Goal: Task Accomplishment & Management: Use online tool/utility

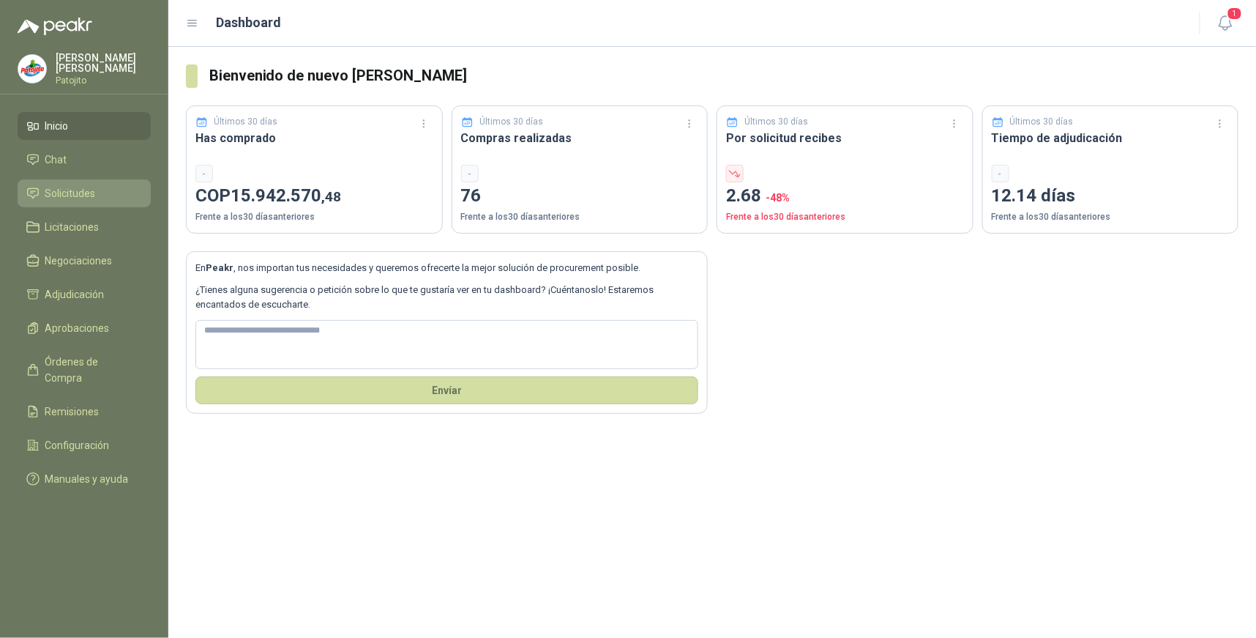
click at [81, 198] on span "Solicitudes" at bounding box center [70, 193] width 51 height 16
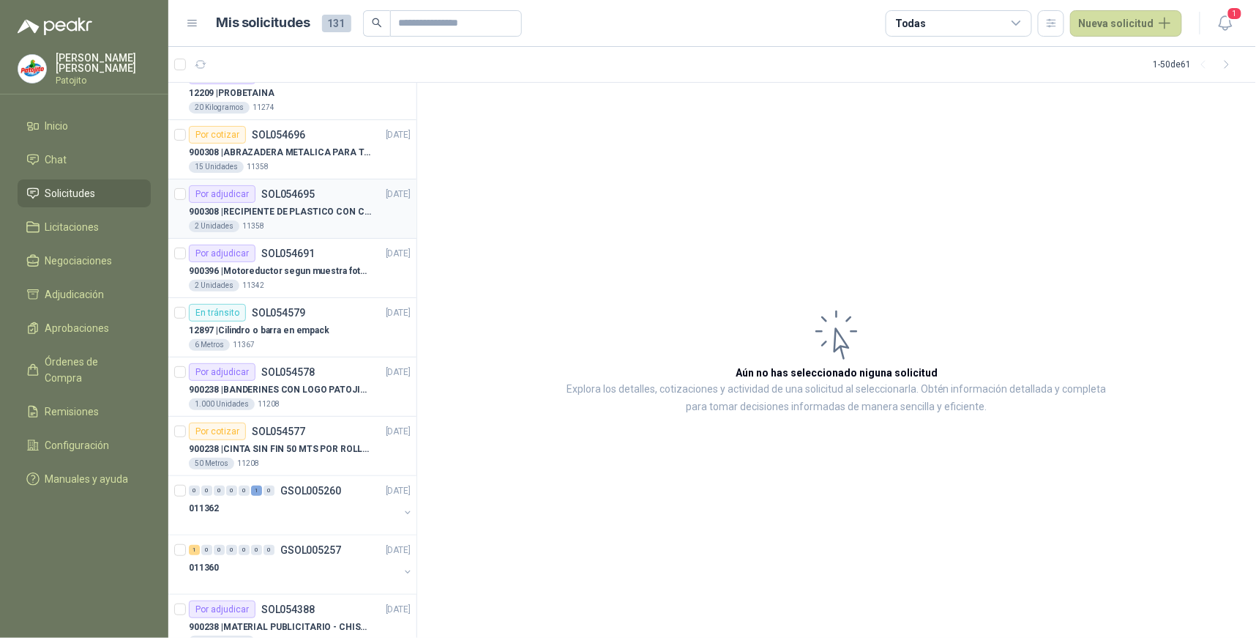
scroll to position [162, 0]
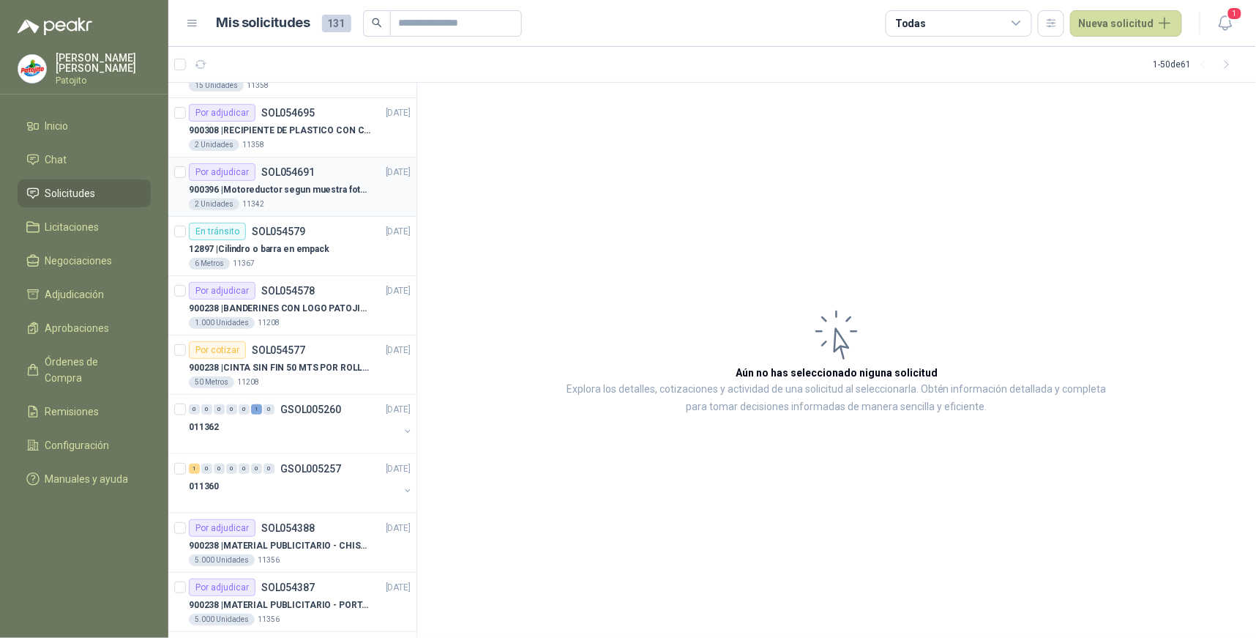
click at [288, 179] on div "Por adjudicar SOL054691" at bounding box center [252, 172] width 126 height 18
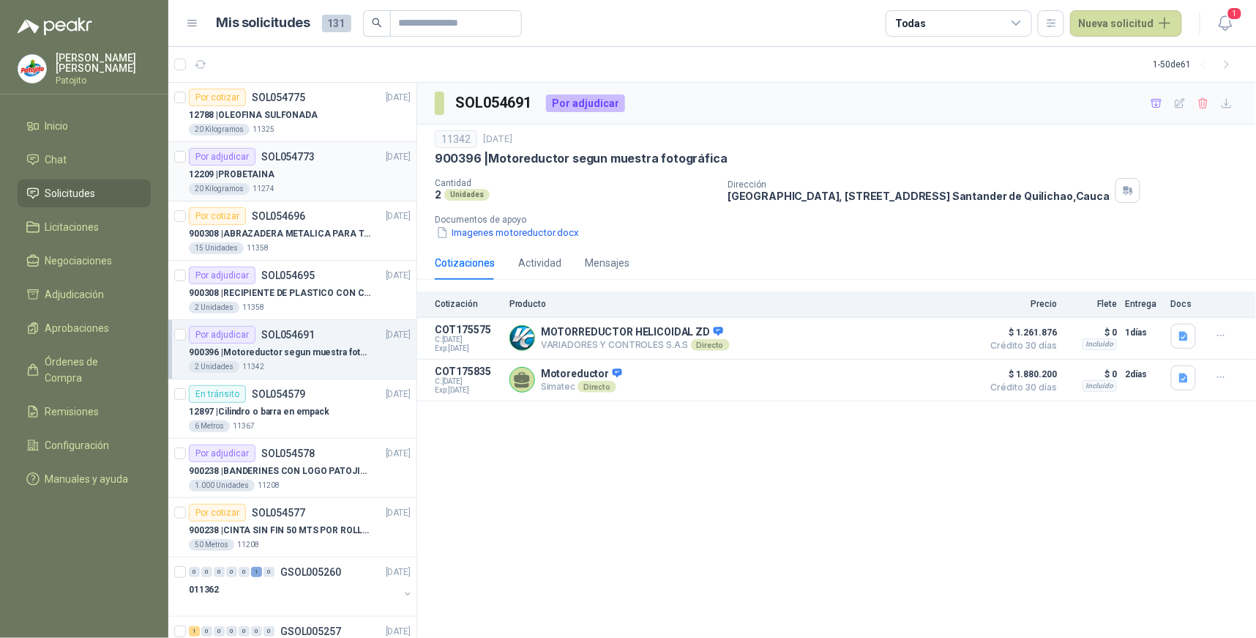
click at [324, 173] on div "12209 | PROBETAINA" at bounding box center [300, 174] width 222 height 18
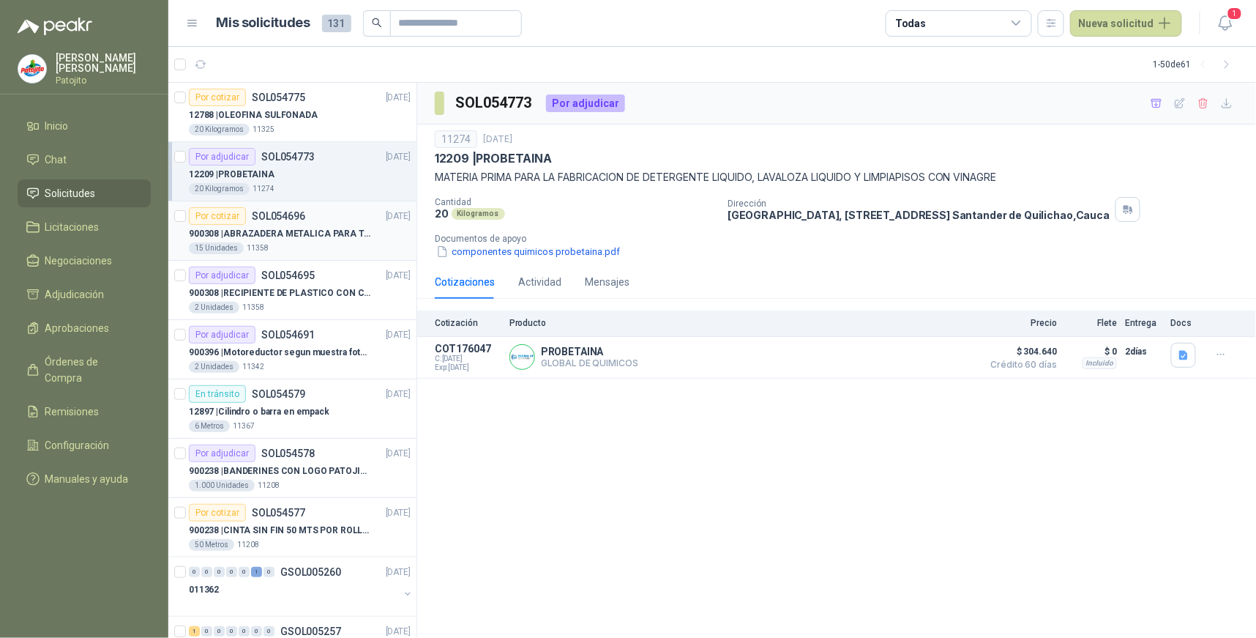
click at [345, 231] on p "900308 | ABRAZADERA METALICA PARA TAPA DE TAMBOR DE PLASTICO DE 50 LT" at bounding box center [280, 234] width 182 height 14
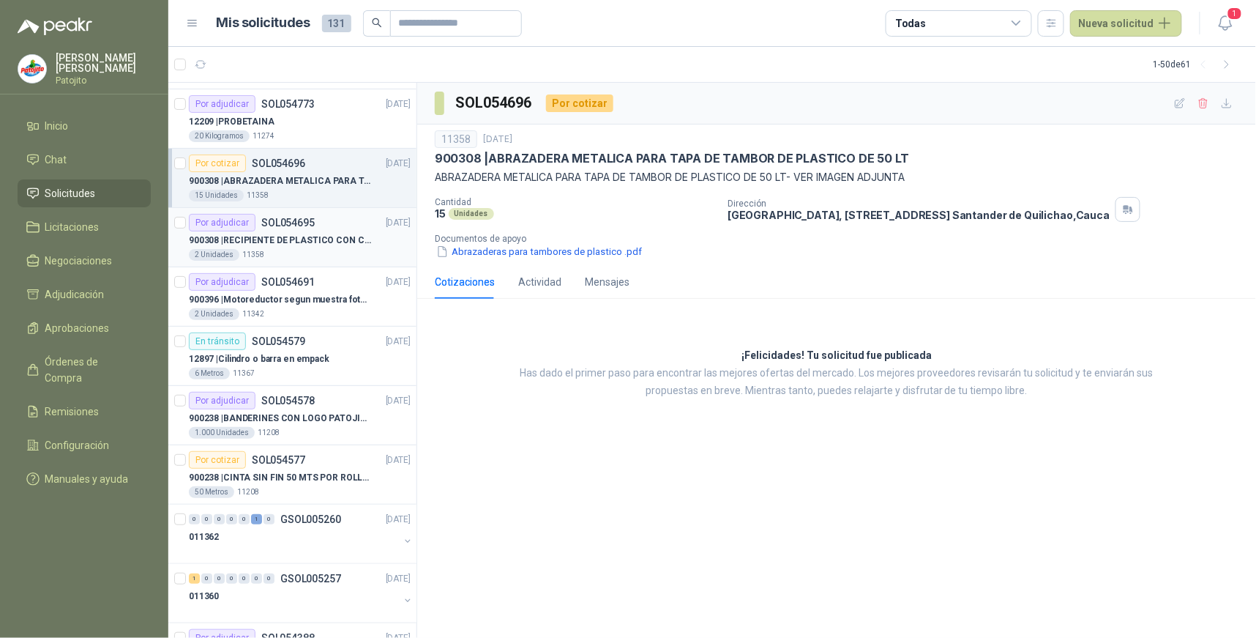
scroll to position [81, 0]
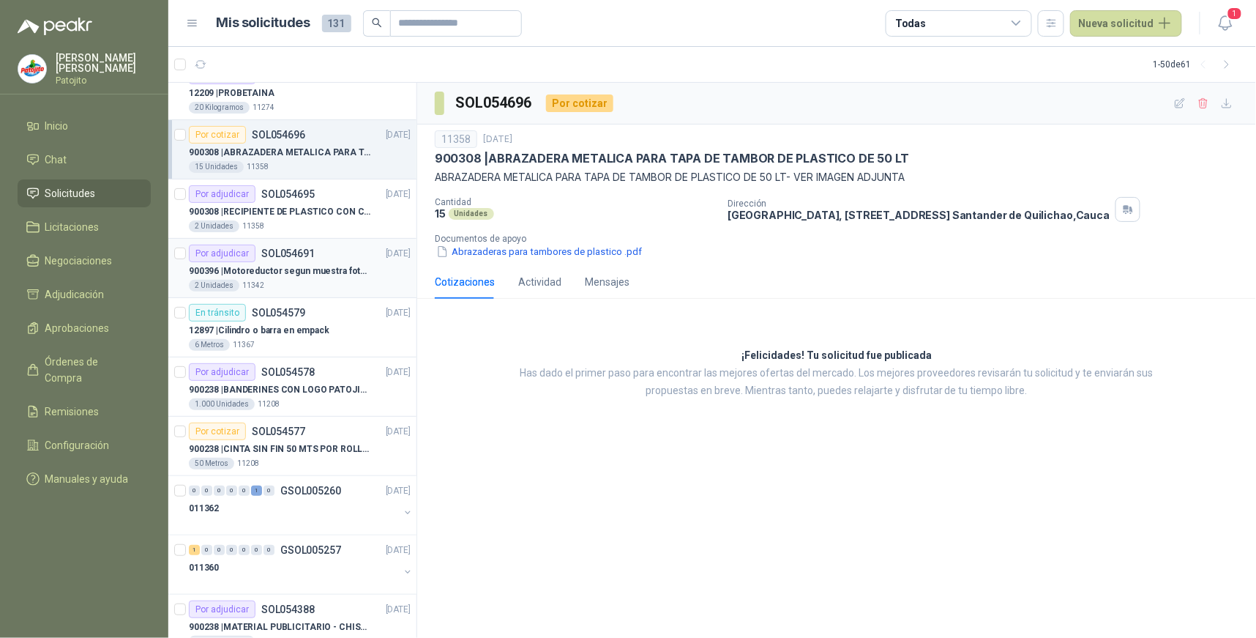
click at [342, 264] on p "900396 | Motoreductor segun muestra fotográfica" at bounding box center [280, 271] width 182 height 14
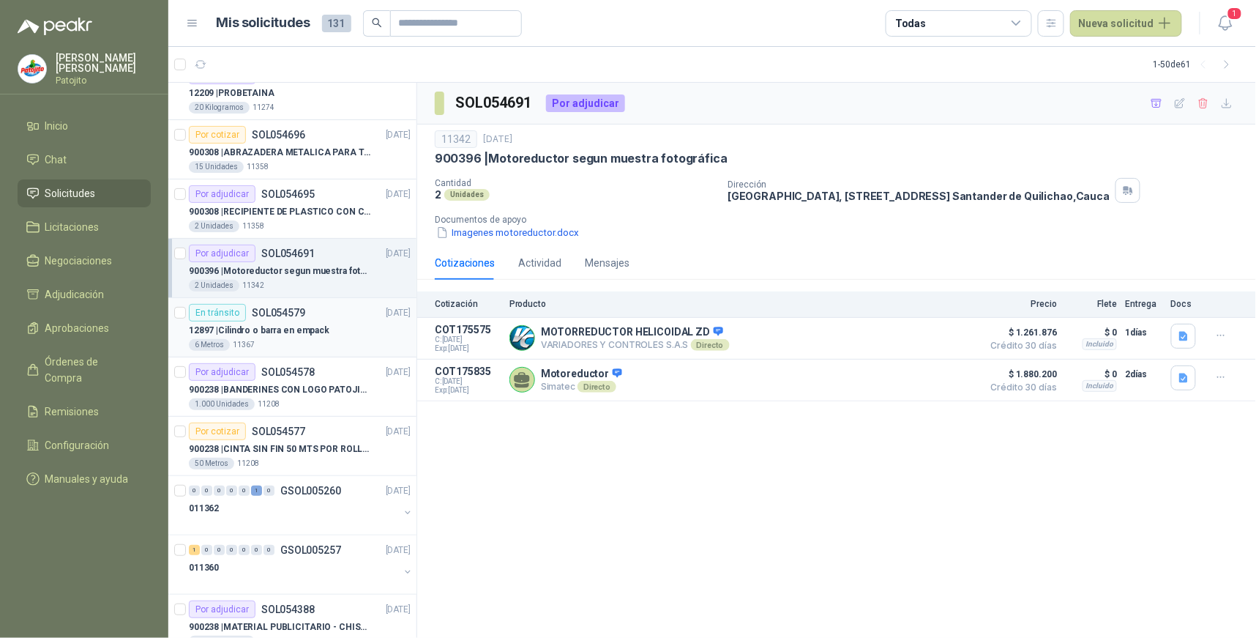
scroll to position [162, 0]
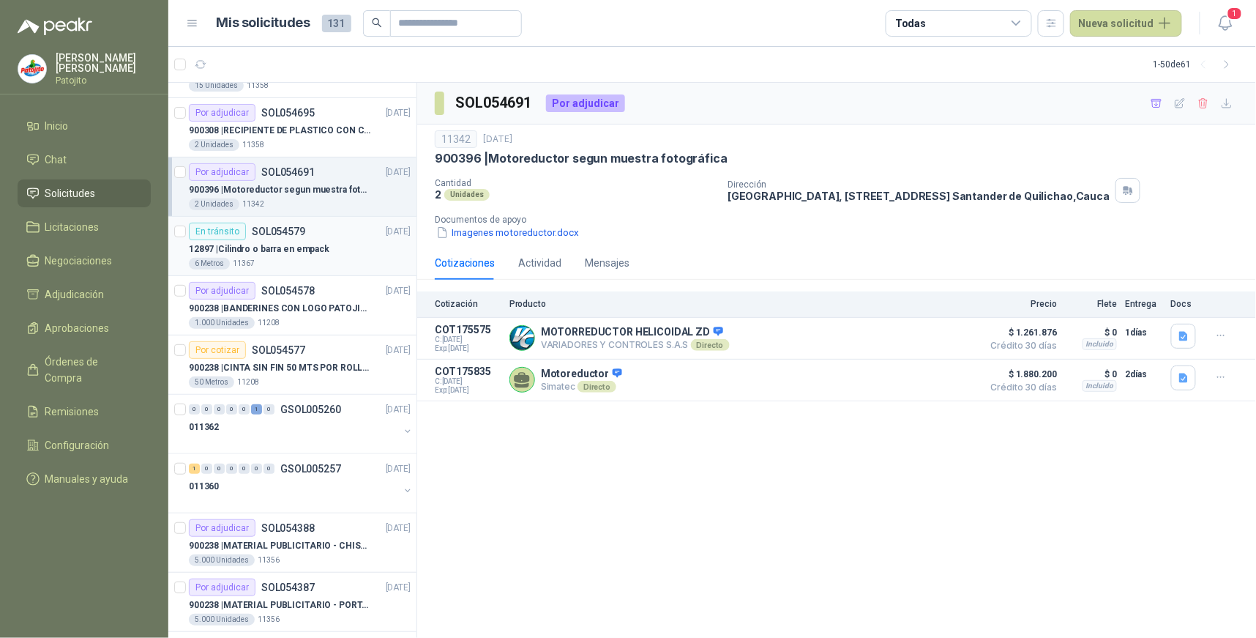
click at [334, 249] on div "12897 | Cilindro o barra en empack" at bounding box center [300, 249] width 222 height 18
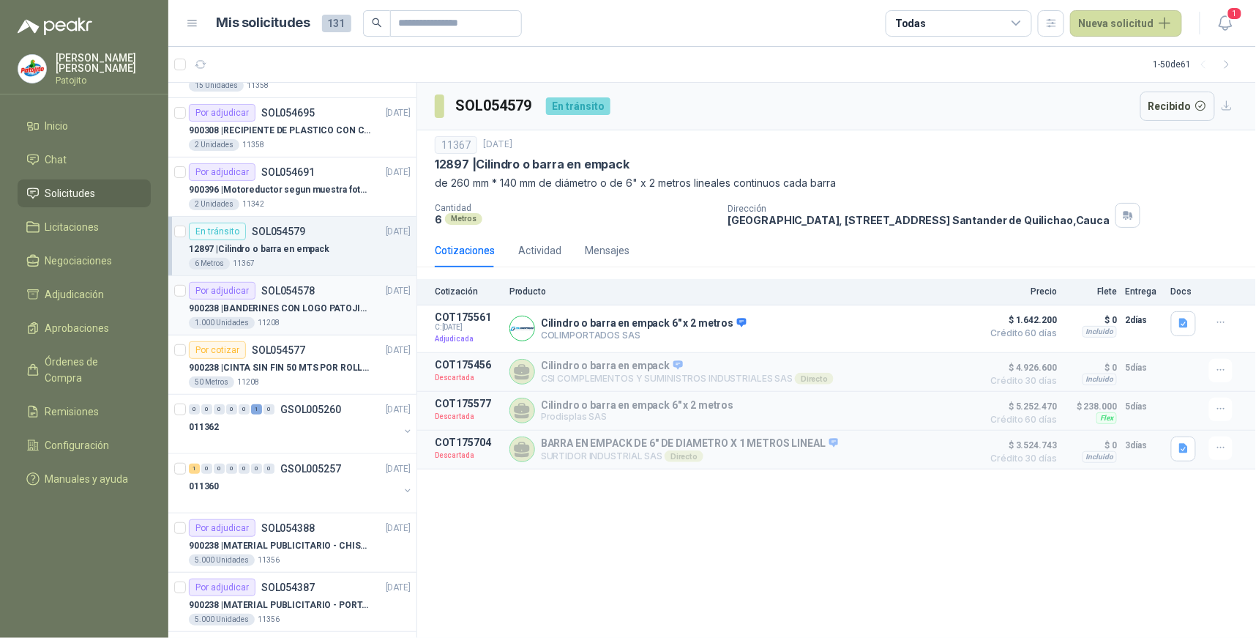
scroll to position [244, 0]
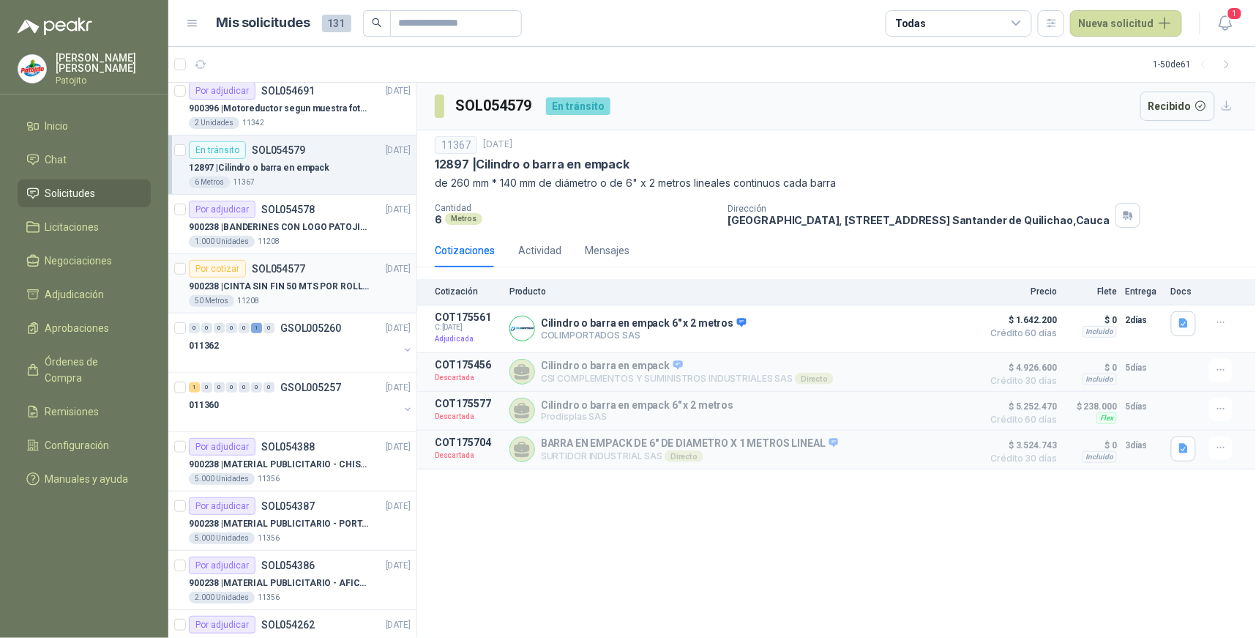
click at [338, 288] on p "900238 | CINTA SIN FIN 50 MTS POR ROLLO - VER DOC ADJUNTO" at bounding box center [280, 287] width 182 height 14
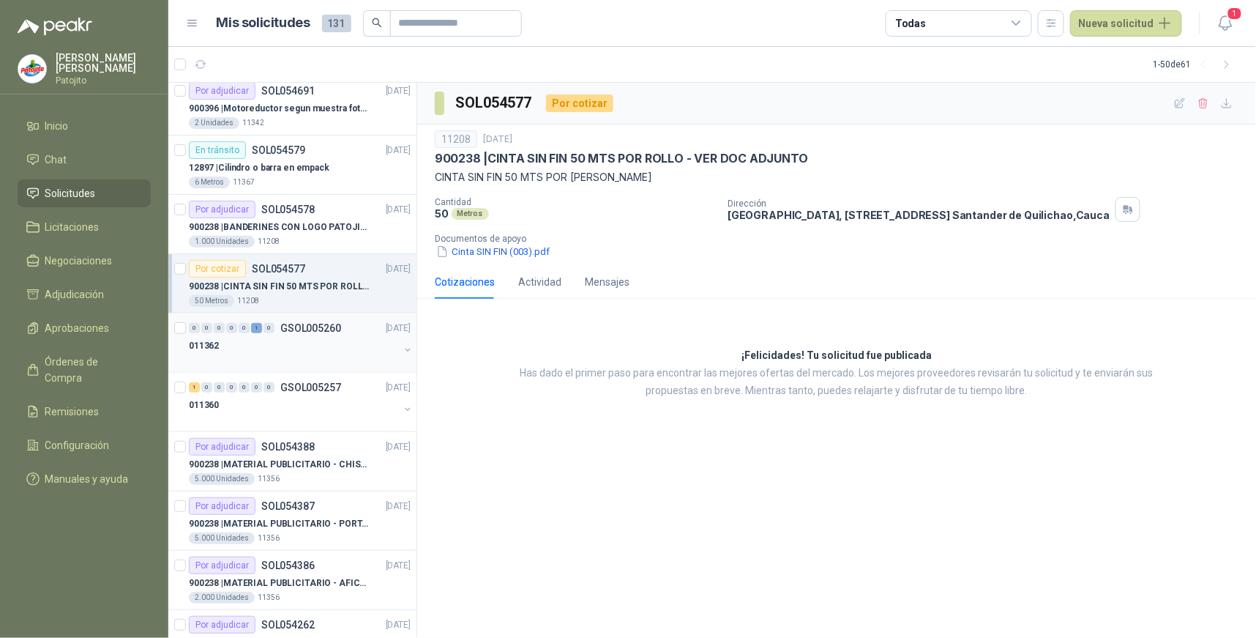
click at [326, 350] on div "011362" at bounding box center [294, 346] width 210 height 18
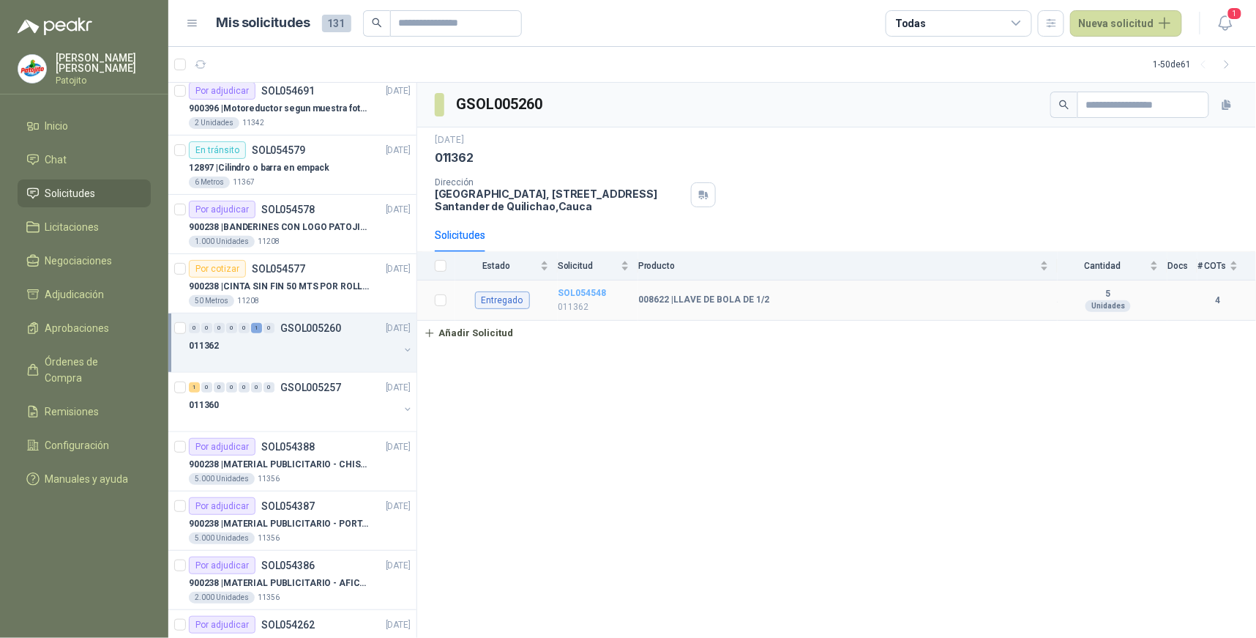
click at [579, 289] on b "SOL054548" at bounding box center [582, 293] width 48 height 10
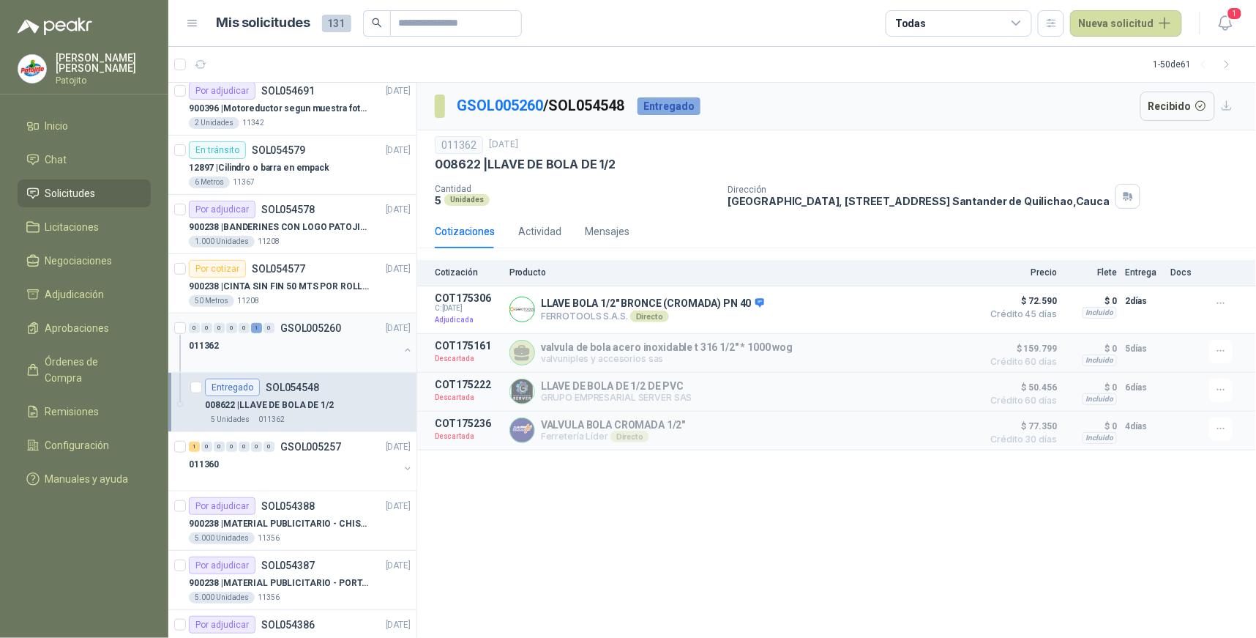
scroll to position [325, 0]
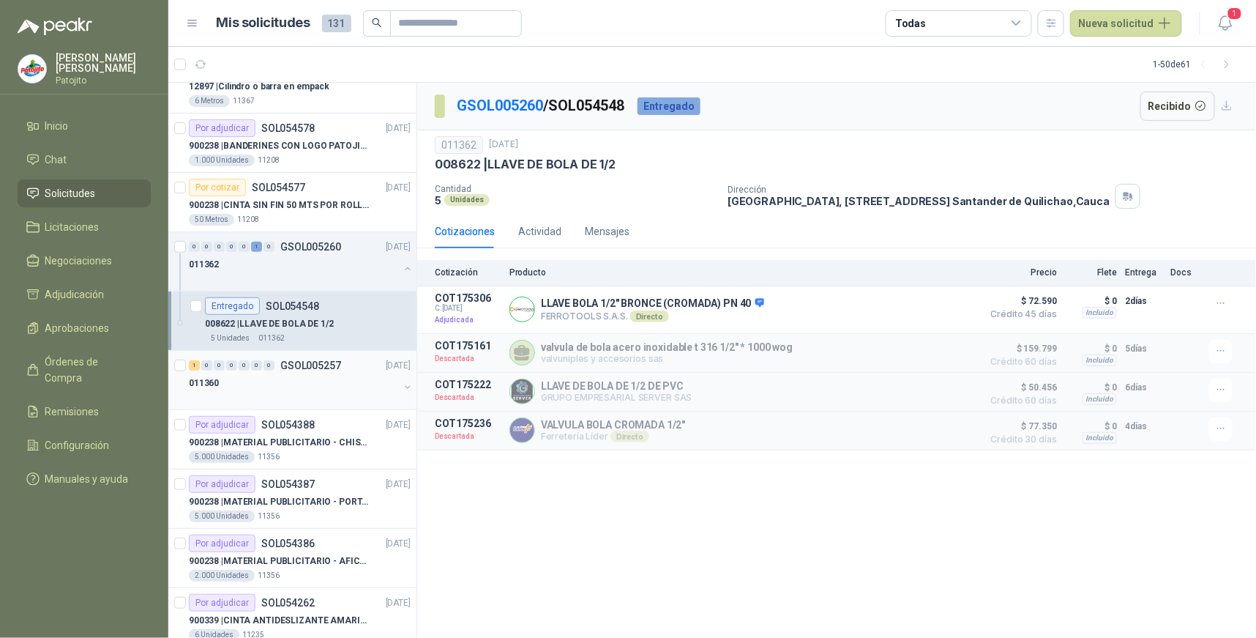
click at [193, 362] on div "1" at bounding box center [194, 365] width 11 height 10
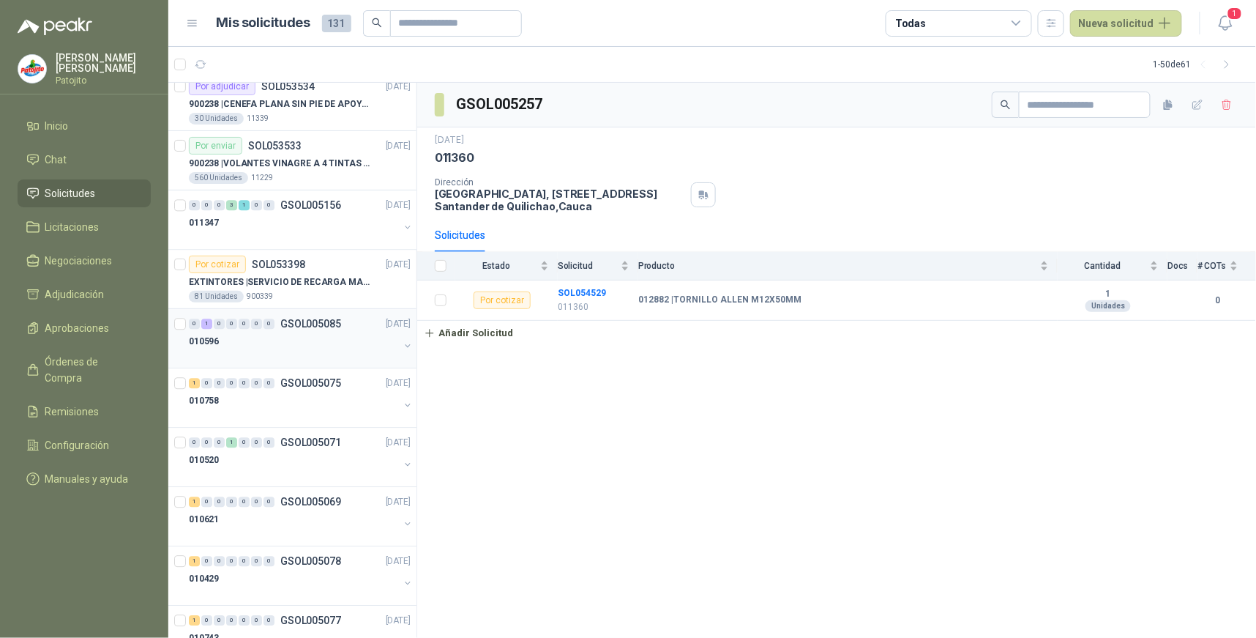
scroll to position [1138, 0]
click at [232, 203] on div "3" at bounding box center [231, 204] width 11 height 10
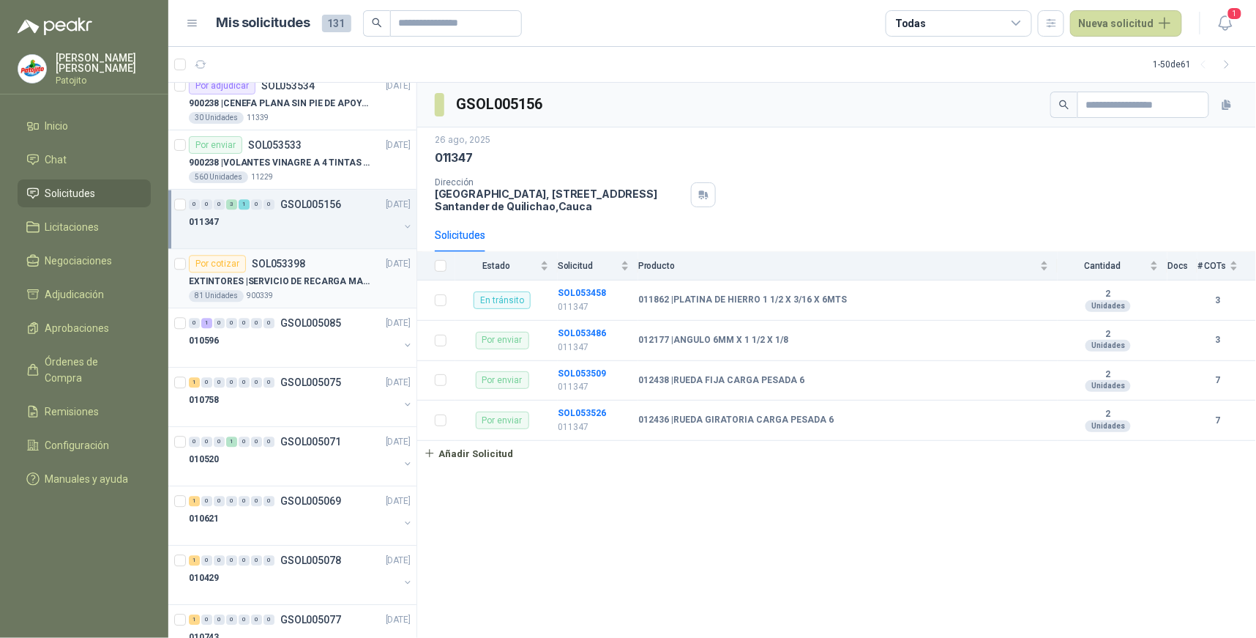
scroll to position [1219, 0]
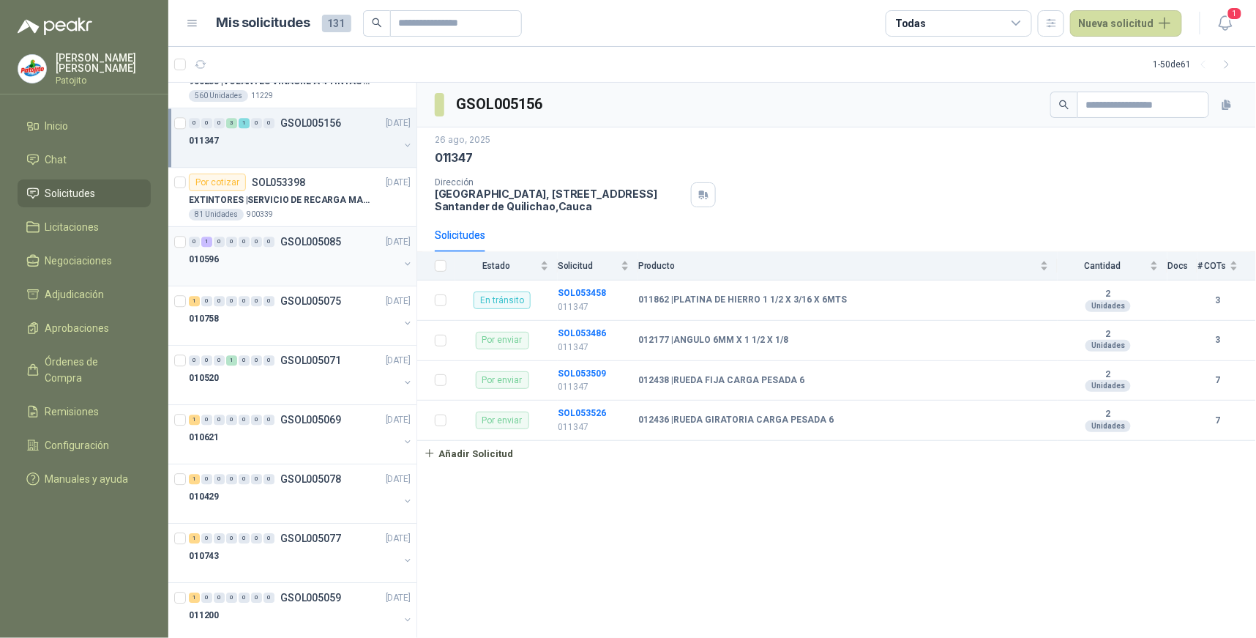
click at [203, 242] on div "1" at bounding box center [206, 241] width 11 height 10
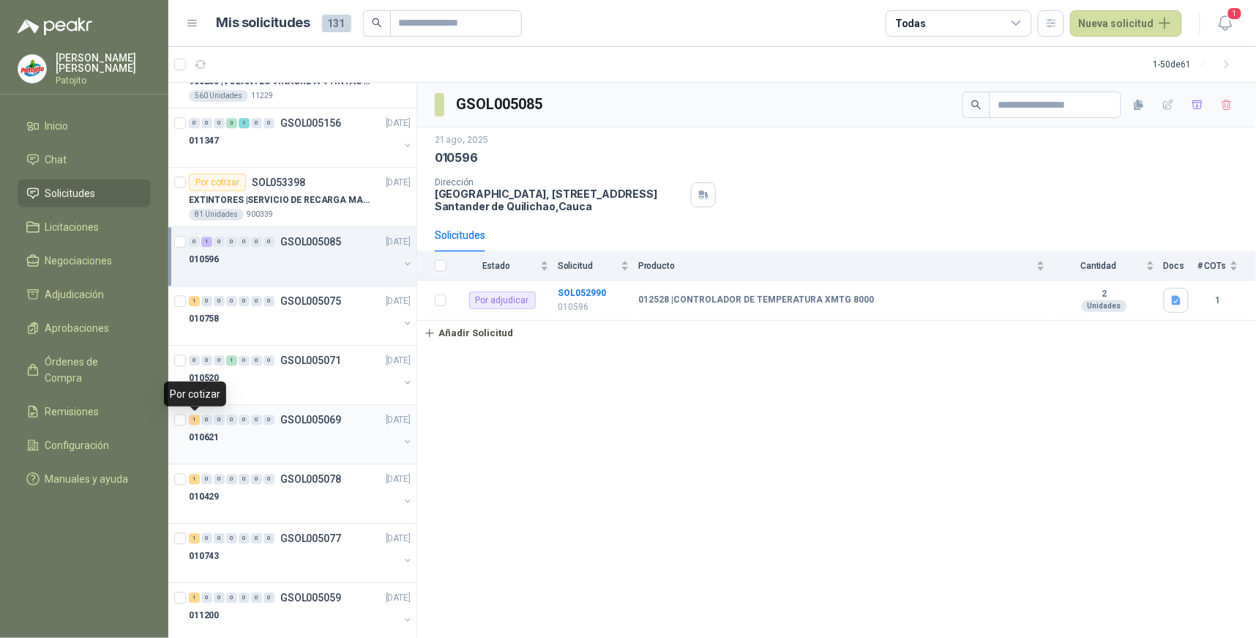
click at [192, 419] on div "1" at bounding box center [194, 419] width 11 height 10
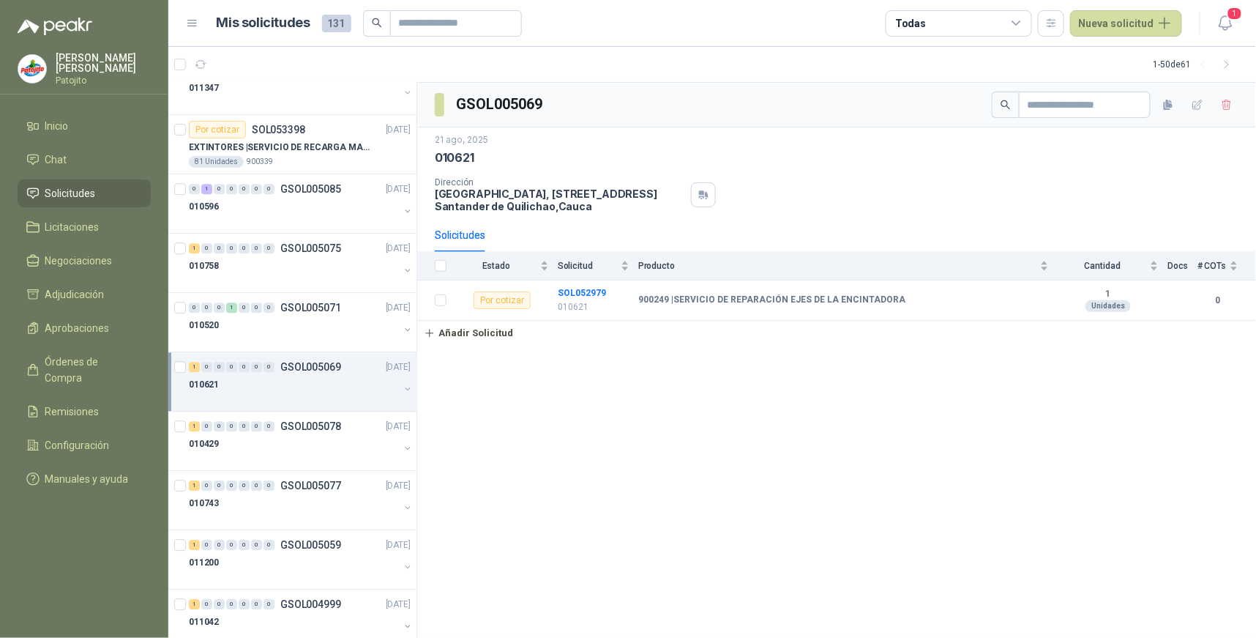
scroll to position [1301, 0]
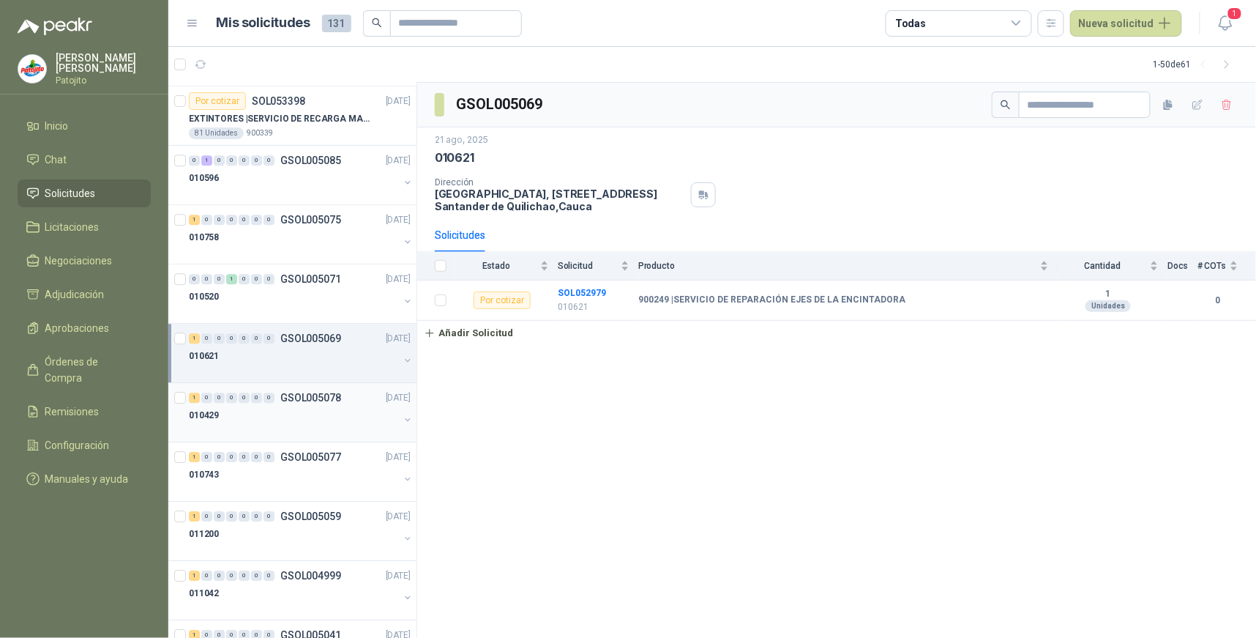
click at [193, 397] on div "1" at bounding box center [194, 397] width 11 height 10
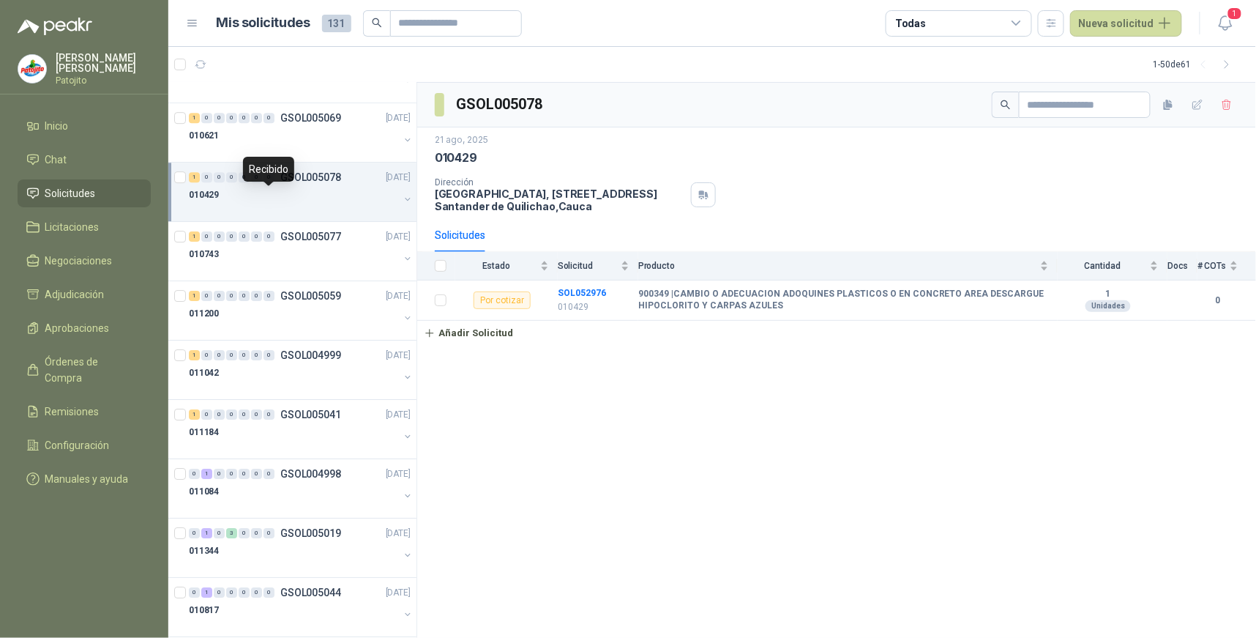
scroll to position [1545, 0]
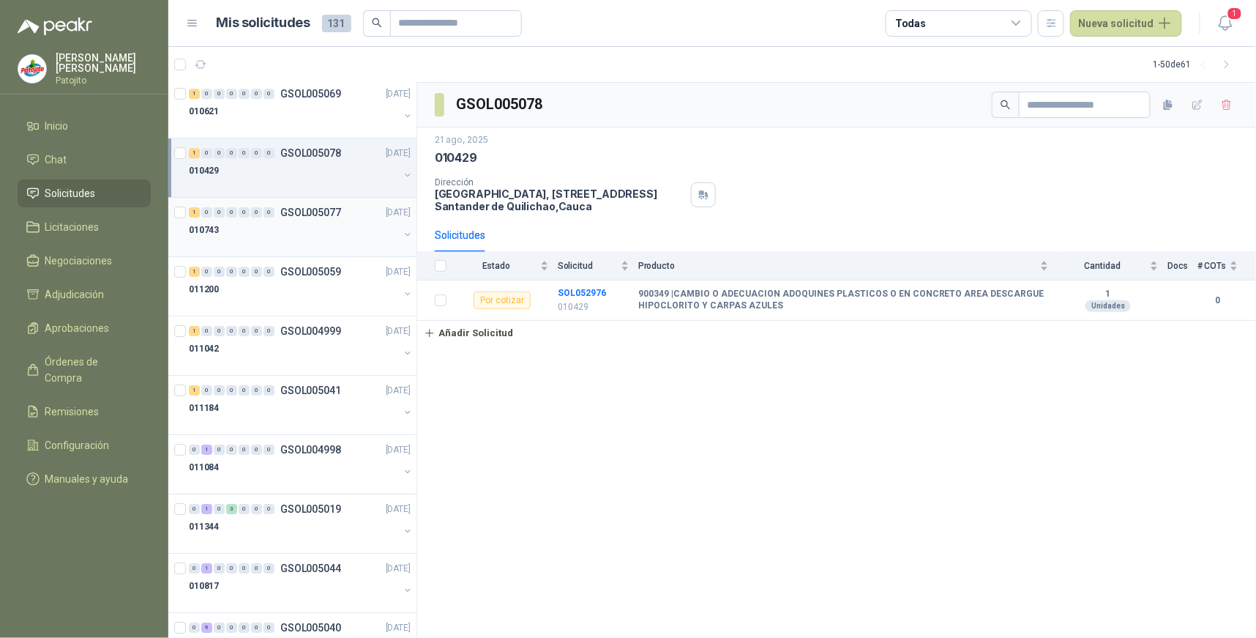
click at [199, 213] on div "1" at bounding box center [194, 212] width 11 height 10
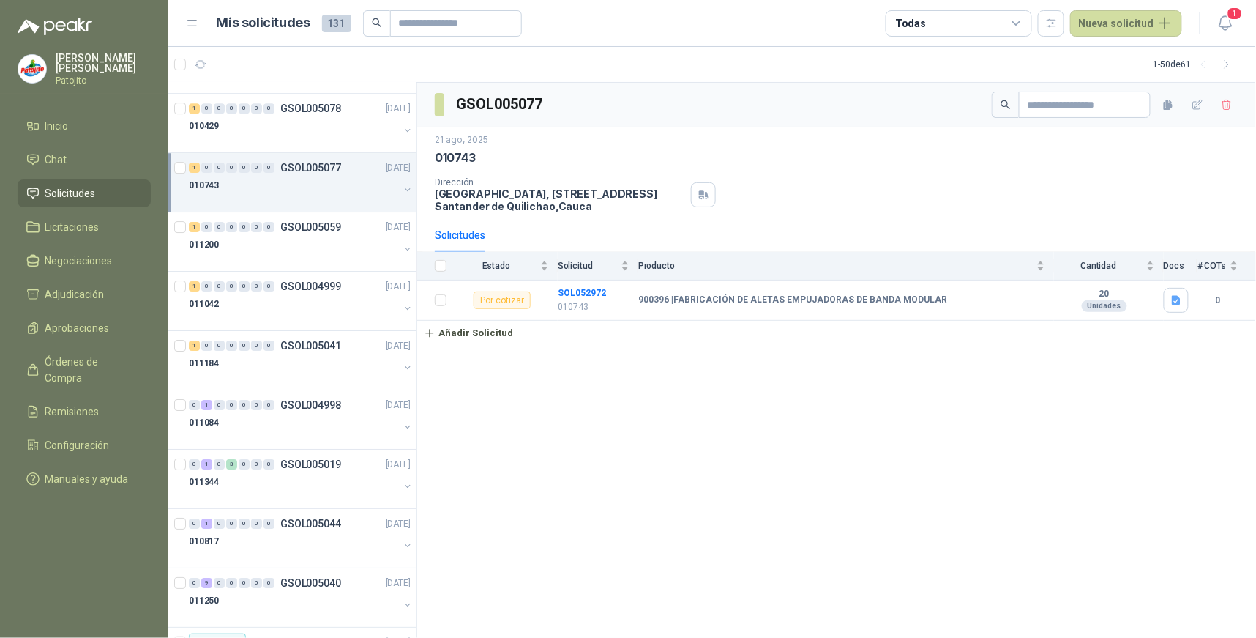
scroll to position [1626, 0]
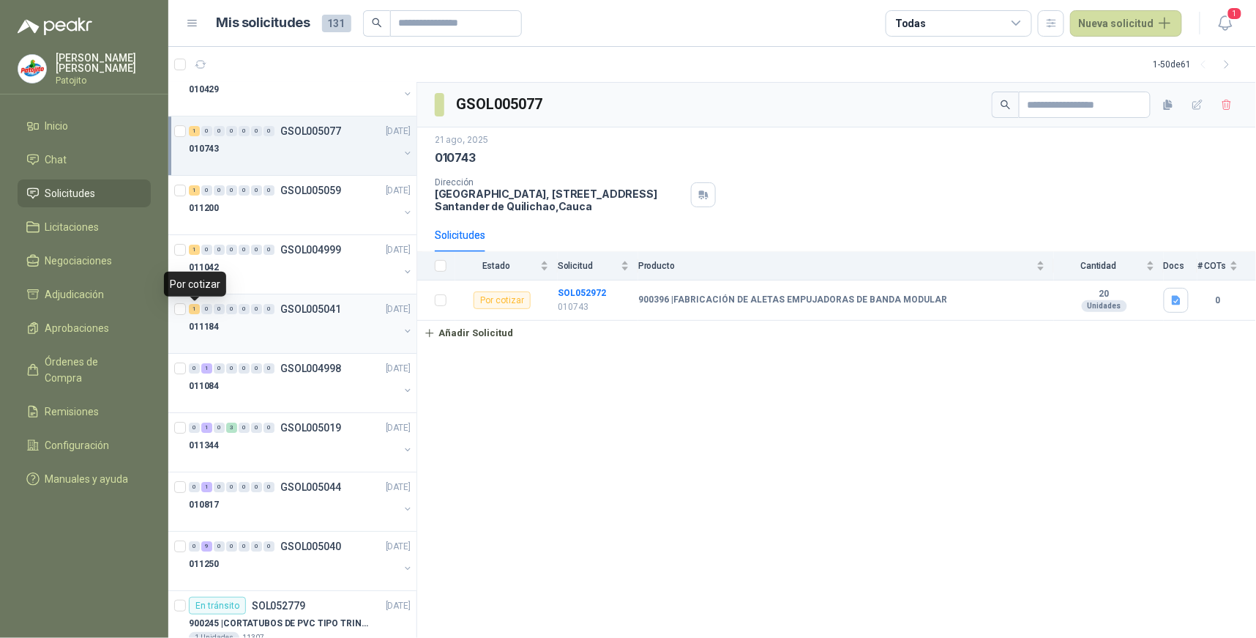
click at [193, 310] on div "1" at bounding box center [194, 309] width 11 height 10
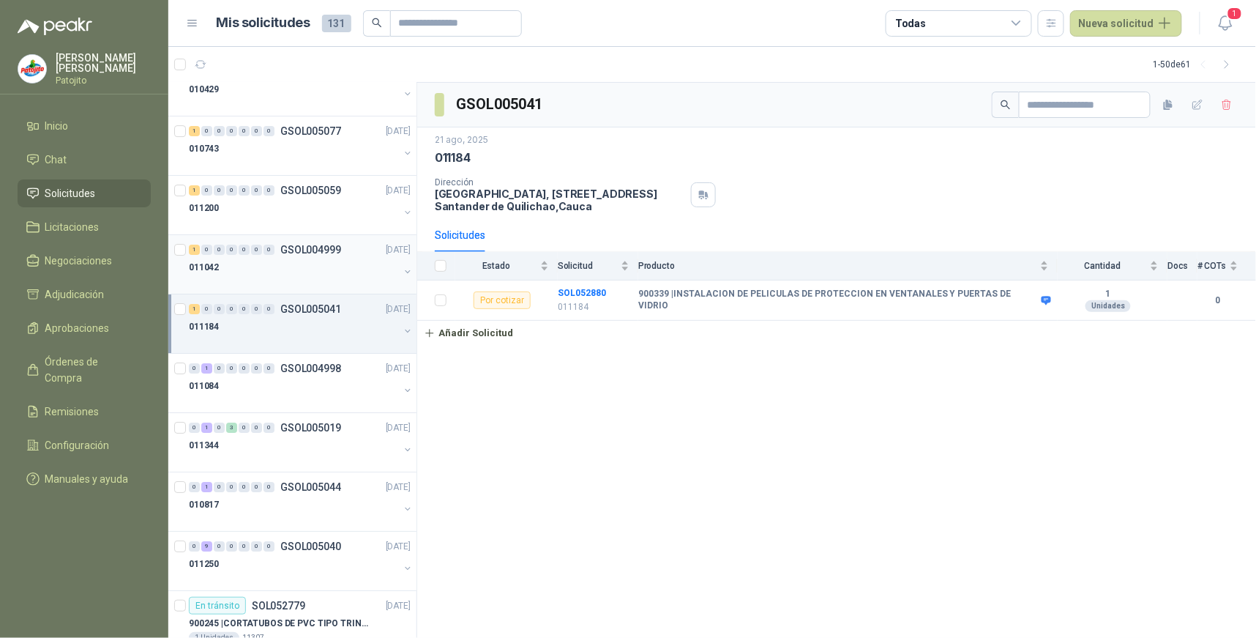
scroll to position [1789, 0]
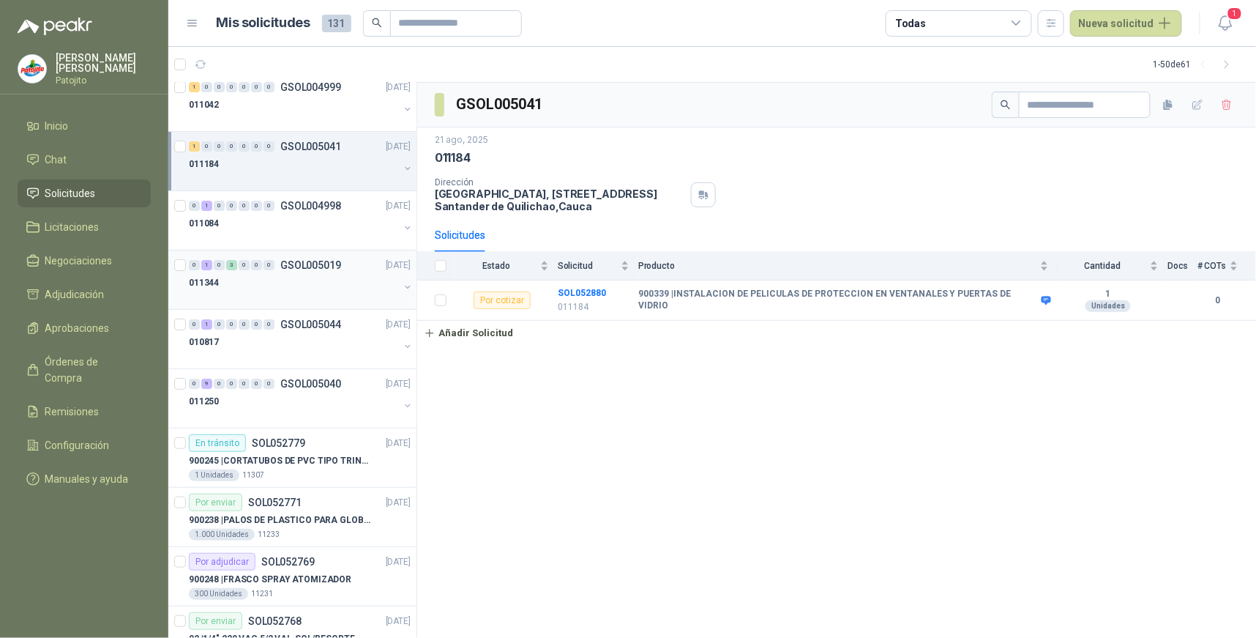
click at [212, 267] on div "0 1 0 3 0 0 0" at bounding box center [232, 265] width 86 height 10
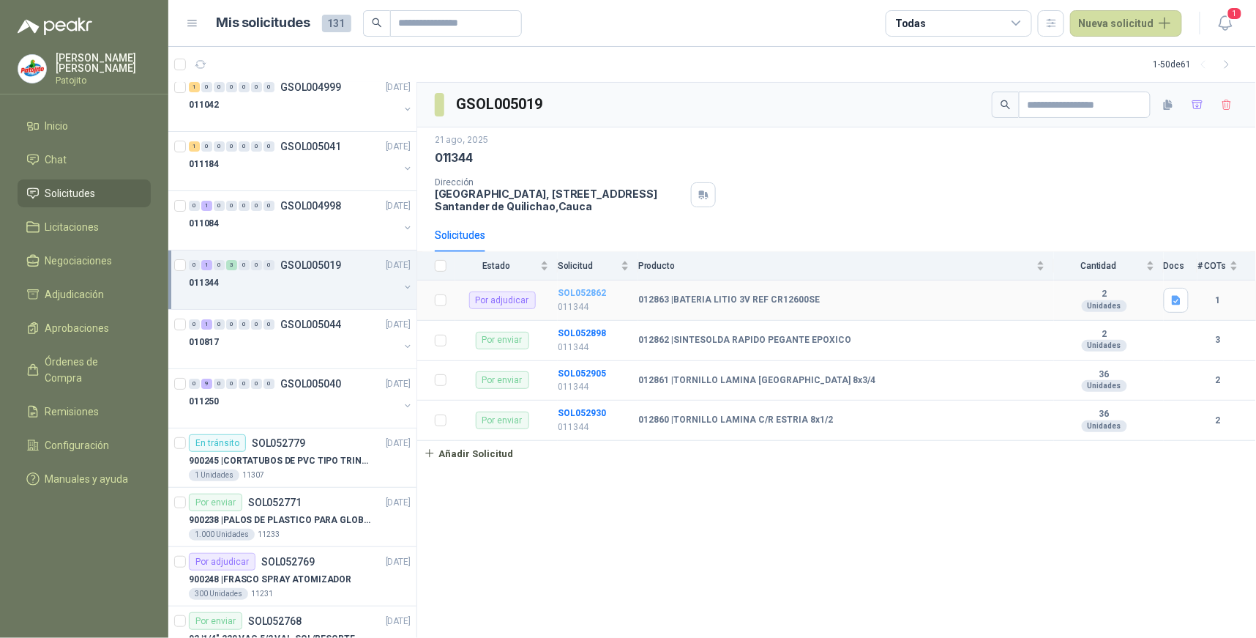
click at [595, 288] on b "SOL052862" at bounding box center [582, 293] width 48 height 10
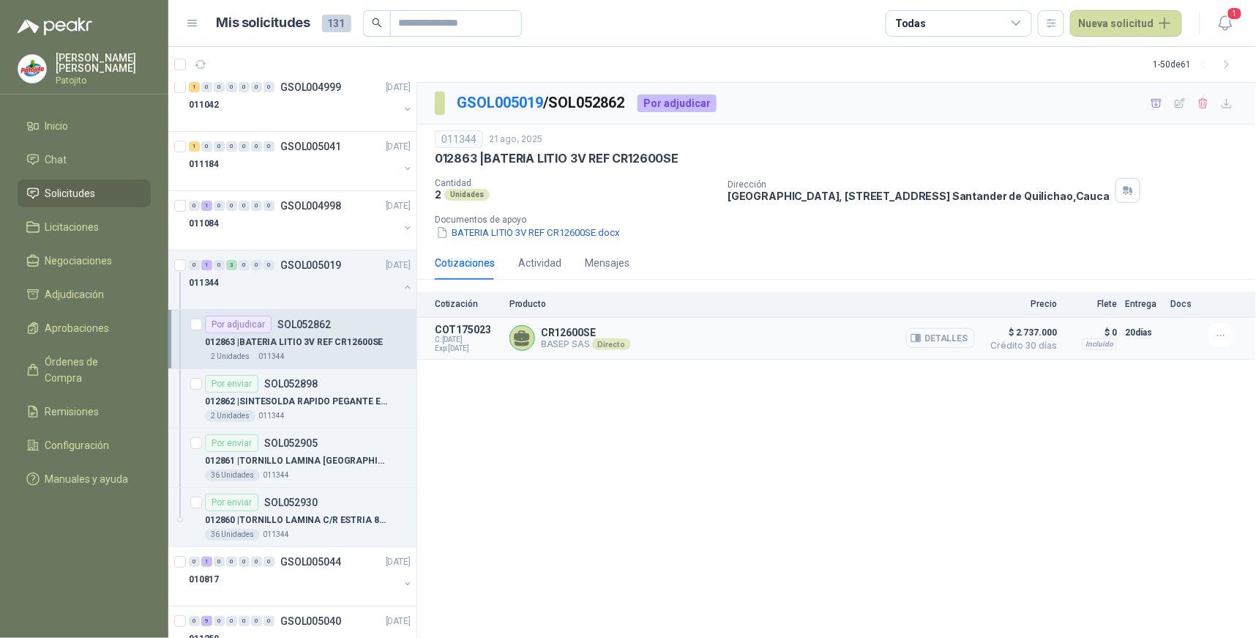
click at [952, 335] on button "Detalles" at bounding box center [940, 338] width 69 height 20
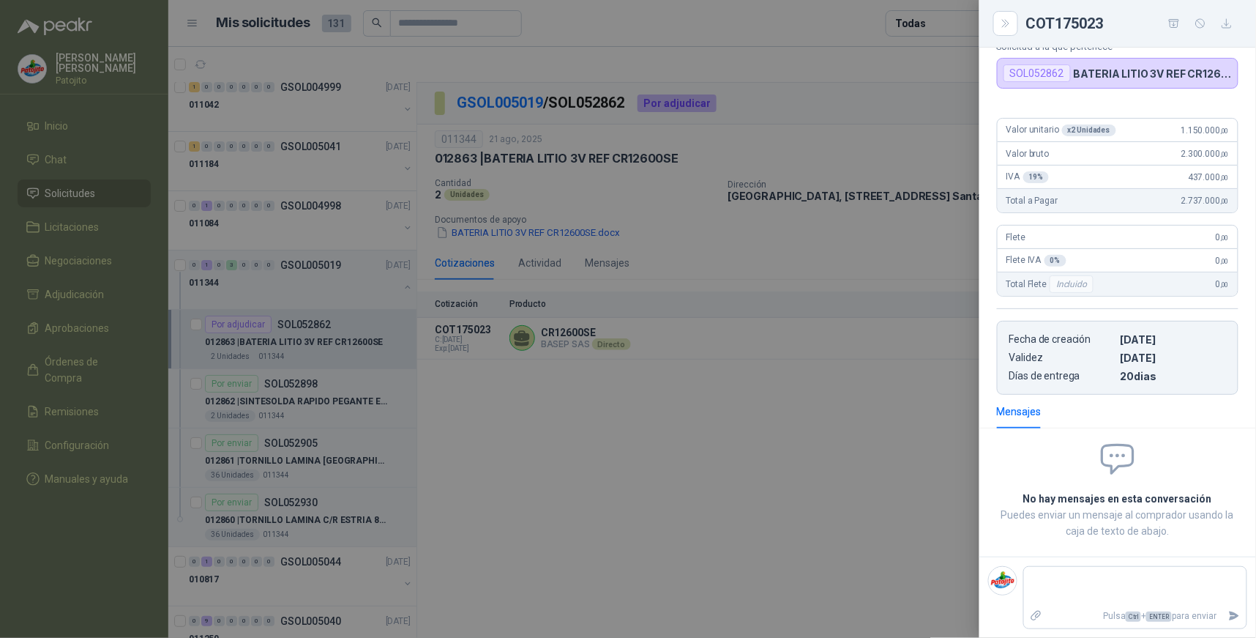
scroll to position [82, 0]
click at [889, 443] on div at bounding box center [628, 319] width 1256 height 638
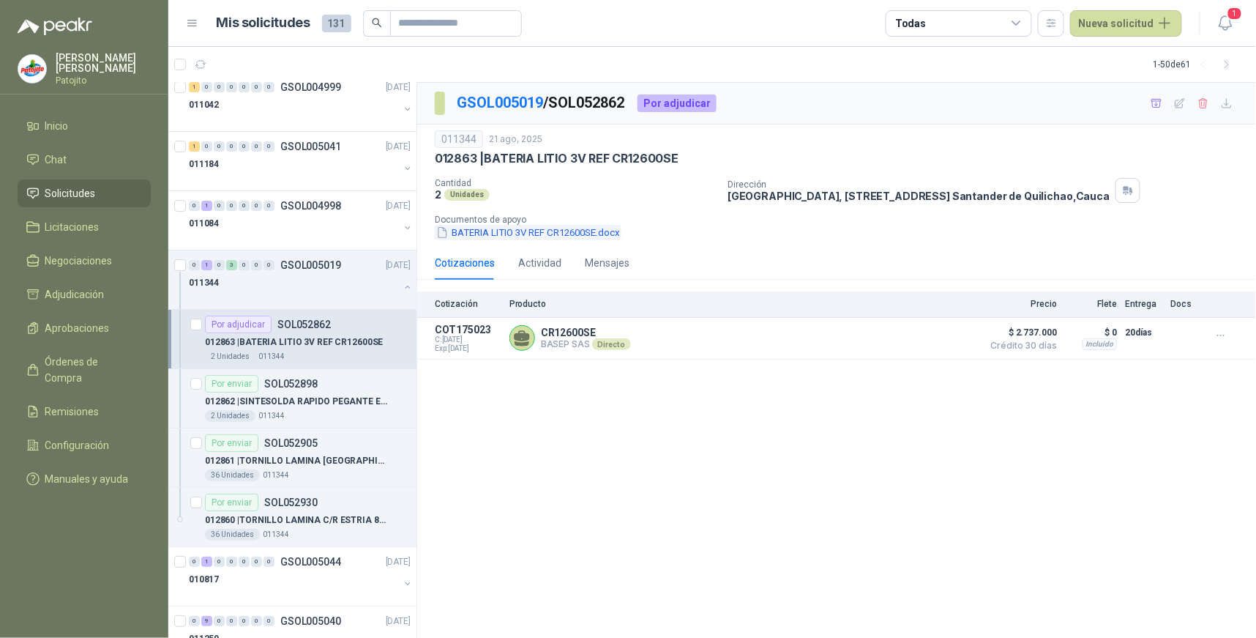
click at [597, 235] on button "BATERIA LITIO 3V REF CR12600SE.docx" at bounding box center [528, 232] width 187 height 15
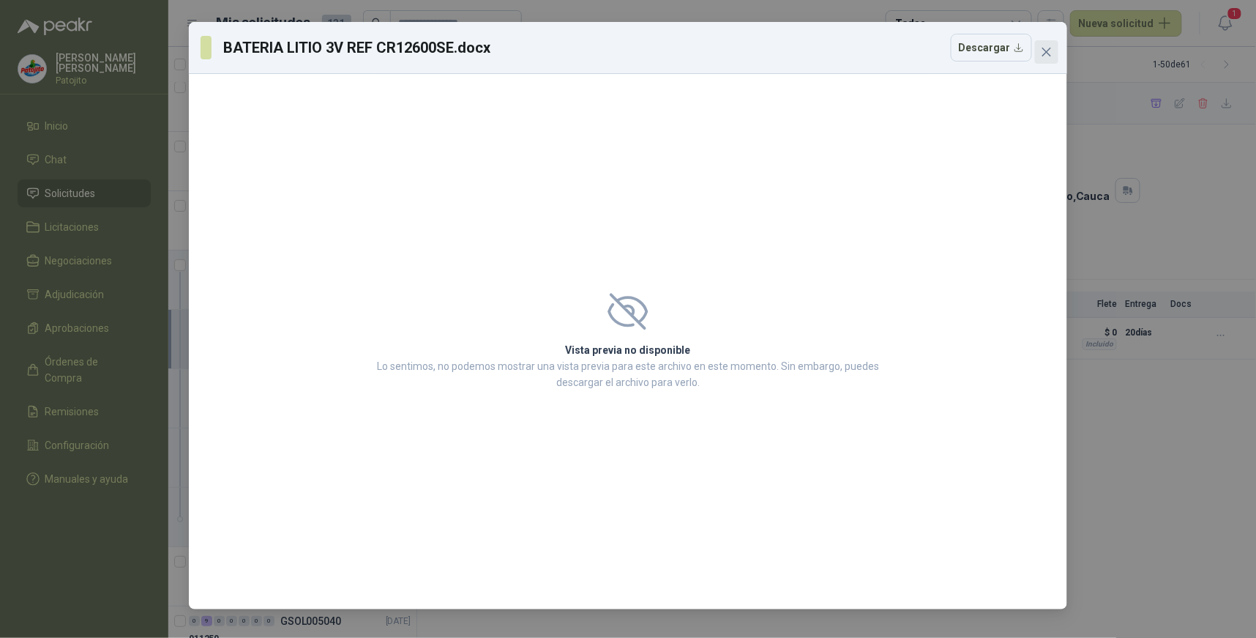
click at [1041, 50] on icon "close" at bounding box center [1047, 52] width 12 height 12
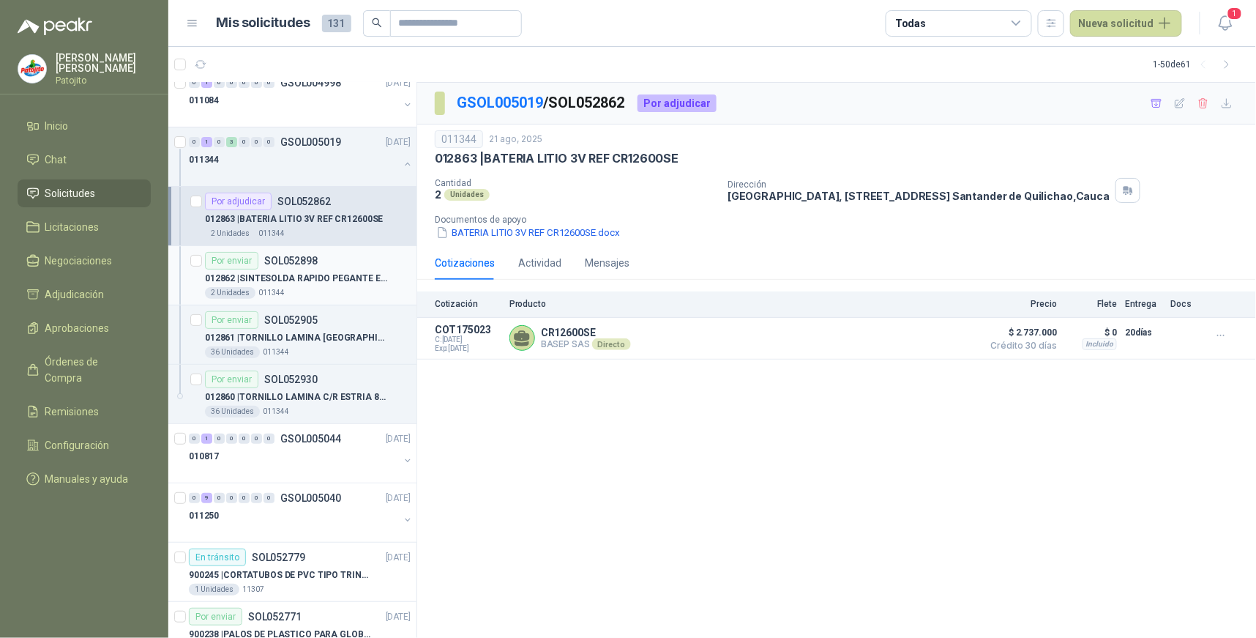
scroll to position [1951, 0]
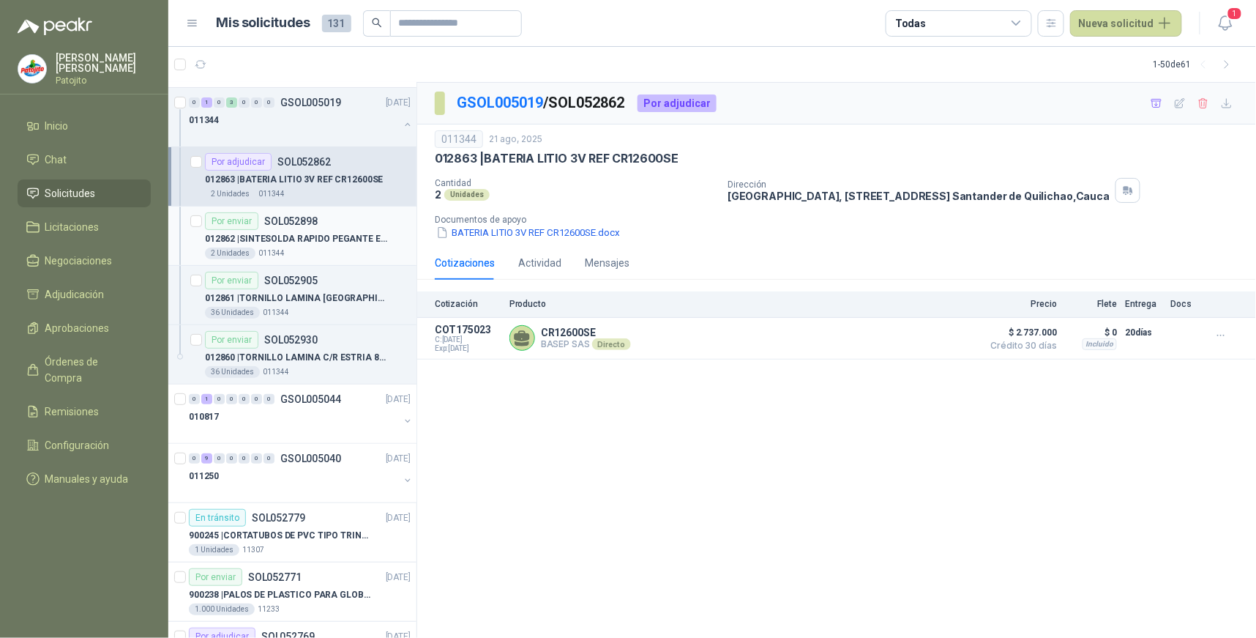
click at [257, 236] on p "012862 | SINTESOLDA RAPIDO PEGANTE EPOXICO" at bounding box center [296, 239] width 182 height 14
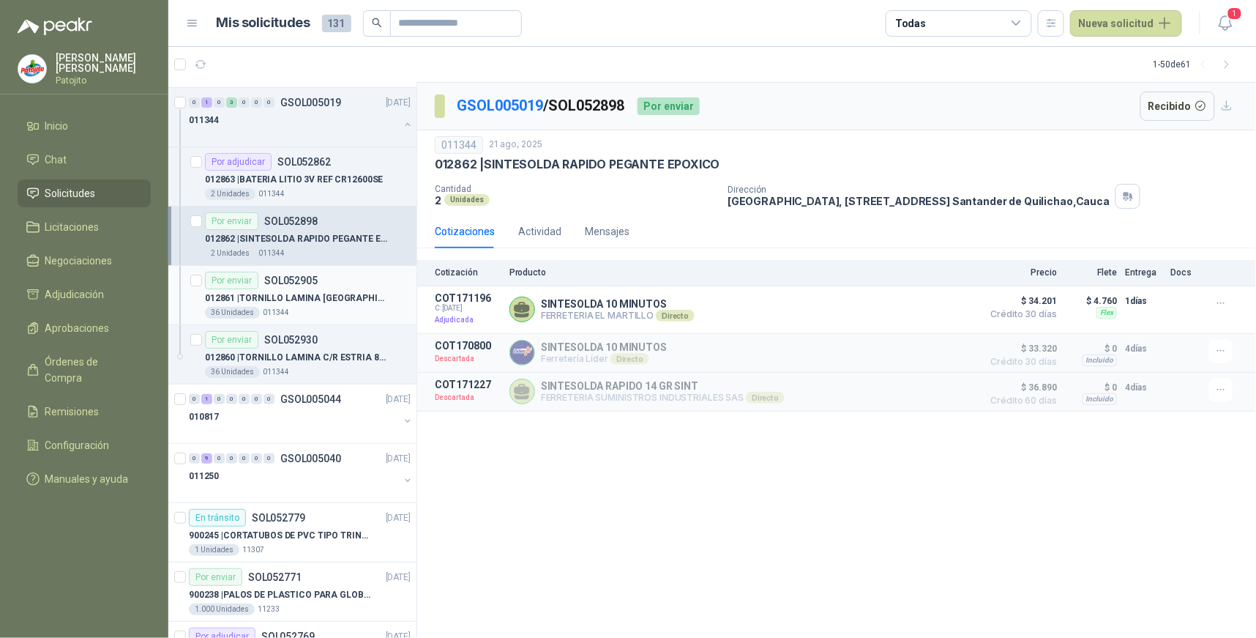
click at [337, 303] on p "012861 | TORNILLO LAMINA PUNTA BROCA 8x3/4" at bounding box center [296, 298] width 182 height 14
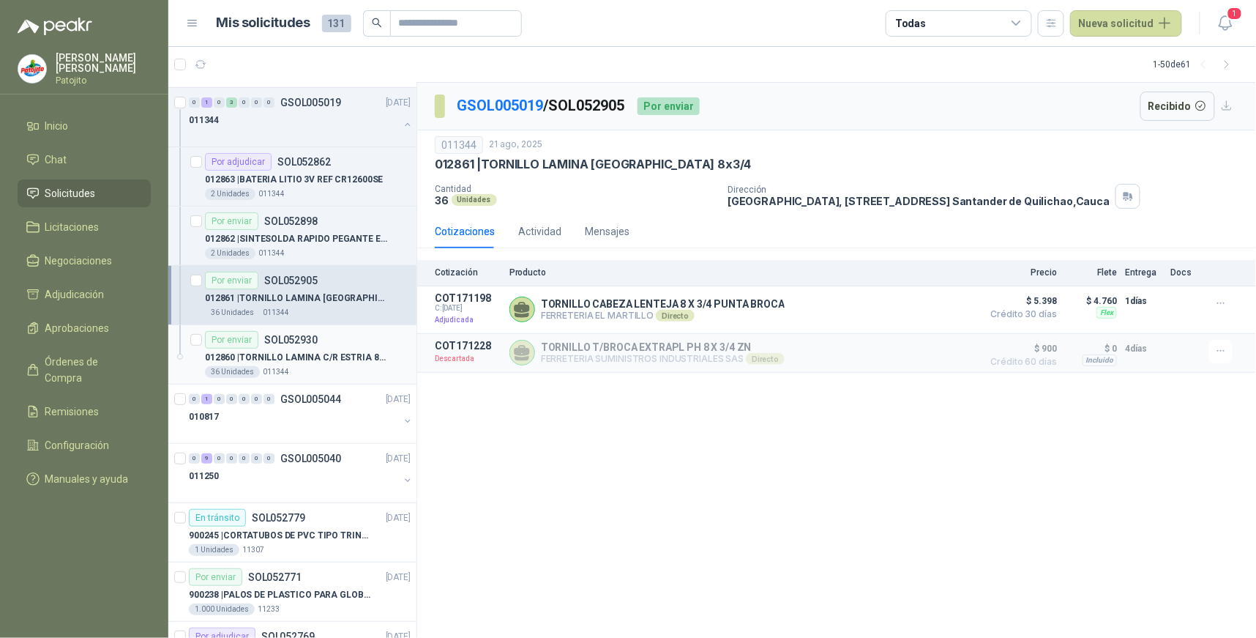
click at [309, 365] on p "012860 | TORNILLO LAMINA C/R ESTRIA 8x1/2" at bounding box center [296, 358] width 182 height 14
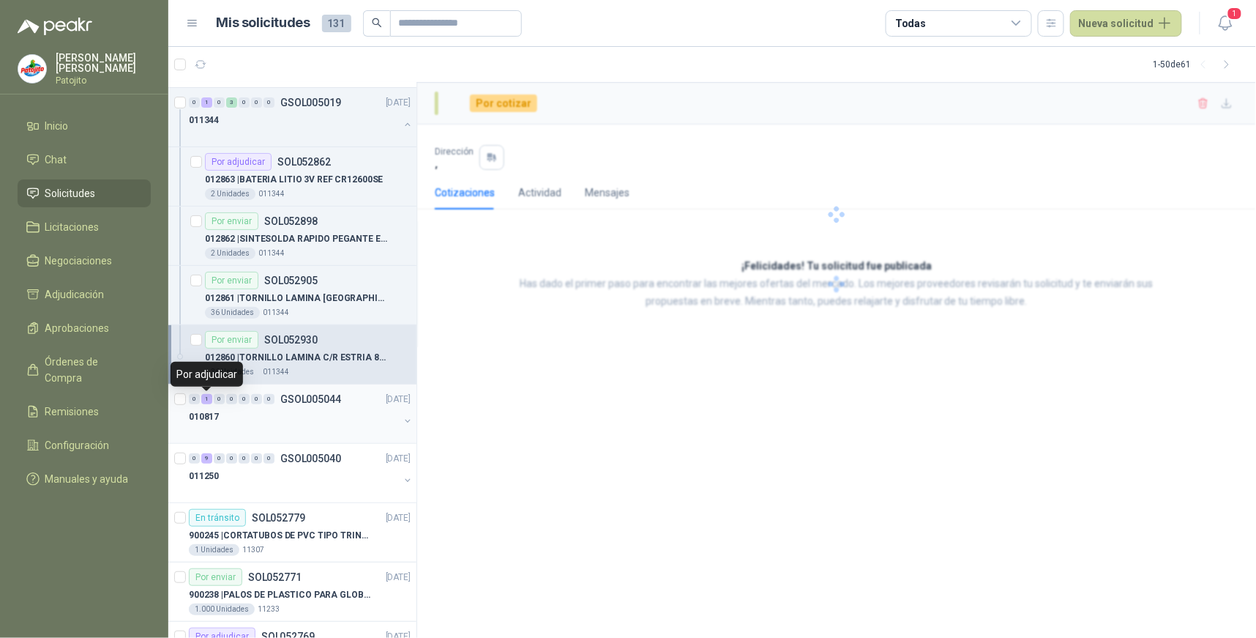
click at [205, 400] on div "1" at bounding box center [206, 399] width 11 height 10
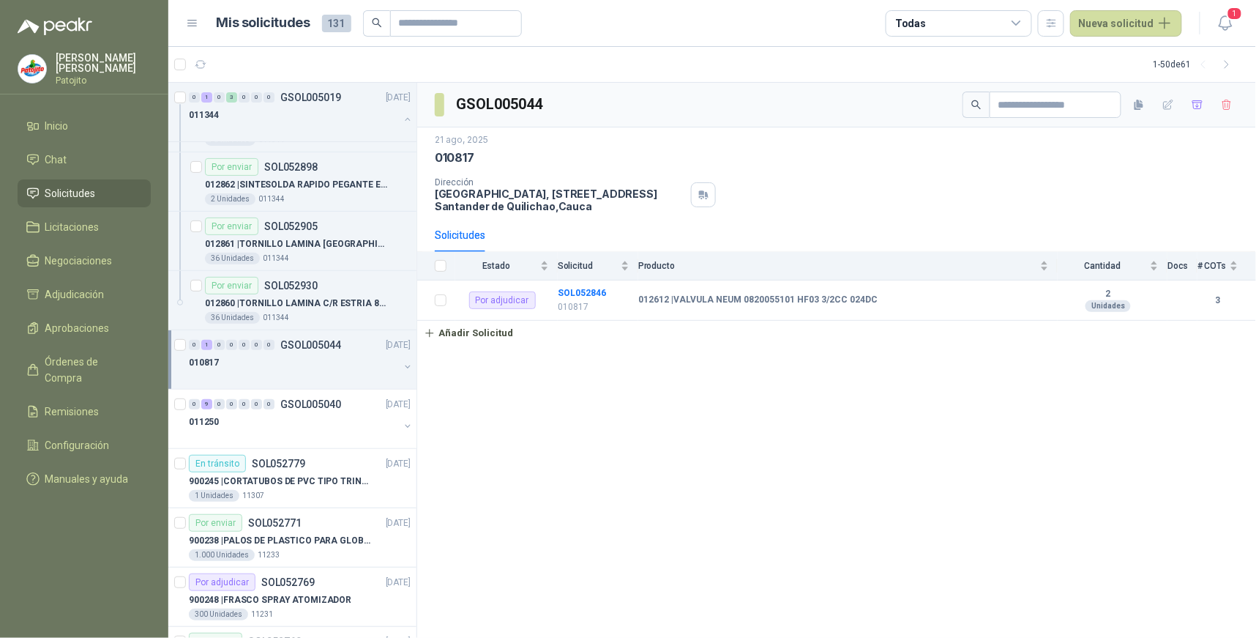
scroll to position [2033, 0]
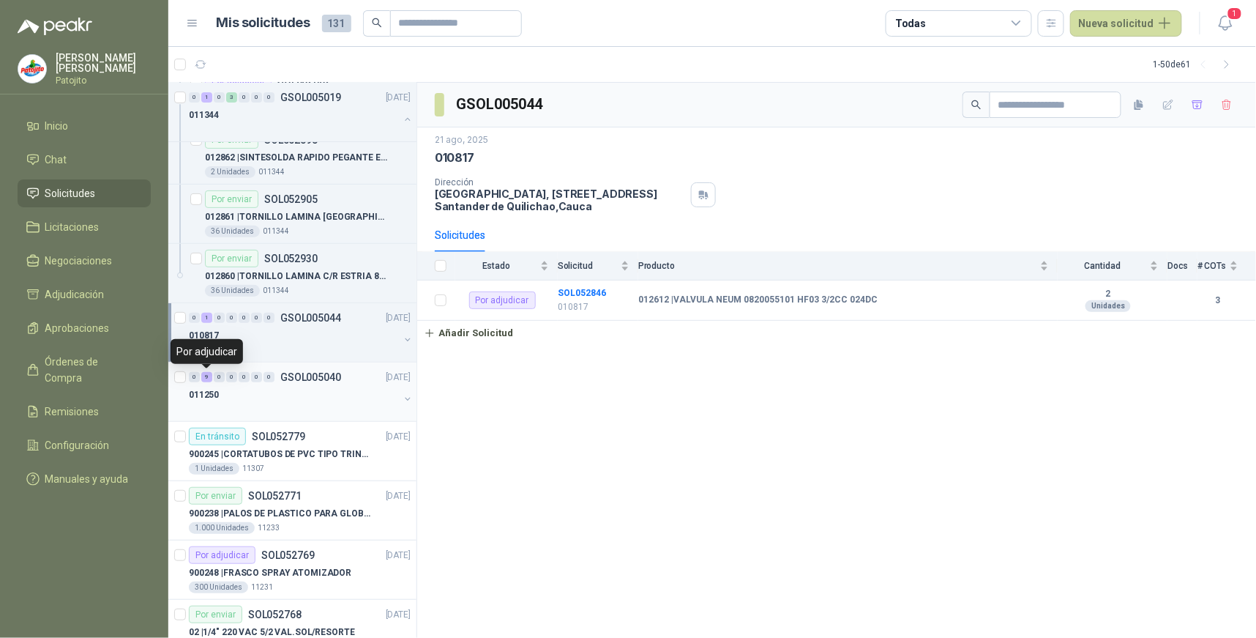
click at [205, 379] on div "9" at bounding box center [206, 377] width 11 height 10
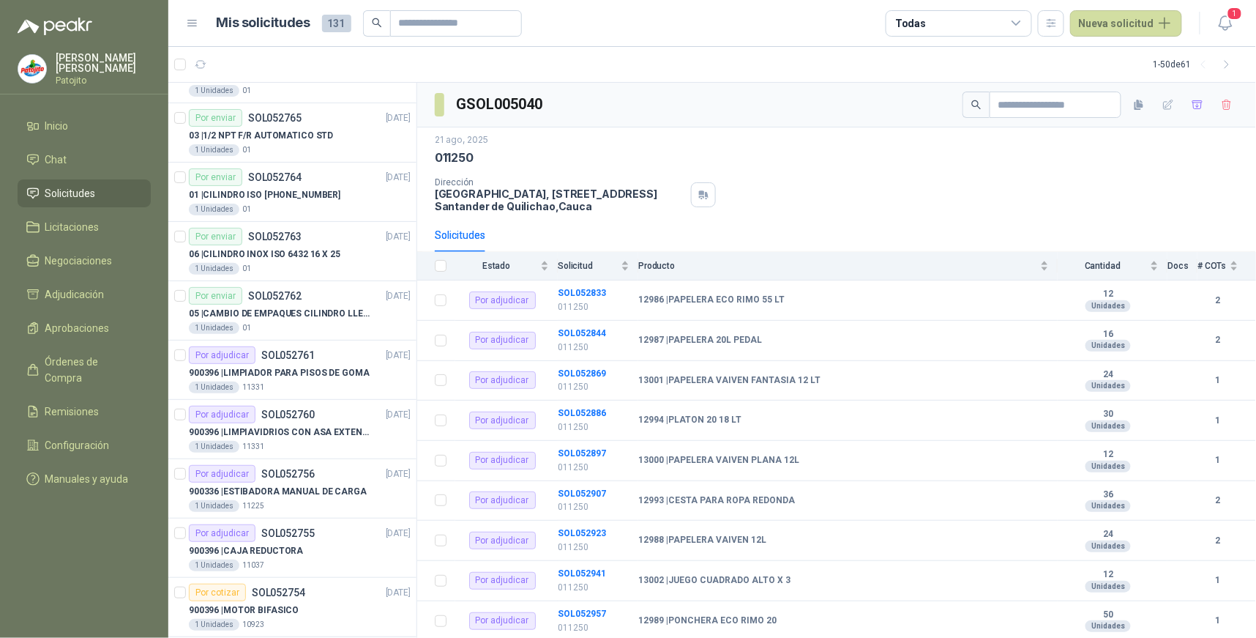
scroll to position [2727, 0]
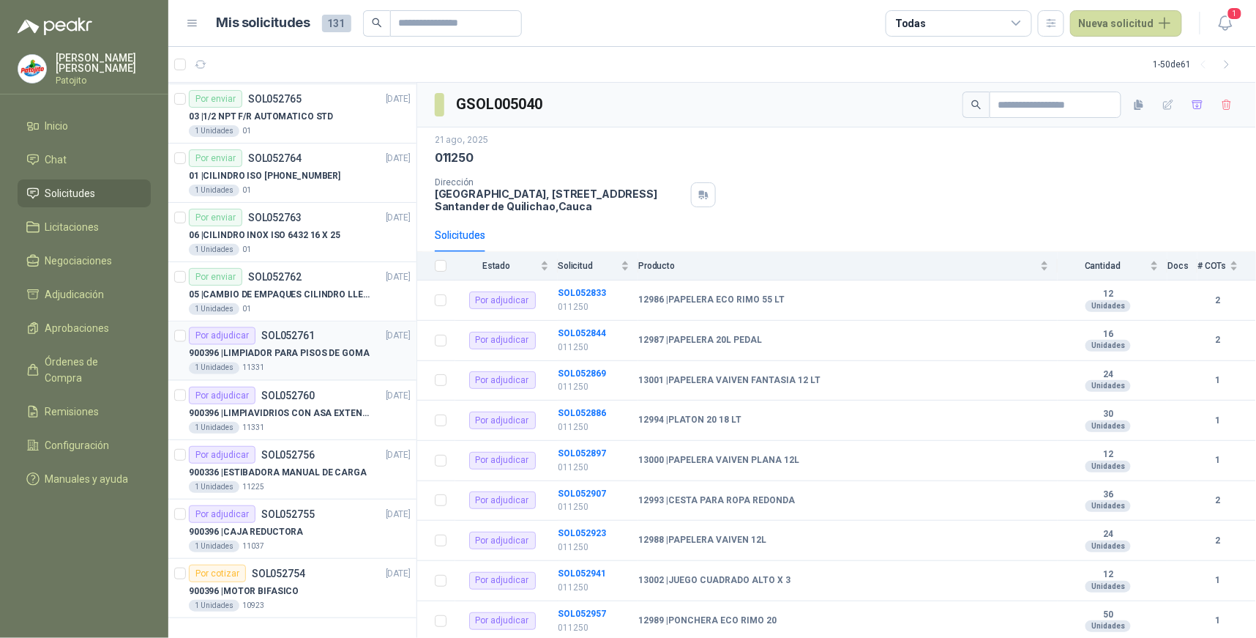
drag, startPoint x: 307, startPoint y: 349, endPoint x: 315, endPoint y: 363, distance: 16.1
click at [308, 348] on p "900396 | LIMPIADOR PARA PISOS DE GOMA" at bounding box center [279, 354] width 181 height 14
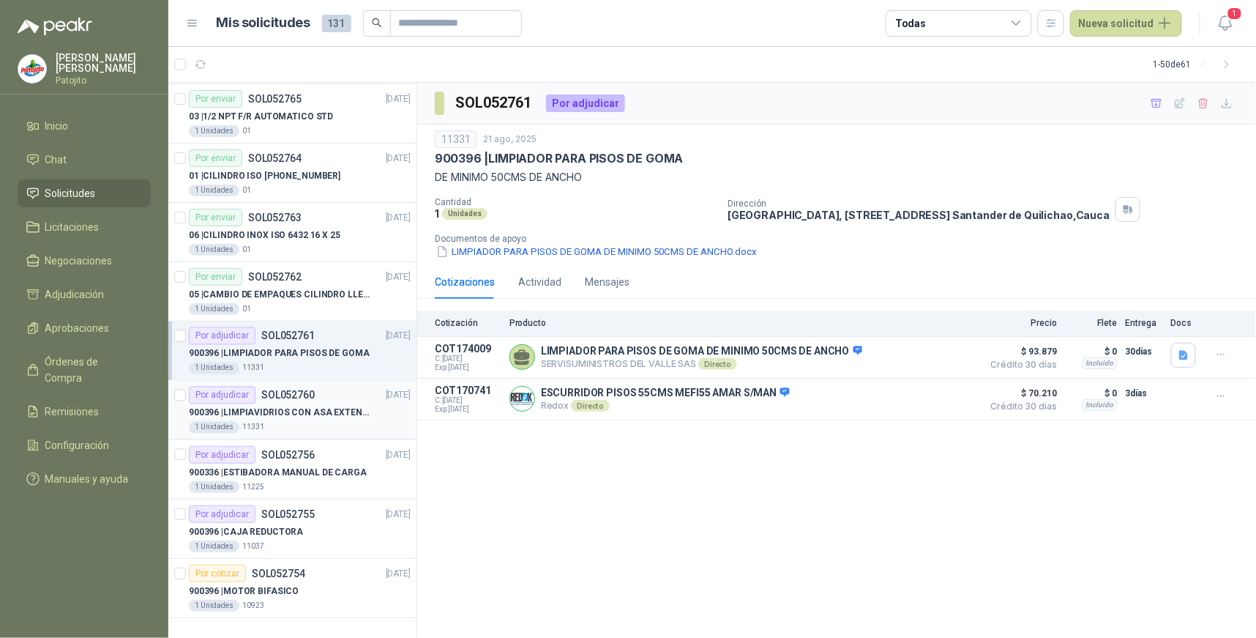
click at [275, 396] on p "SOL052760" at bounding box center [287, 395] width 53 height 10
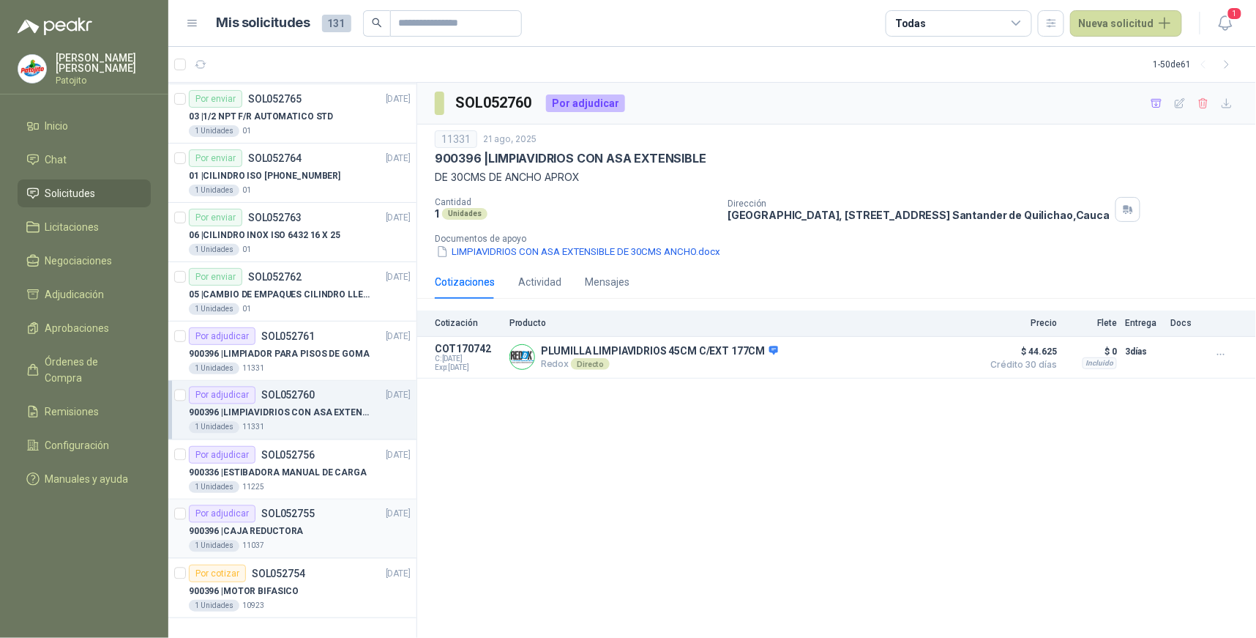
click at [302, 526] on div "900396 | CAJA REDUCTORA" at bounding box center [300, 532] width 222 height 18
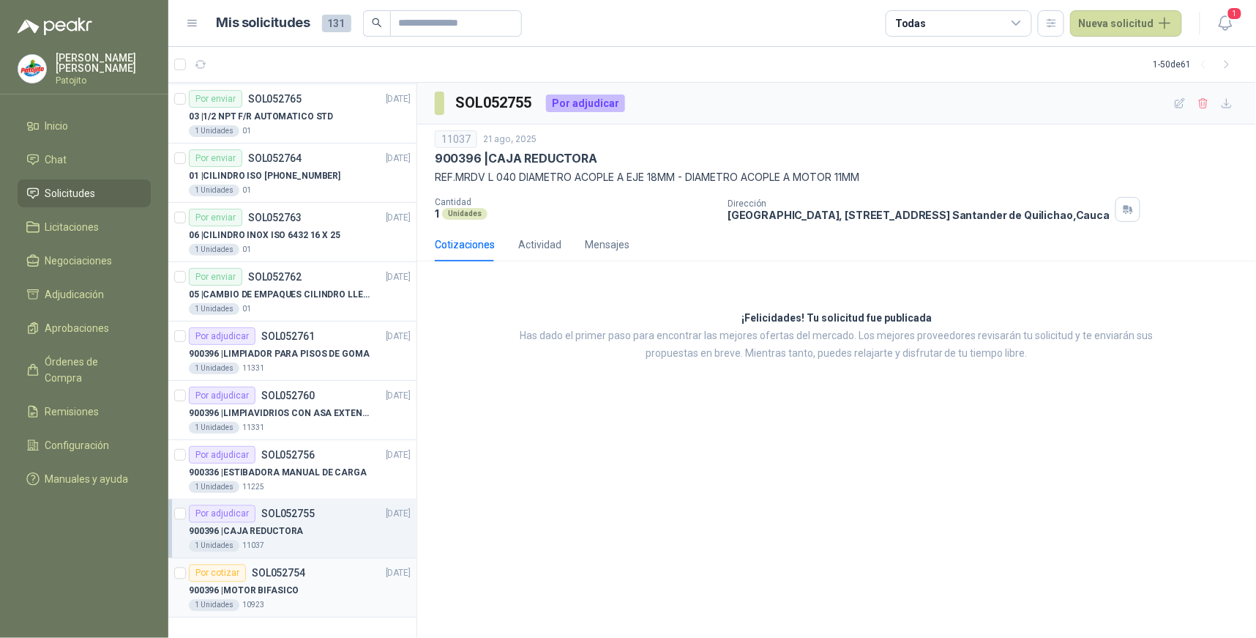
click at [297, 586] on div "900396 | MOTOR BIFASICO" at bounding box center [300, 591] width 222 height 18
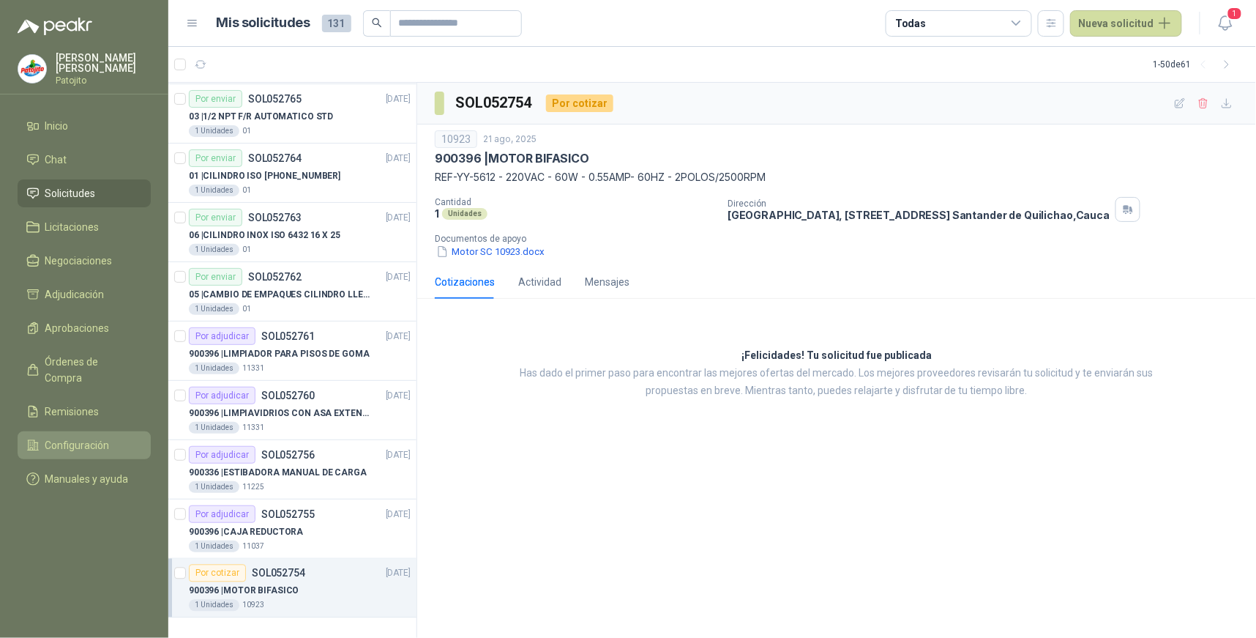
click at [76, 431] on link "Configuración" at bounding box center [84, 445] width 133 height 28
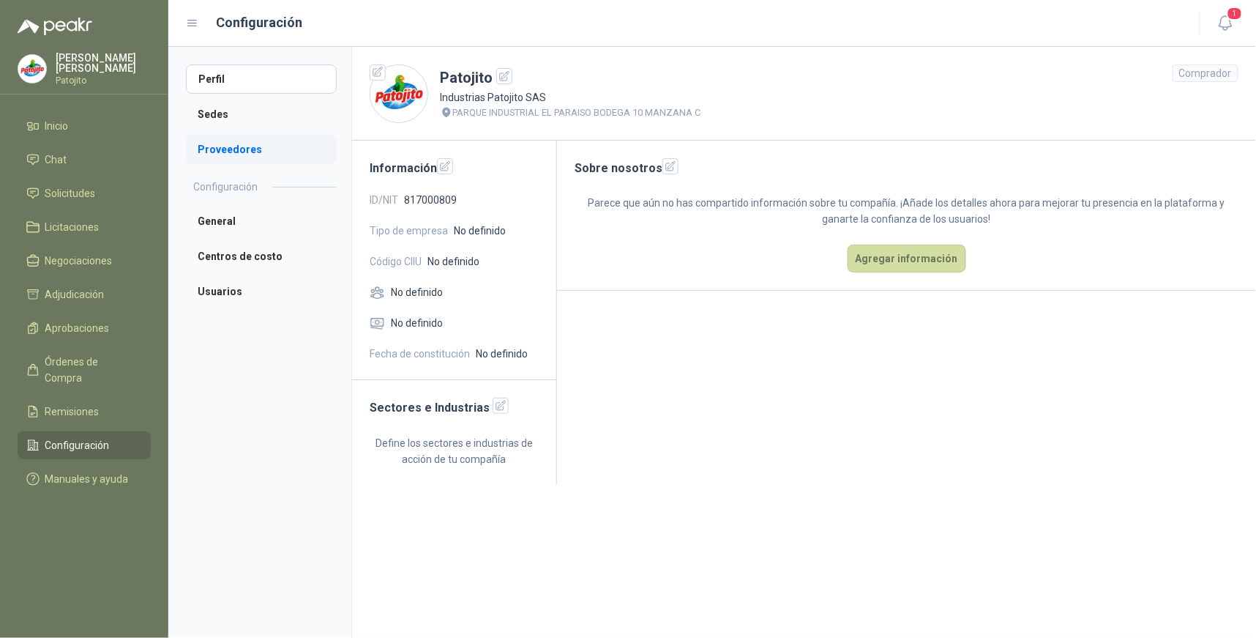
click at [259, 143] on li "Proveedores" at bounding box center [261, 149] width 151 height 29
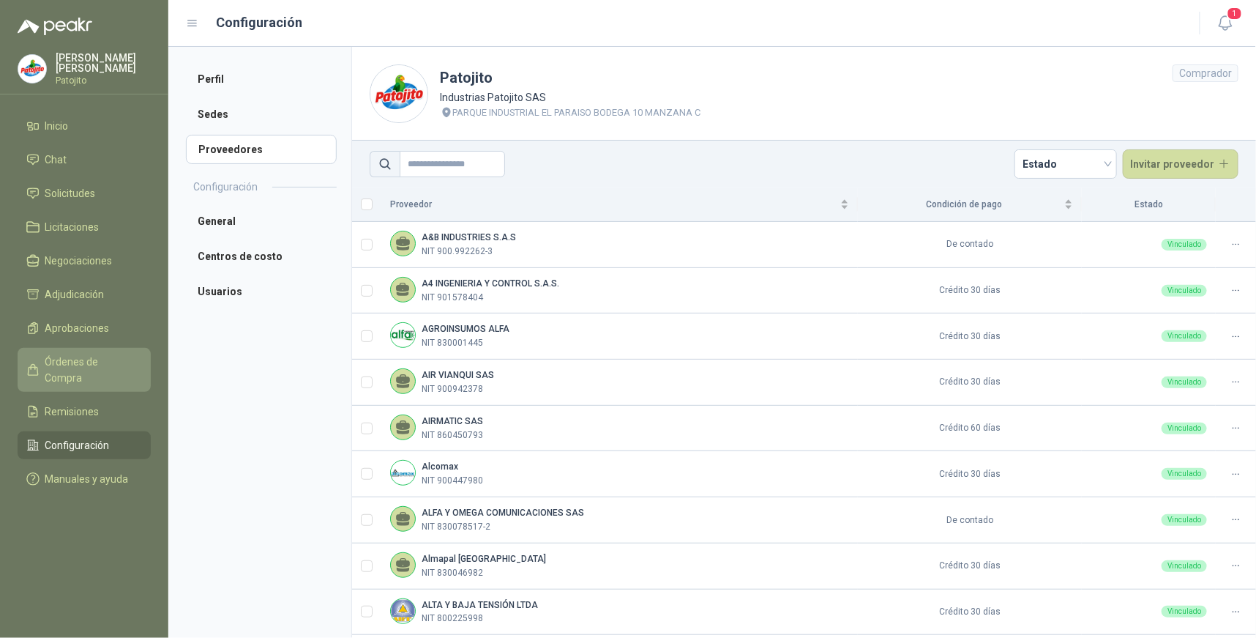
click at [102, 351] on link "Órdenes de Compra" at bounding box center [84, 370] width 133 height 44
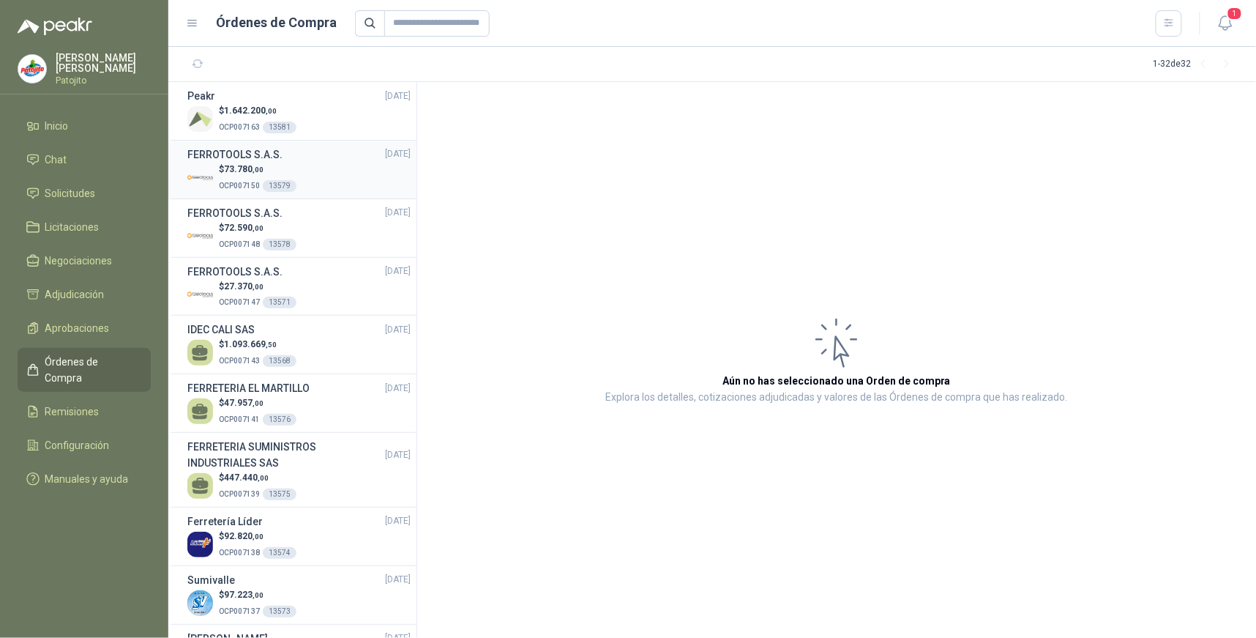
click at [310, 179] on div "$ 73.780 ,00 OCP007150 13579" at bounding box center [298, 177] width 223 height 30
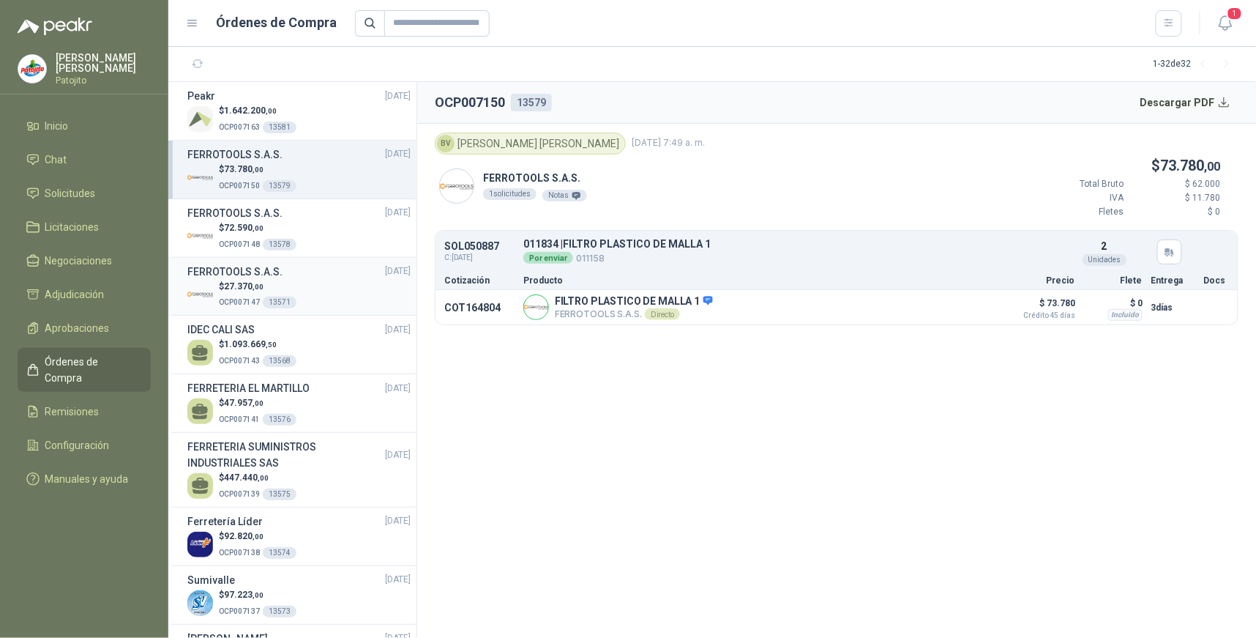
click at [306, 280] on div "$ 27.370 ,00 OCP007147 13571" at bounding box center [298, 295] width 223 height 30
click at [293, 163] on p "$ 73.780 ,00" at bounding box center [258, 169] width 78 height 14
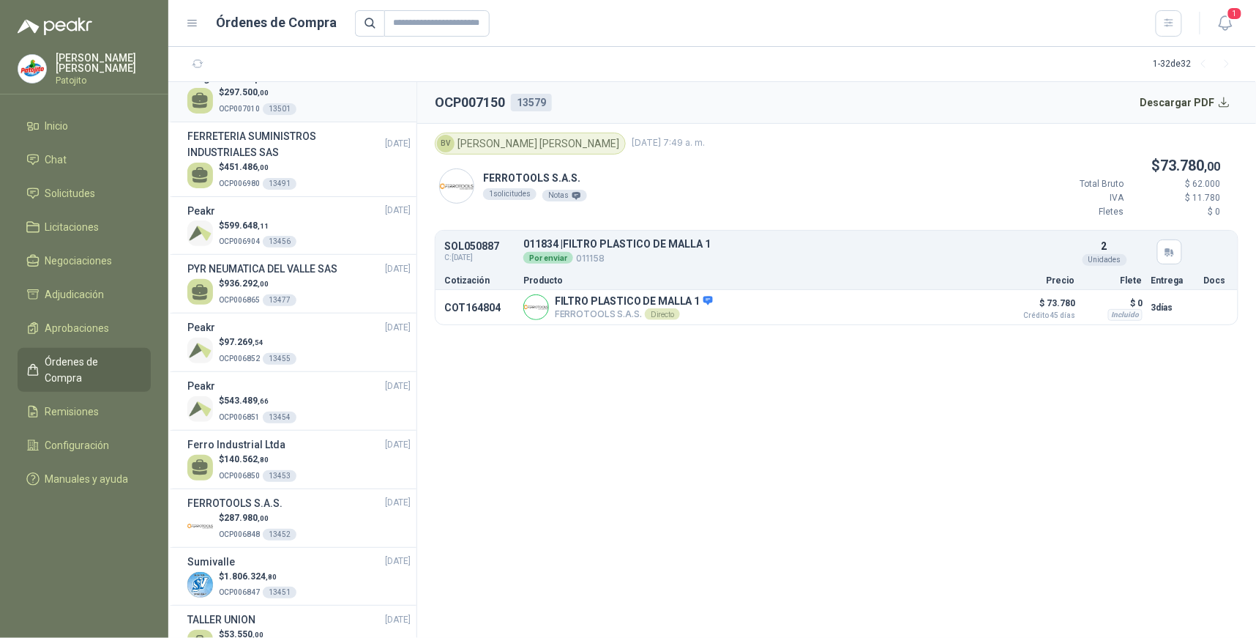
scroll to position [1301, 0]
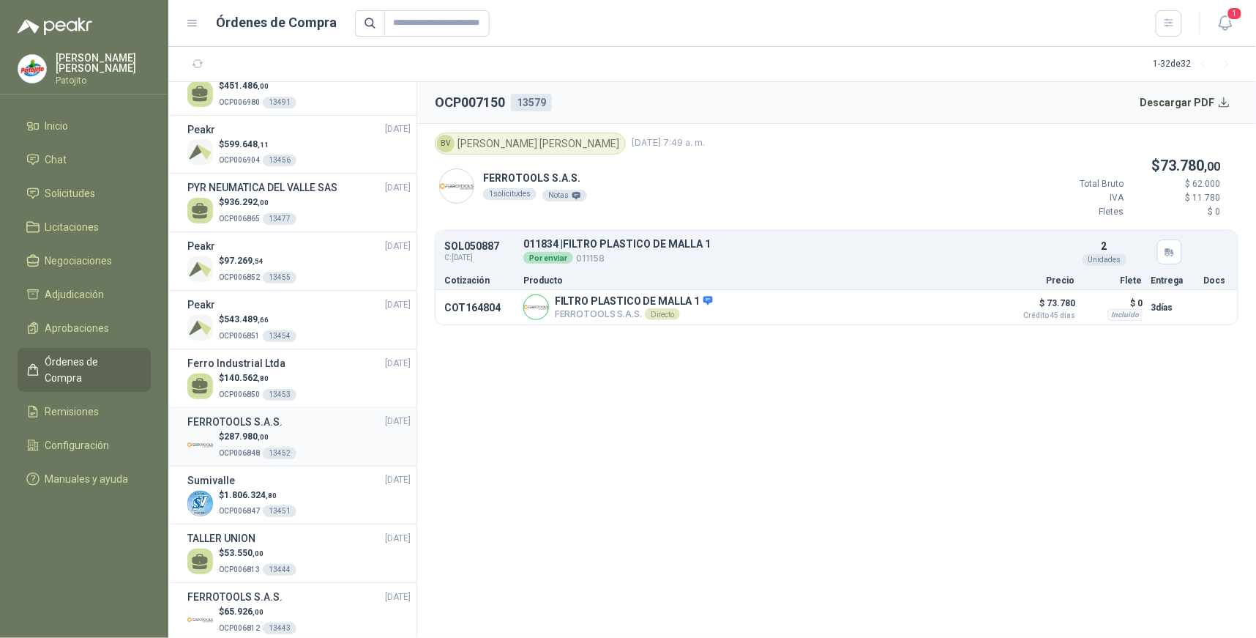
click at [332, 433] on div "$ 287.980 ,00 OCP006848 13452" at bounding box center [298, 445] width 223 height 30
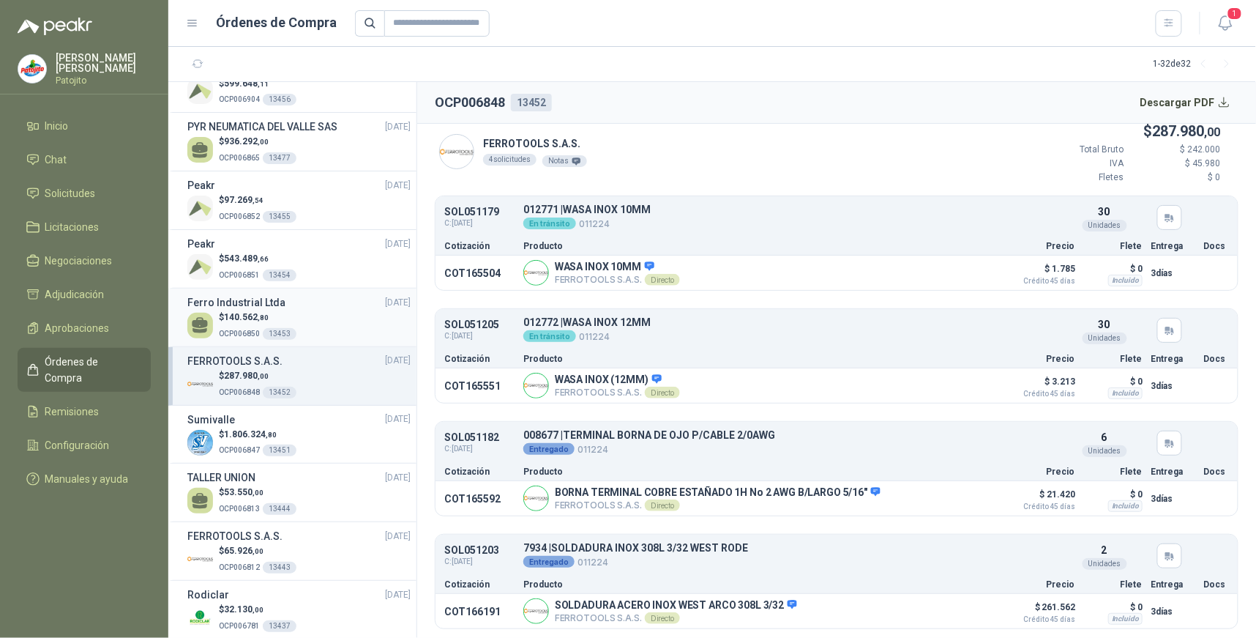
scroll to position [1383, 0]
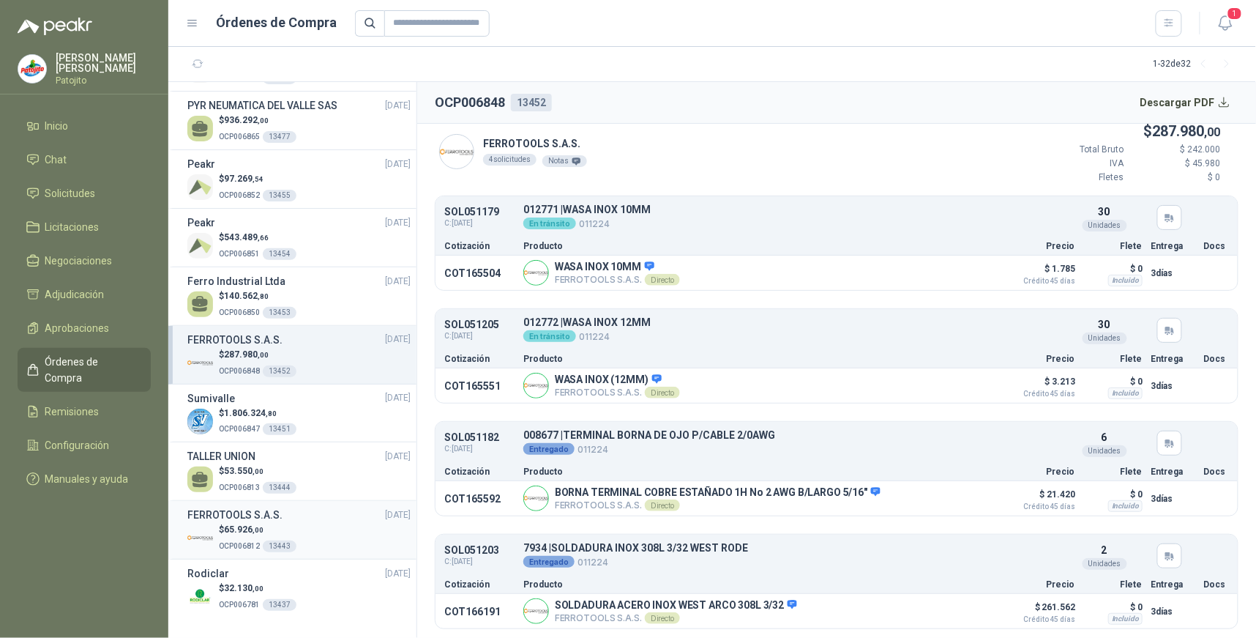
click at [288, 517] on div "FERROTOOLS S.A.S. [DATE]" at bounding box center [298, 515] width 223 height 16
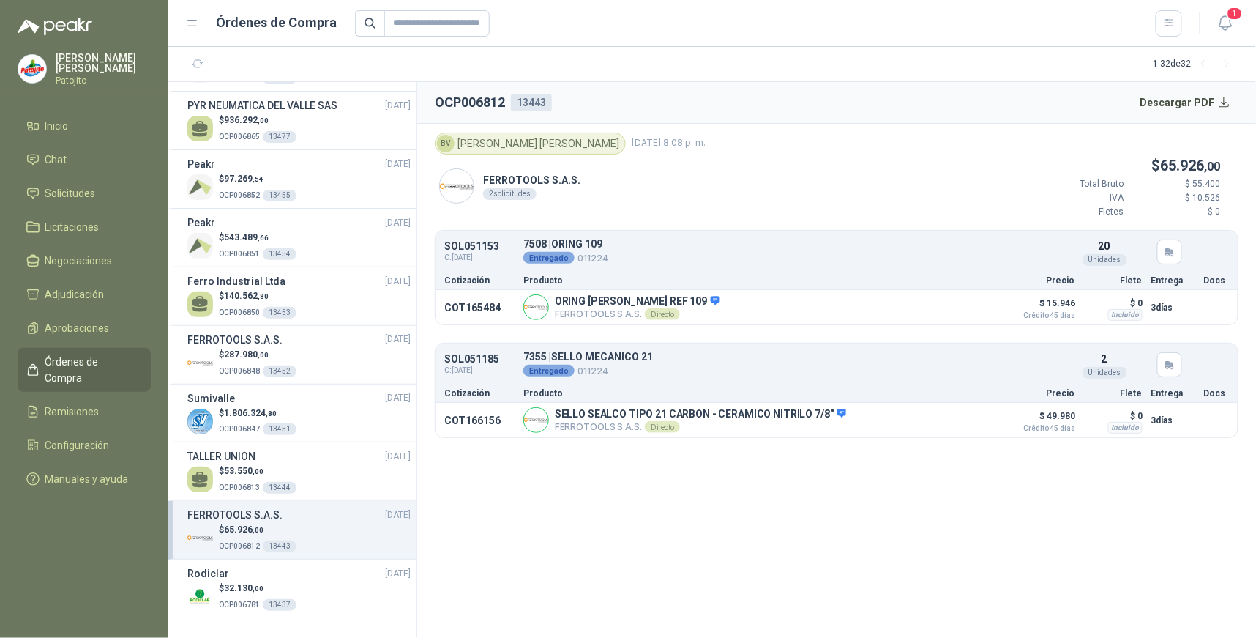
click at [309, 525] on div "$ 65.926 ,00 OCP006812 13443" at bounding box center [298, 538] width 223 height 30
click at [319, 349] on div "$ 287.980 ,00 OCP006848 13452" at bounding box center [298, 363] width 223 height 30
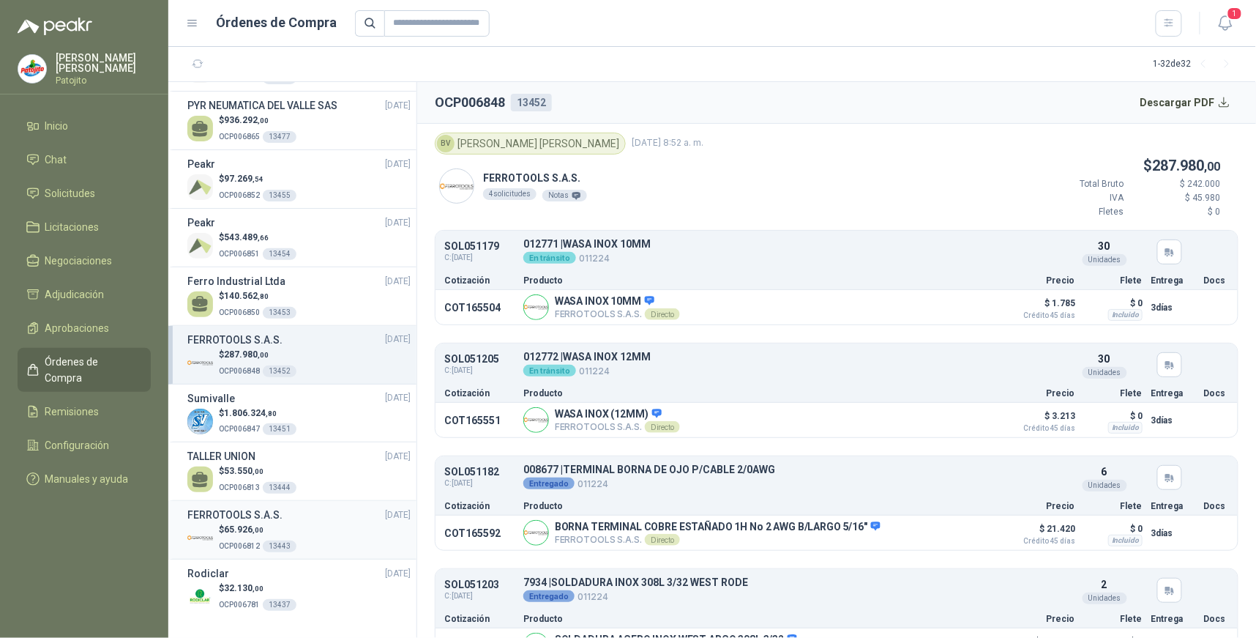
click at [290, 531] on p "$ 65.926 ,00" at bounding box center [258, 530] width 78 height 14
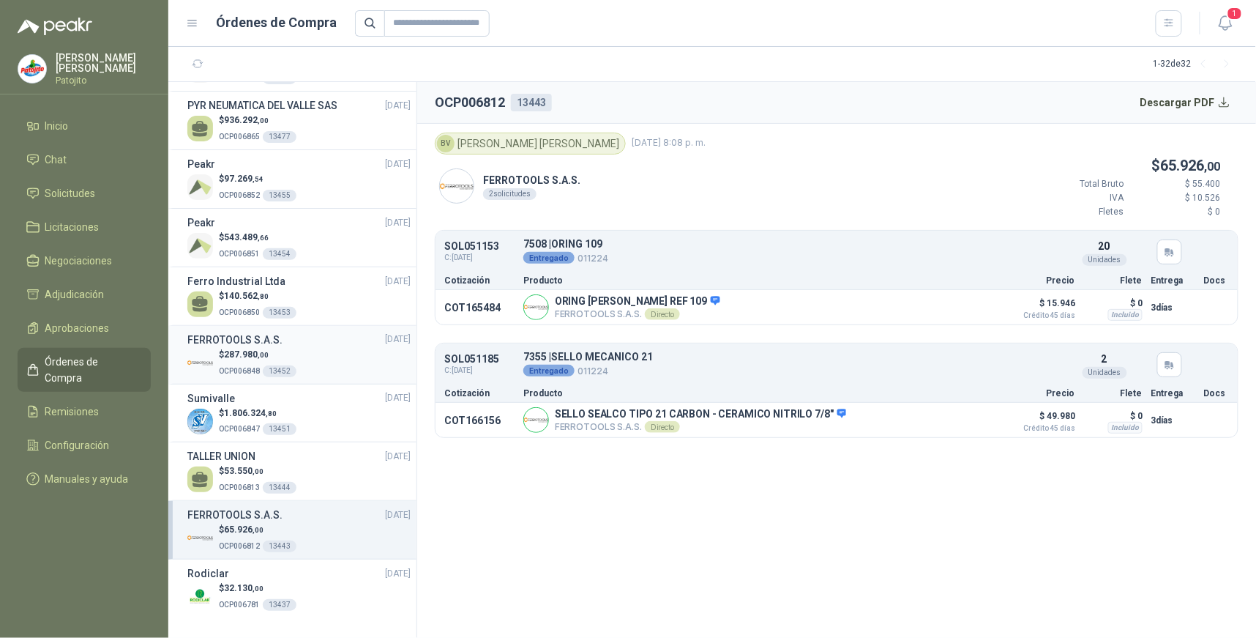
click at [331, 360] on div "$ 287.980 ,00 OCP006848 13452" at bounding box center [298, 363] width 223 height 30
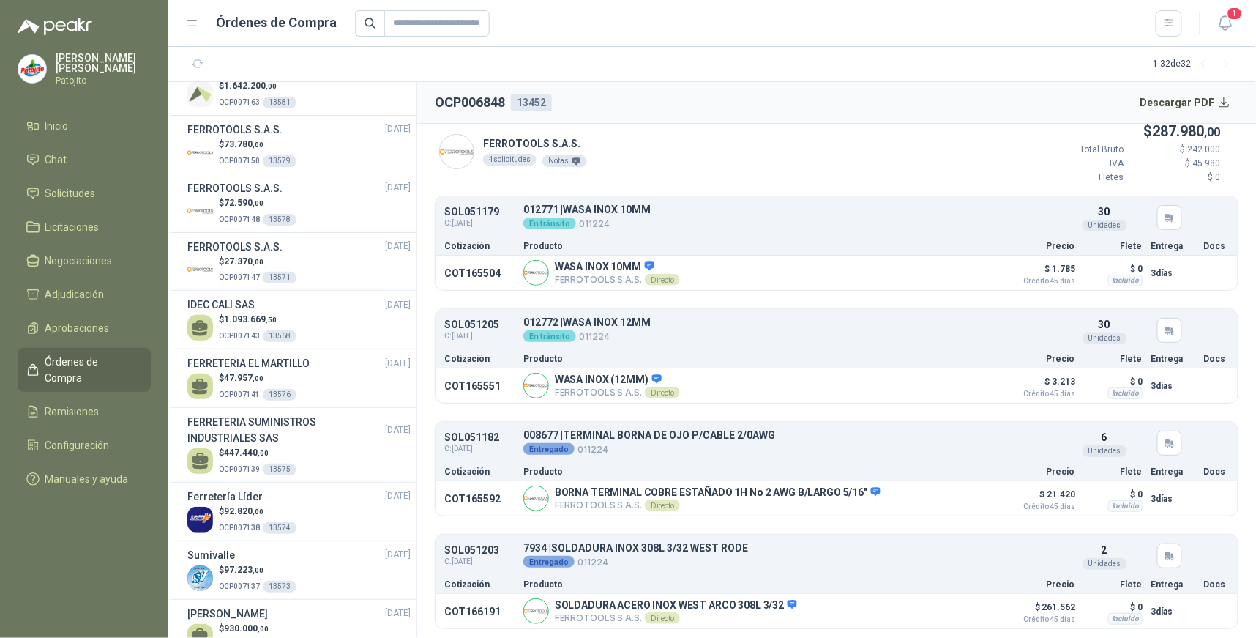
scroll to position [1, 0]
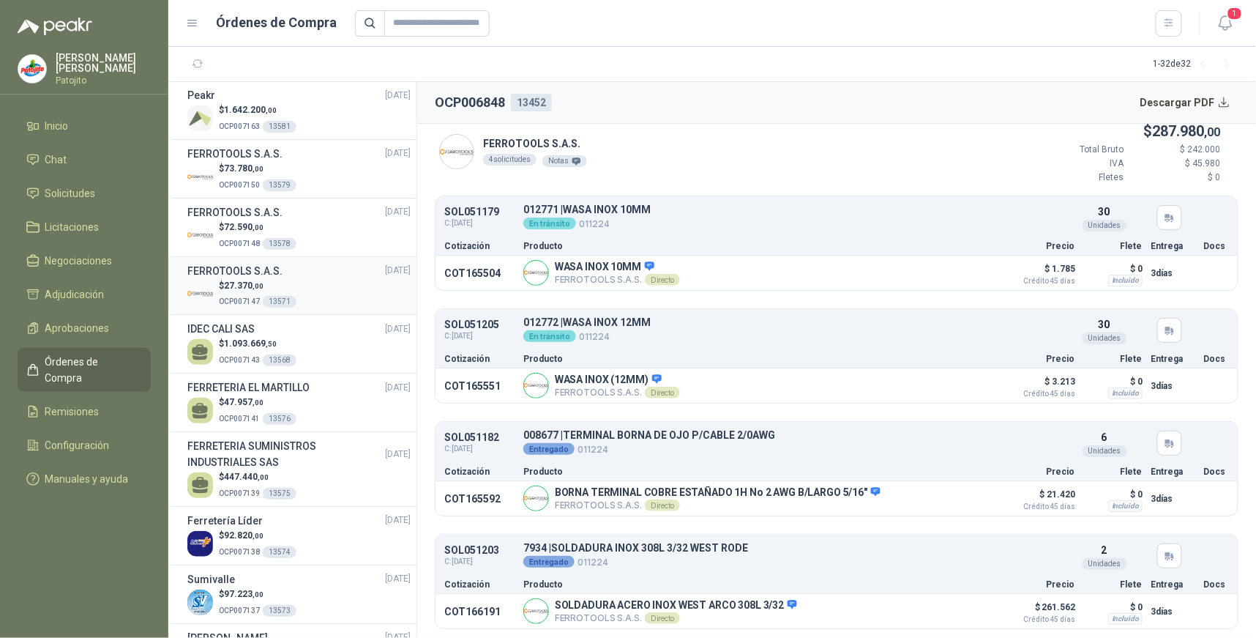
click at [347, 290] on div "$ 27.370 ,00 OCP007147 13571" at bounding box center [298, 294] width 223 height 30
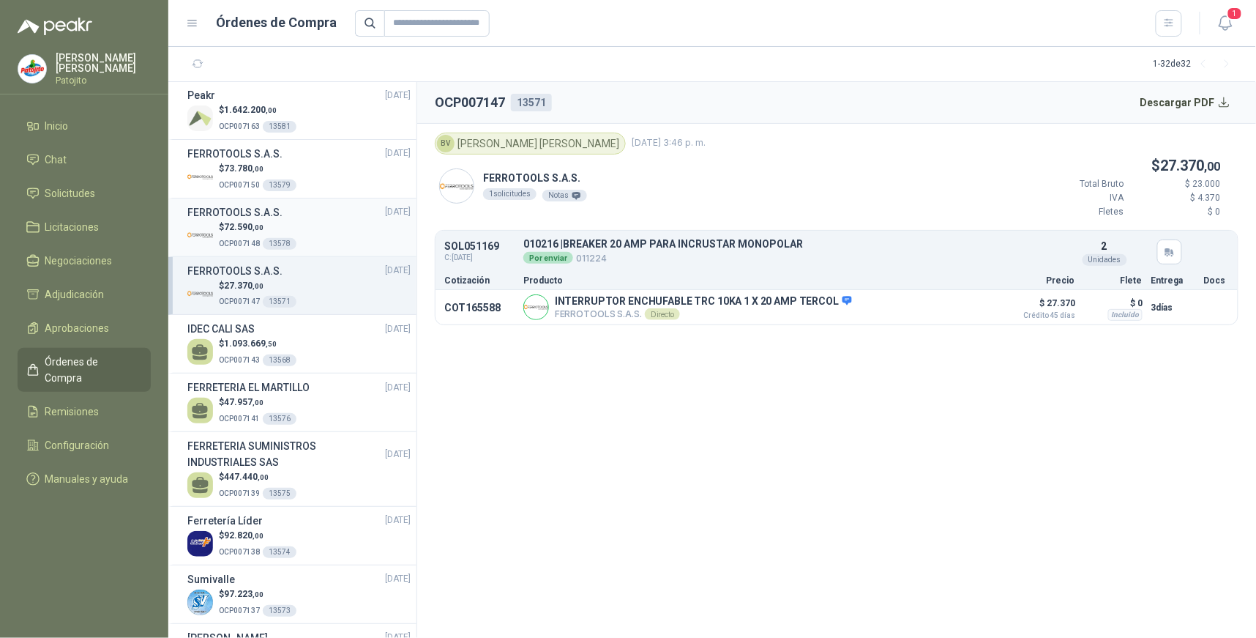
click at [335, 230] on div "$ 72.590 ,00 OCP007148 13578" at bounding box center [298, 235] width 223 height 30
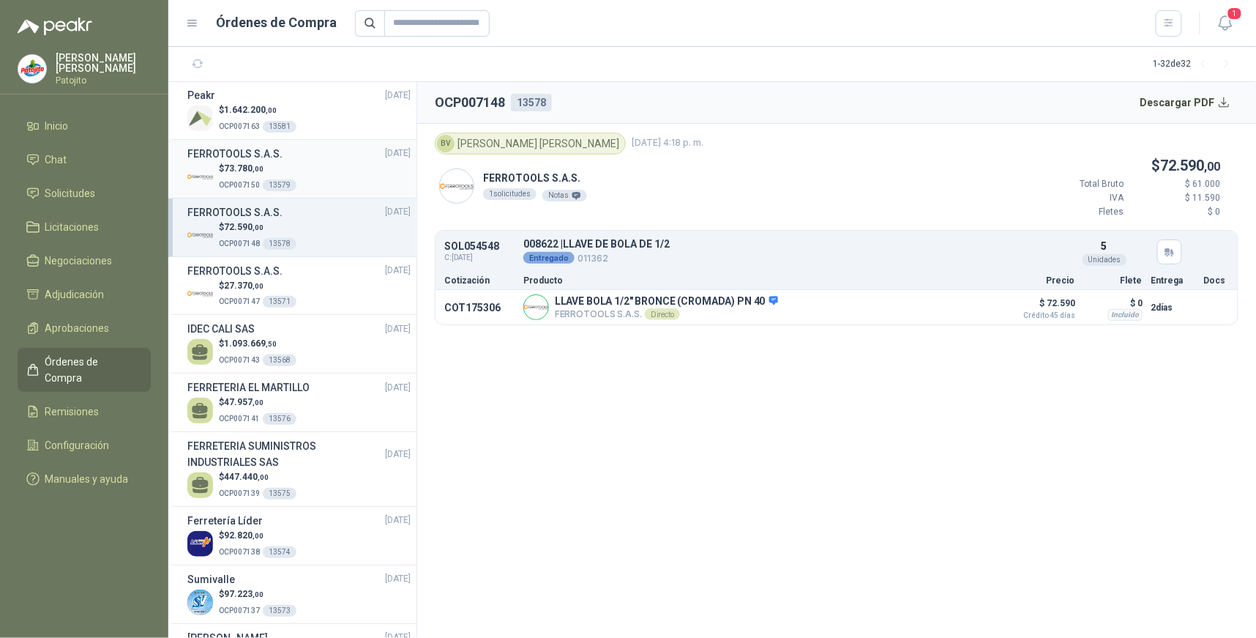
click at [346, 170] on div "$ 73.780 ,00 OCP007150 13579" at bounding box center [298, 177] width 223 height 30
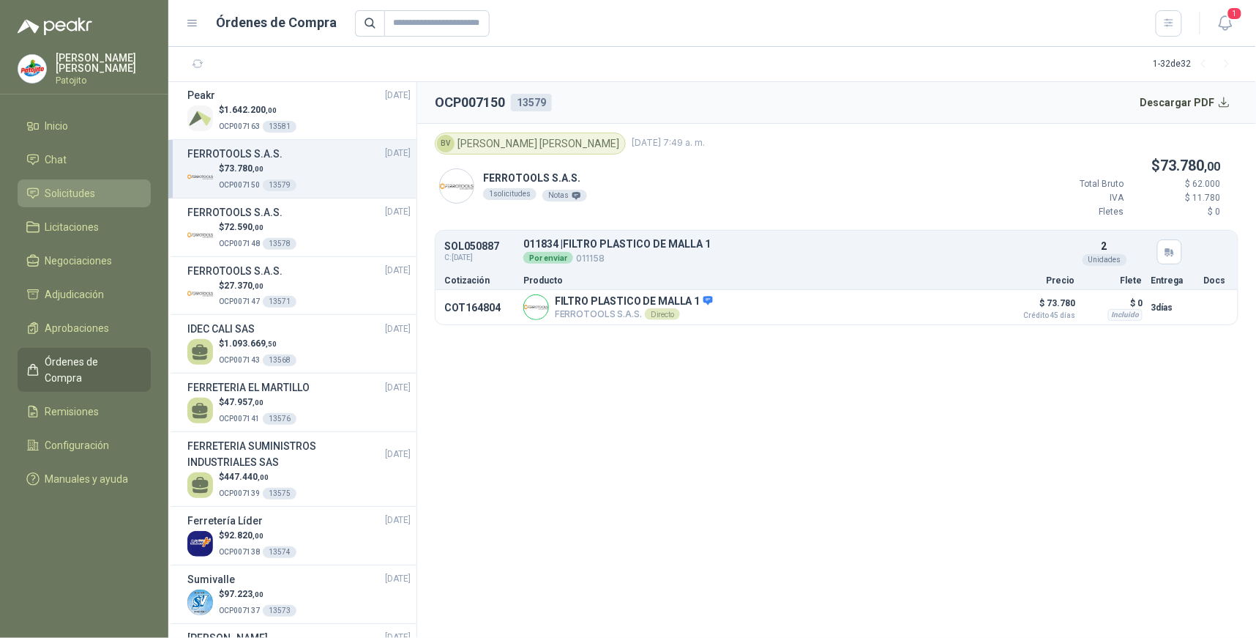
click at [81, 191] on span "Solicitudes" at bounding box center [70, 193] width 51 height 16
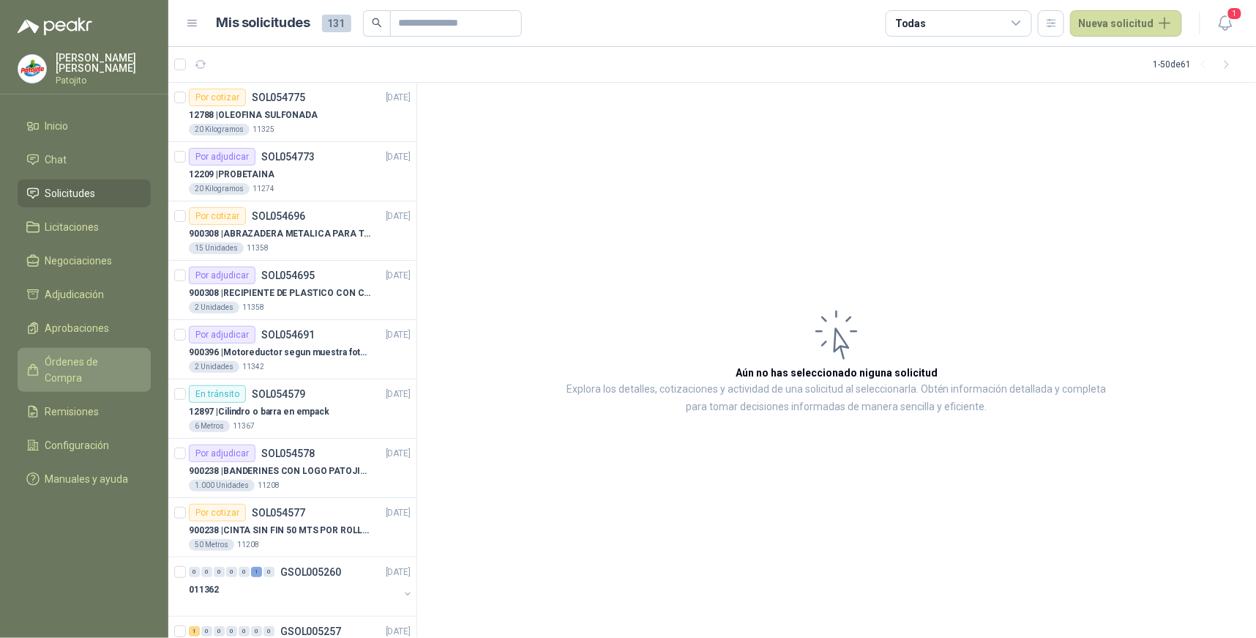
click at [82, 354] on span "Órdenes de Compra" at bounding box center [90, 370] width 91 height 32
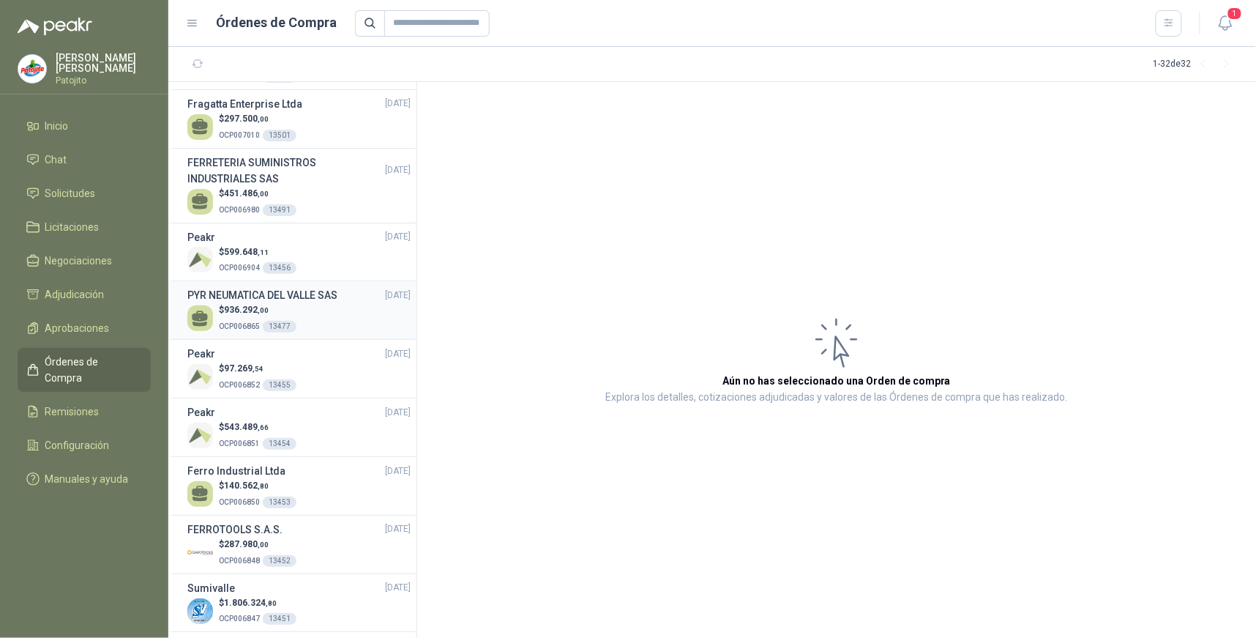
scroll to position [1219, 0]
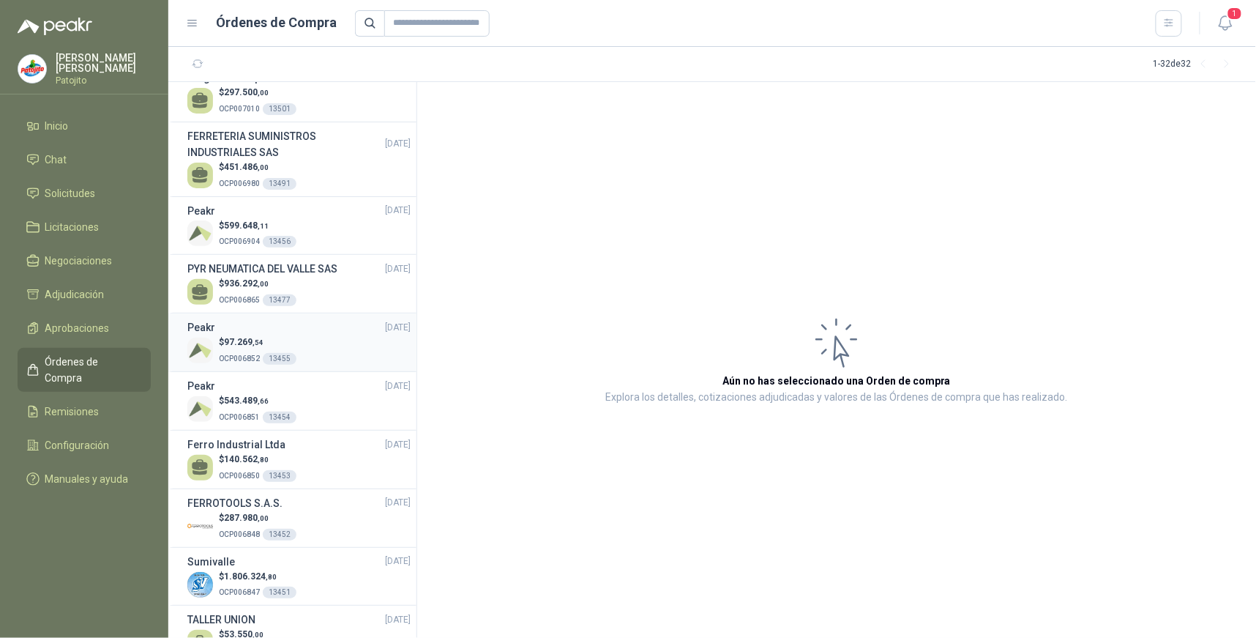
click at [312, 357] on div "$ 97.269 ,54 OCP006852 13455" at bounding box center [298, 350] width 223 height 30
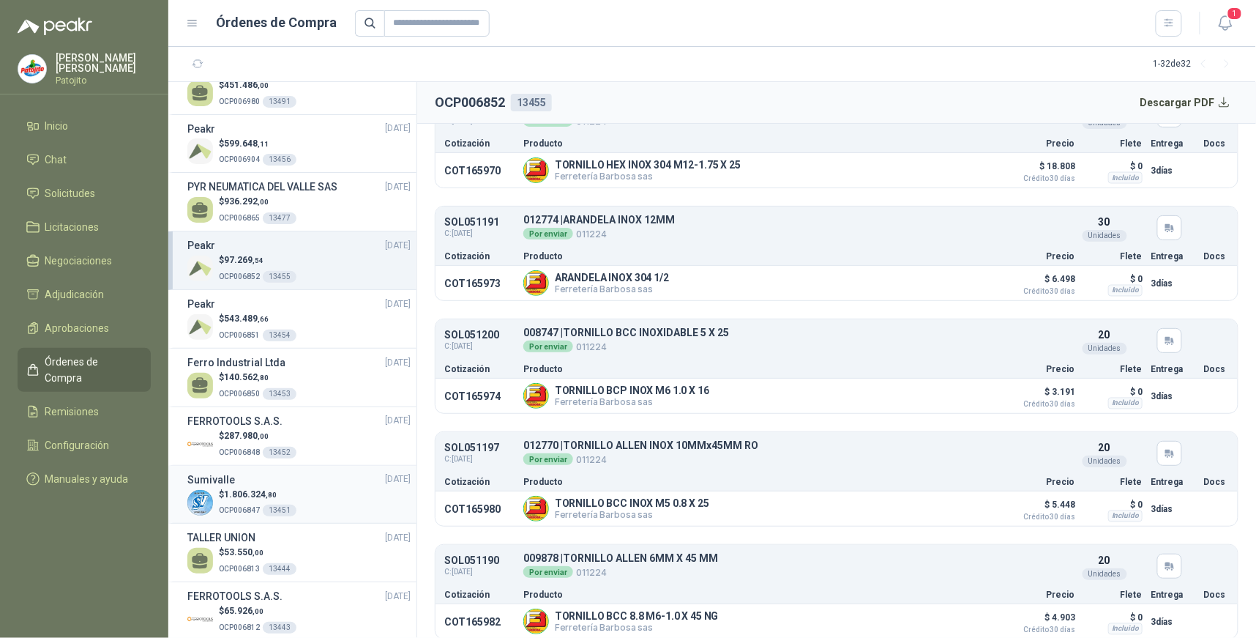
scroll to position [1383, 0]
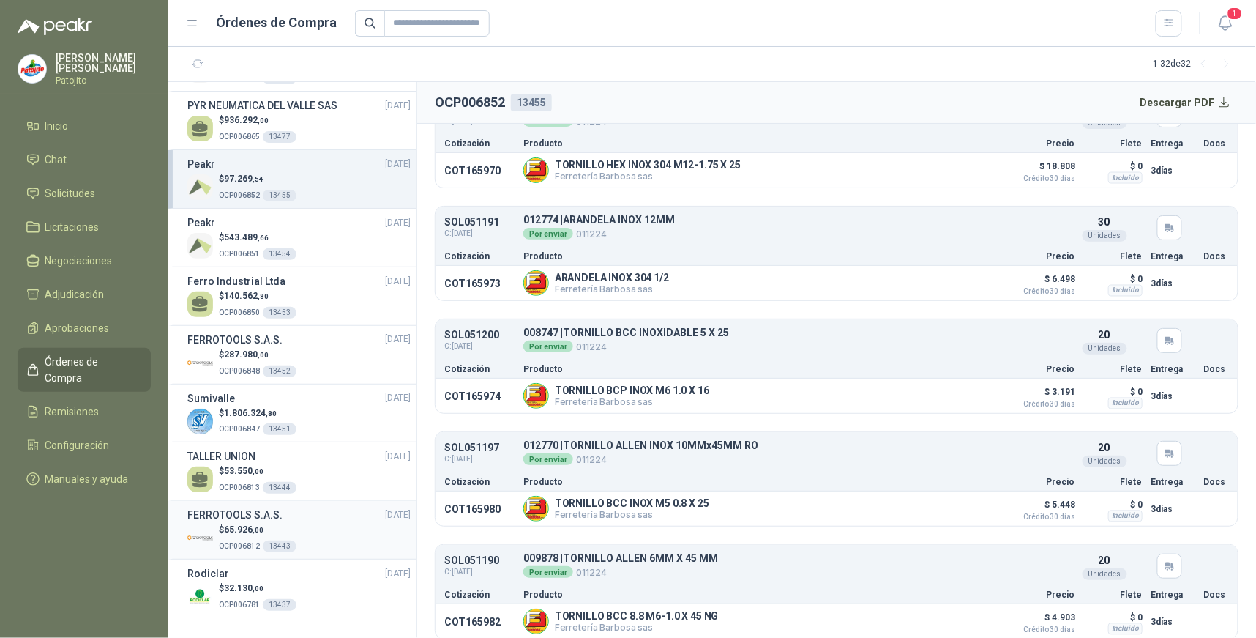
click at [306, 537] on div "$ 65.926 ,00 OCP006812 13443" at bounding box center [298, 538] width 223 height 30
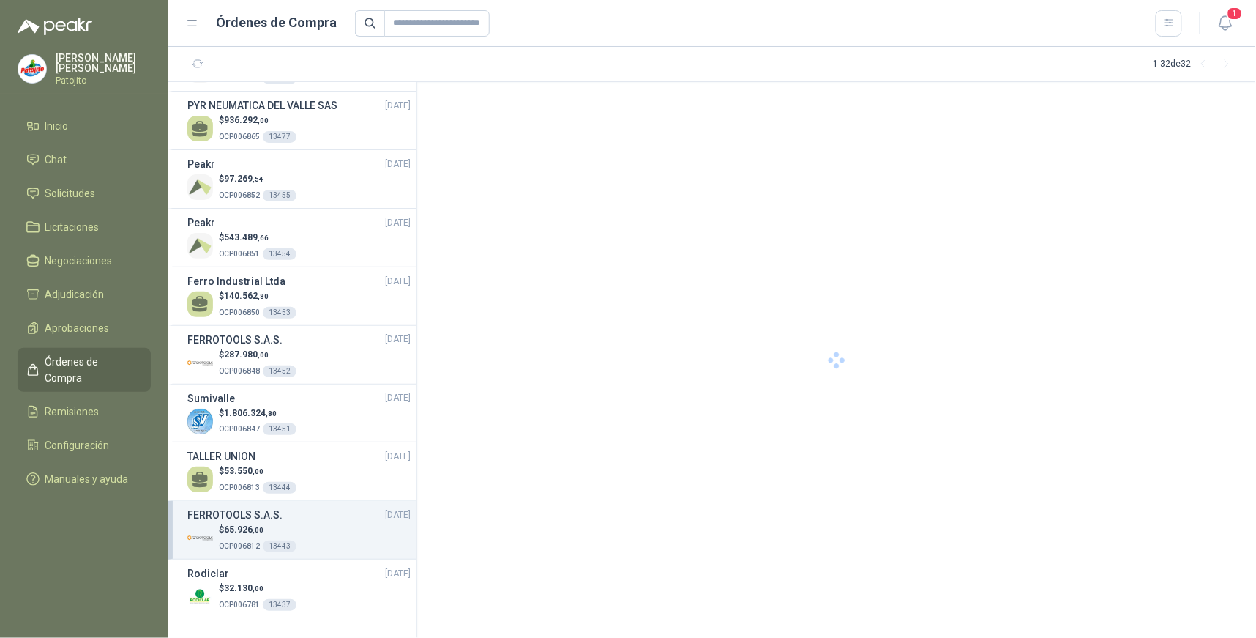
click at [306, 537] on div "$ 65.926 ,00 OCP006812 13443" at bounding box center [298, 538] width 223 height 30
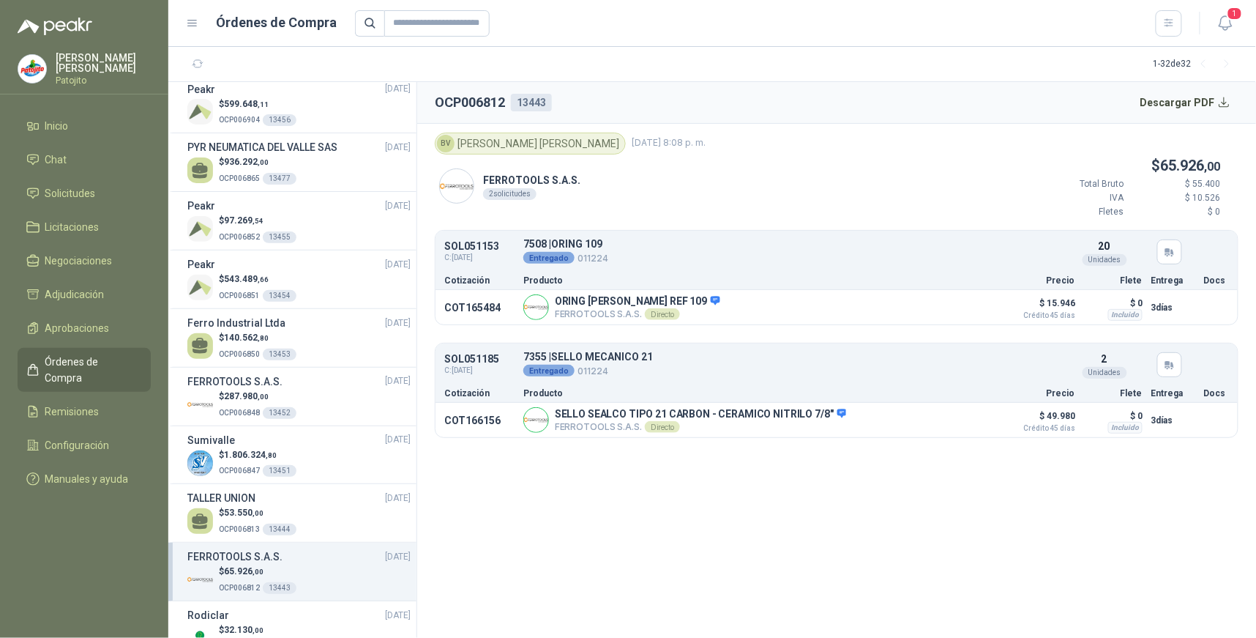
scroll to position [1301, 0]
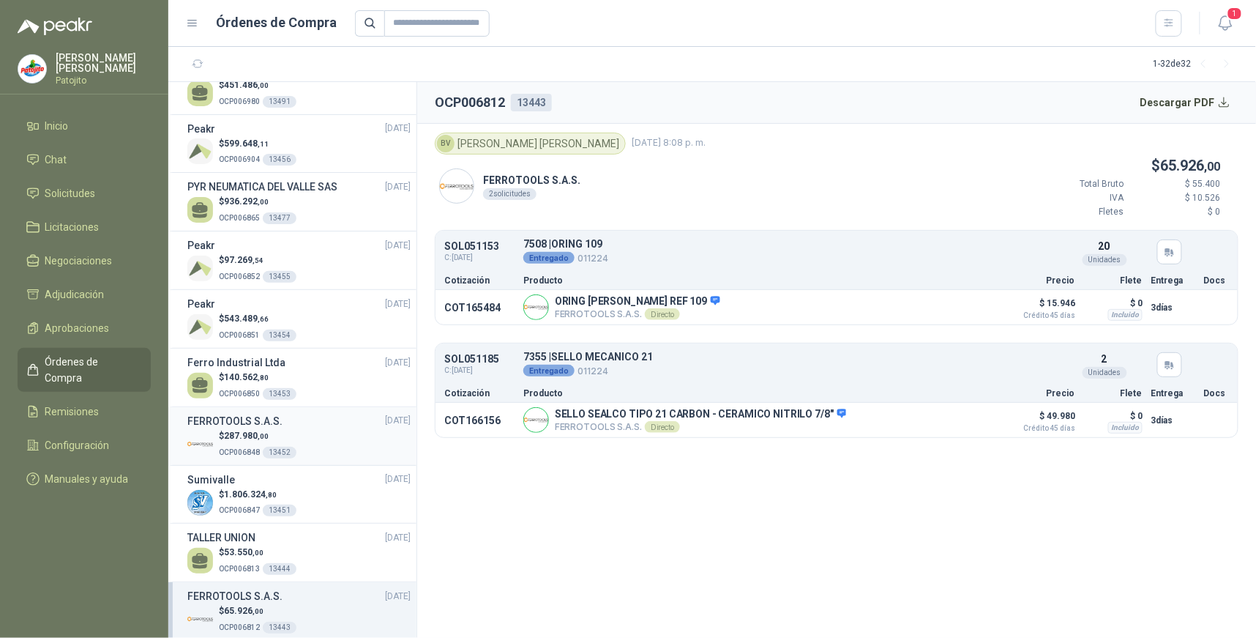
click at [311, 435] on div "$ 287.980 ,00 OCP006848 13452" at bounding box center [298, 444] width 223 height 30
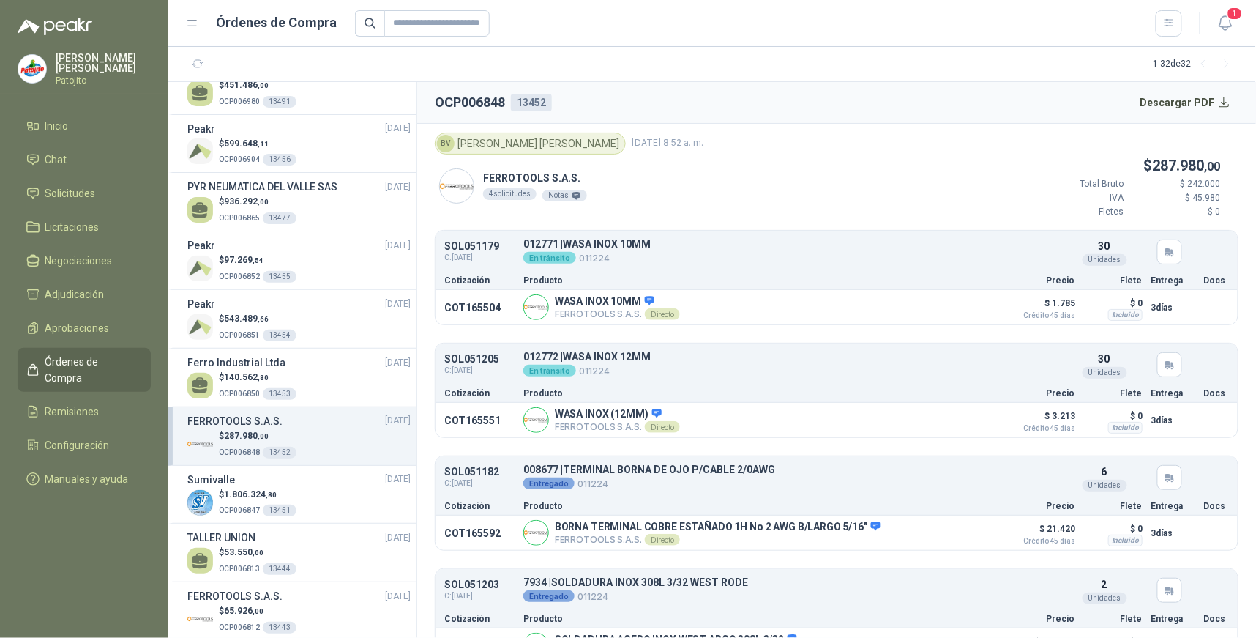
click at [299, 433] on div "$ 287.980 ,00 OCP006848 13452" at bounding box center [298, 444] width 223 height 30
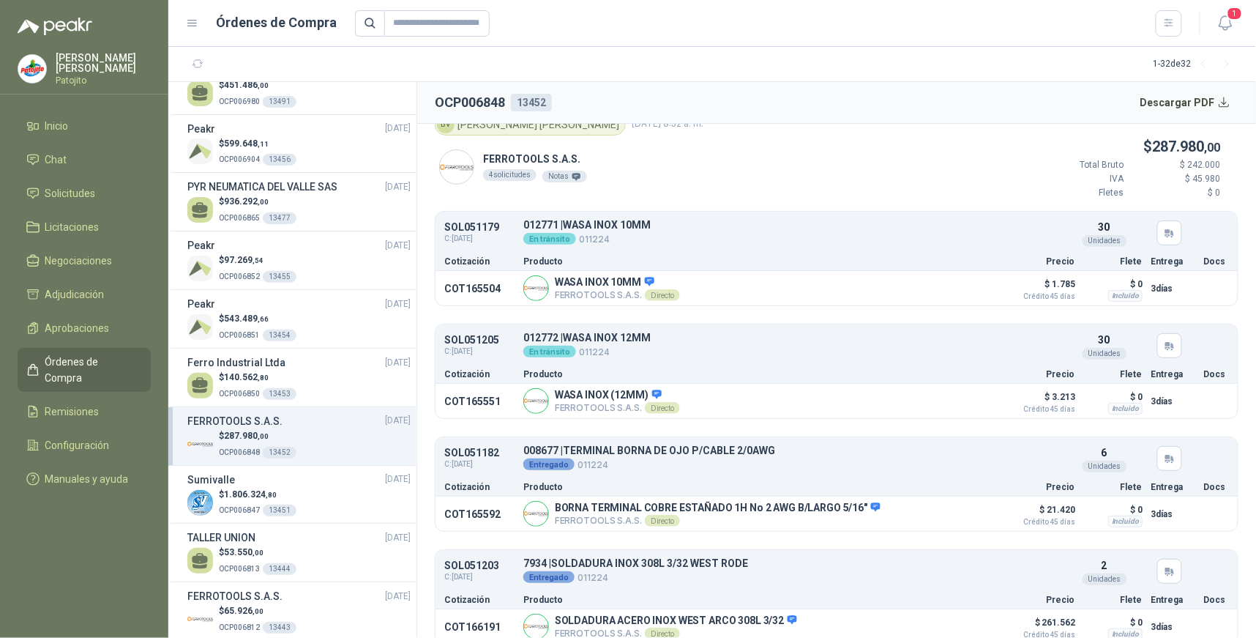
scroll to position [35, 0]
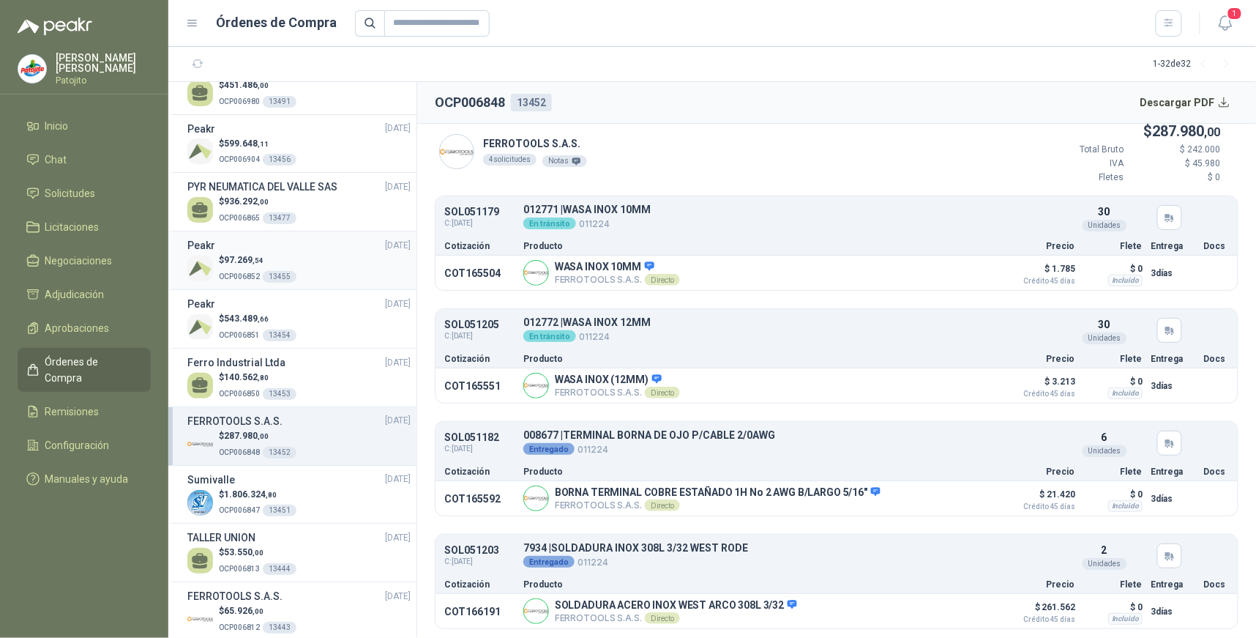
click at [313, 264] on div "$ 97.269 ,54 OCP006852 13455" at bounding box center [298, 268] width 223 height 30
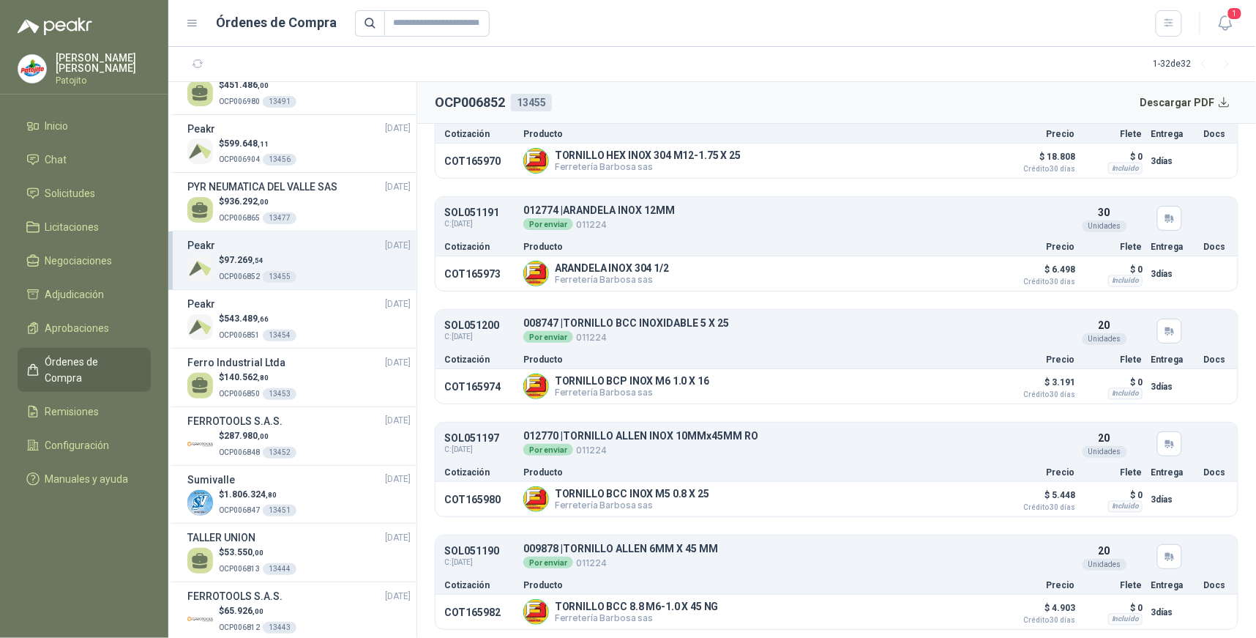
scroll to position [825, 0]
click at [757, 441] on div "012770 | TORNILLO ALLEN INOX 10MMx45MM RO Por enviar 011224" at bounding box center [787, 443] width 528 height 26
click at [995, 446] on button "Detalles" at bounding box center [1017, 443] width 69 height 20
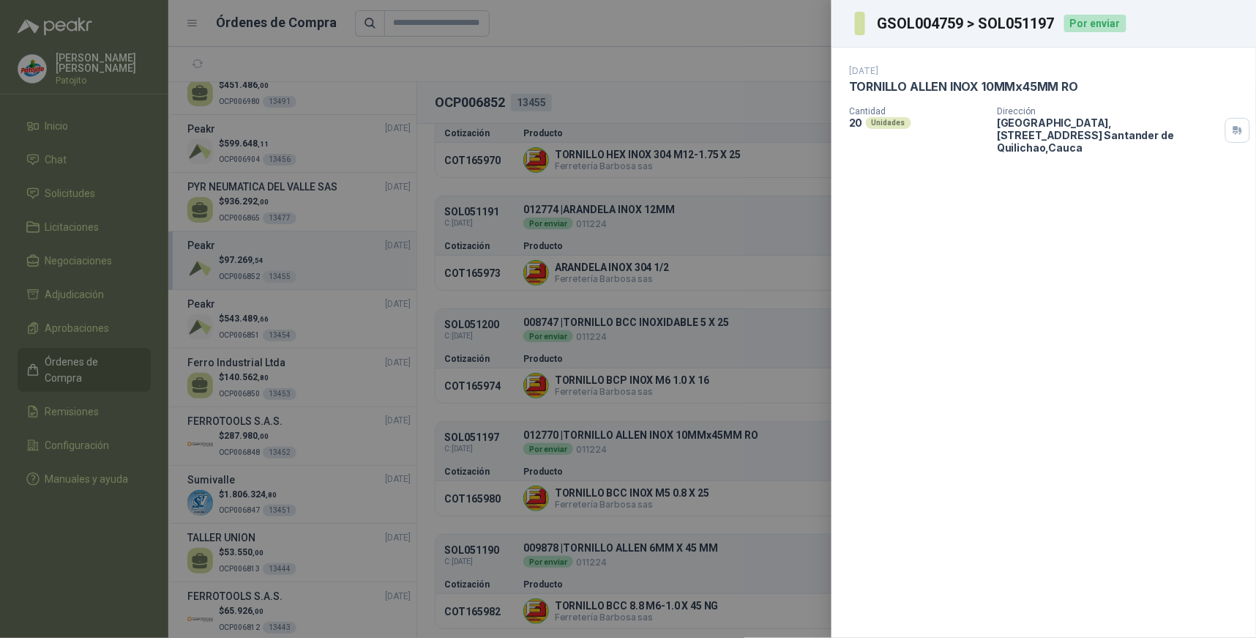
click at [982, 287] on div "[DATE] TORNILLO ALLEN INOX 10MMx45MM RO Cantidad 20 Unidades Dirección [GEOGRAP…" at bounding box center [1044, 343] width 425 height 590
click at [807, 48] on div at bounding box center [628, 319] width 1256 height 638
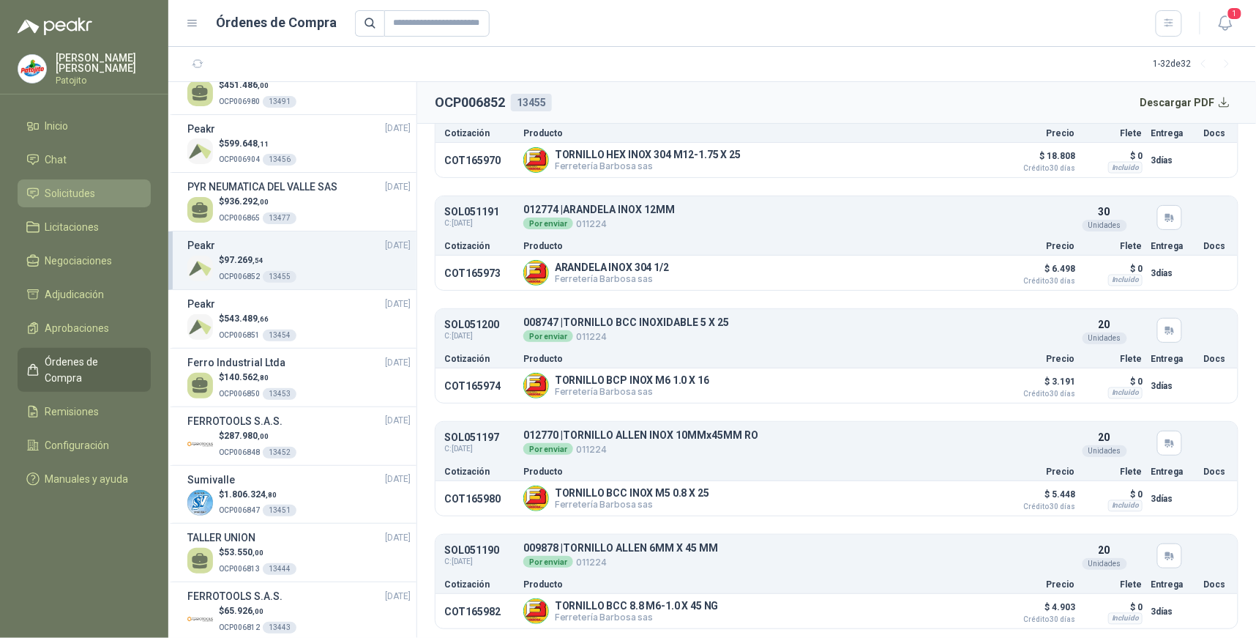
drag, startPoint x: 83, startPoint y: 195, endPoint x: 83, endPoint y: 214, distance: 19.0
click at [83, 195] on span "Solicitudes" at bounding box center [70, 193] width 51 height 16
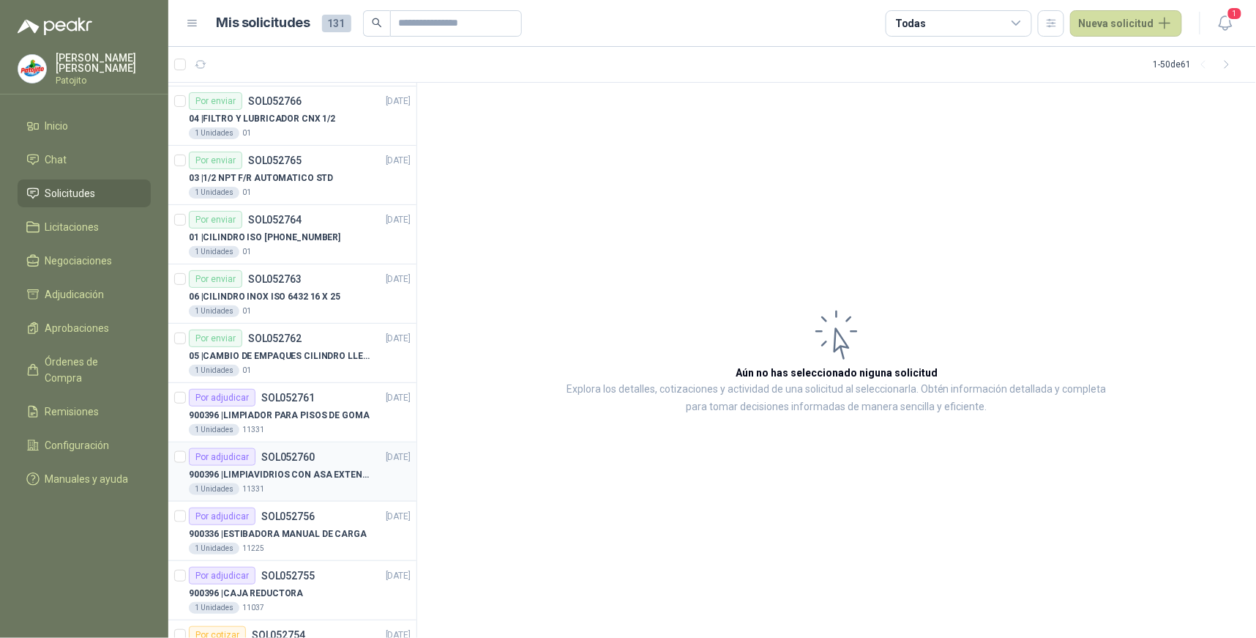
scroll to position [2432, 0]
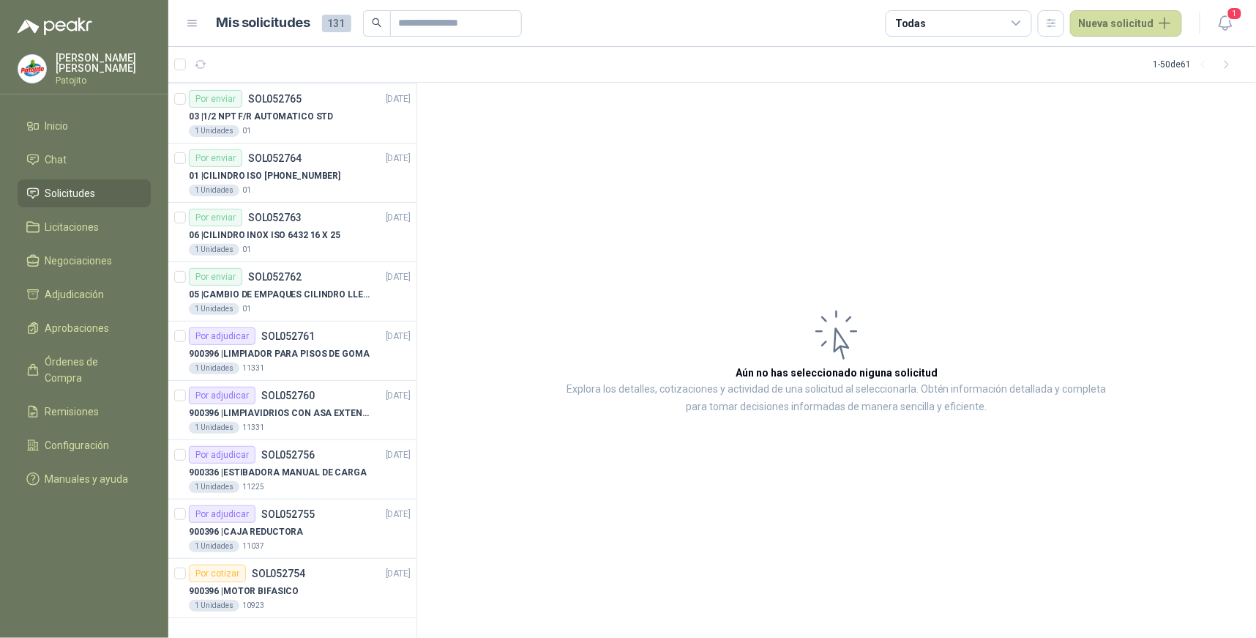
click at [1018, 25] on icon at bounding box center [1016, 23] width 13 height 13
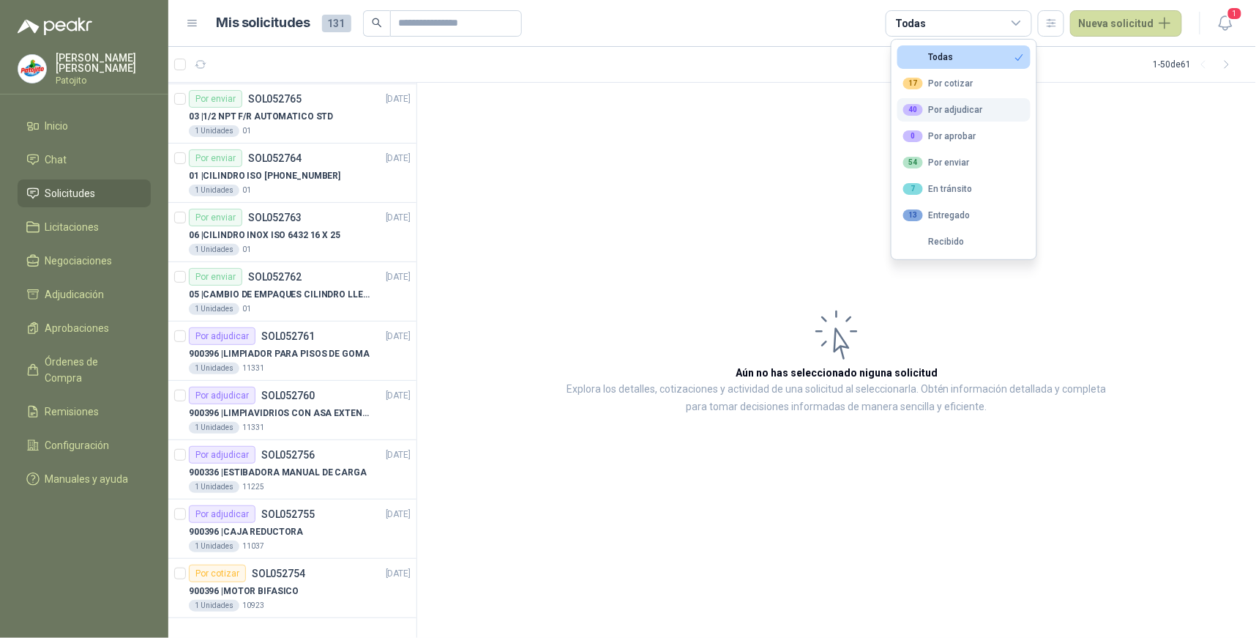
click at [972, 111] on div "40 Por adjudicar" at bounding box center [943, 110] width 80 height 12
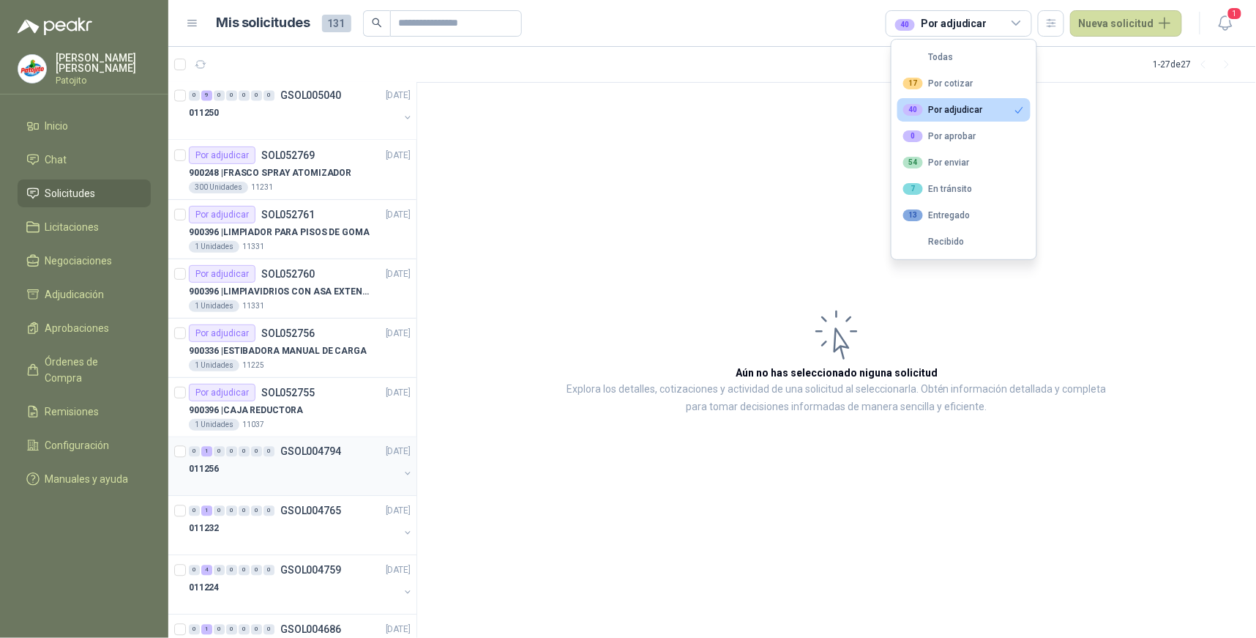
scroll to position [1066, 0]
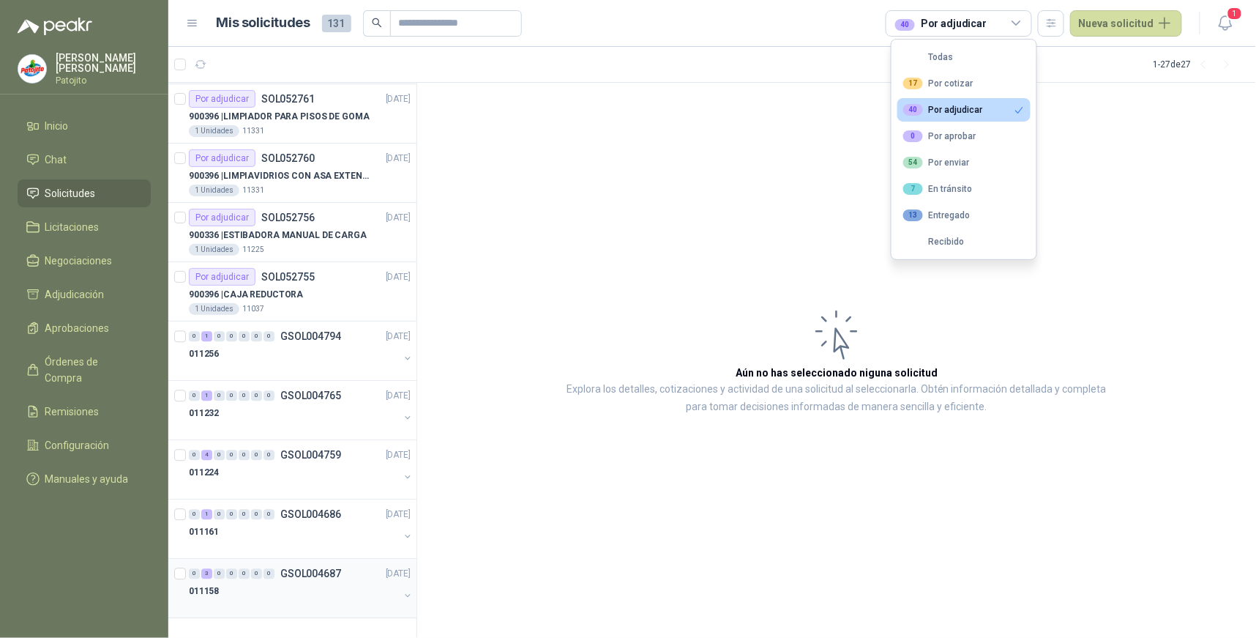
click at [203, 573] on div "3" at bounding box center [206, 573] width 11 height 10
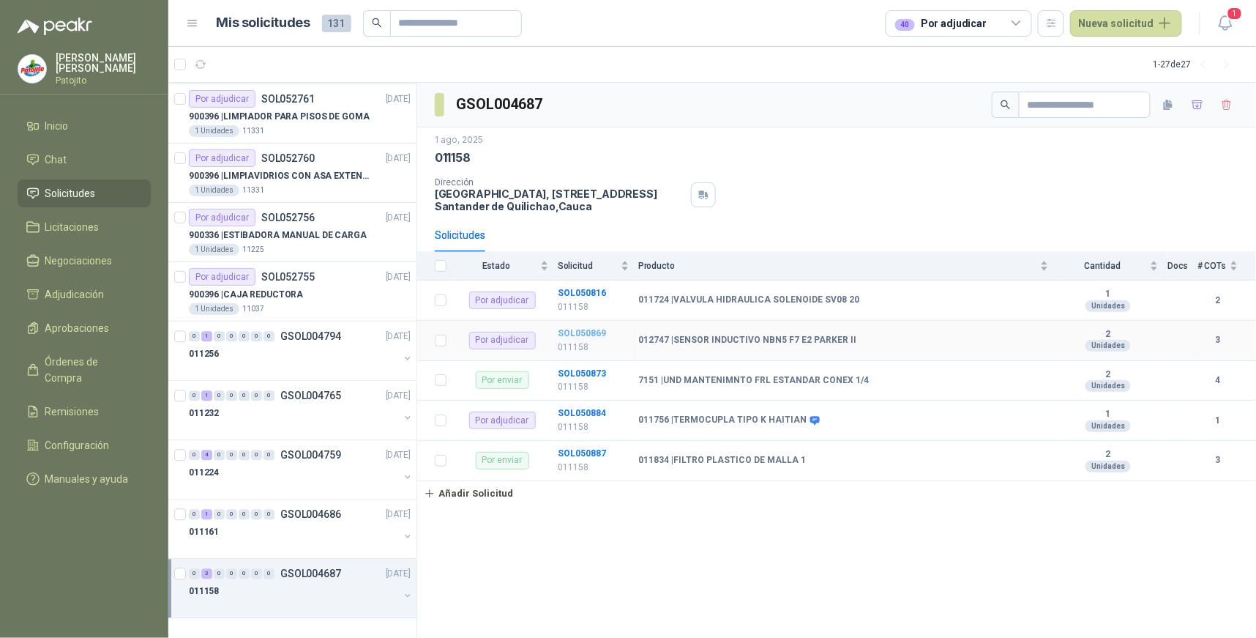
click at [597, 331] on b "SOL050869" at bounding box center [582, 333] width 48 height 10
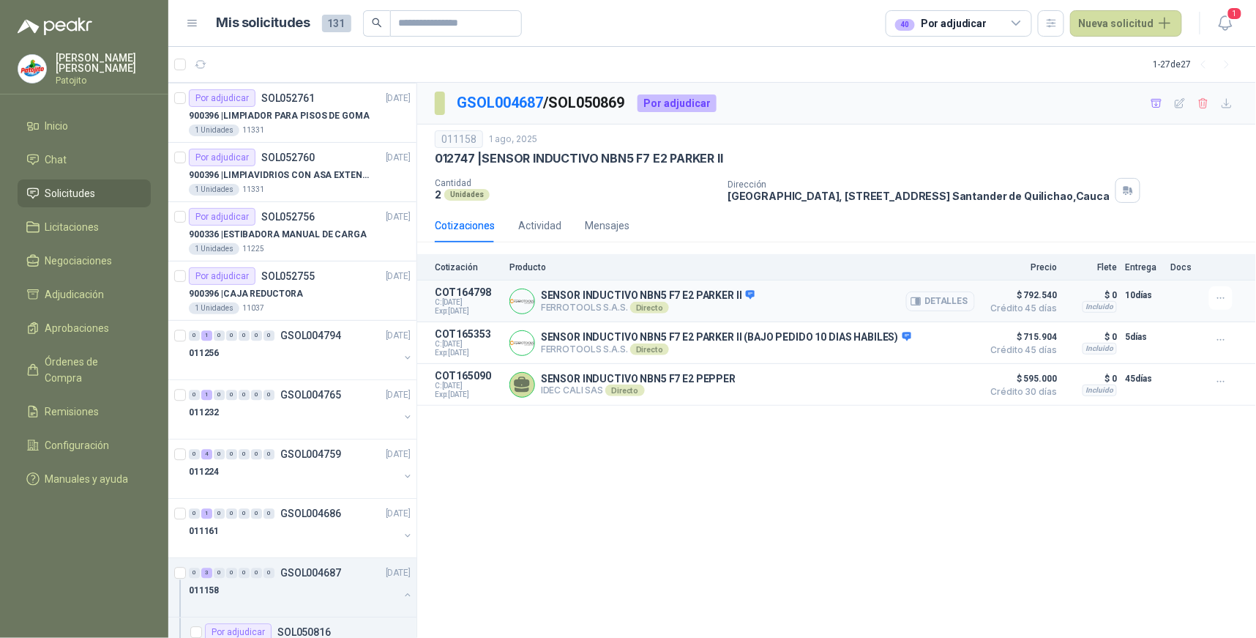
click at [920, 299] on icon "button" at bounding box center [918, 302] width 4 height 6
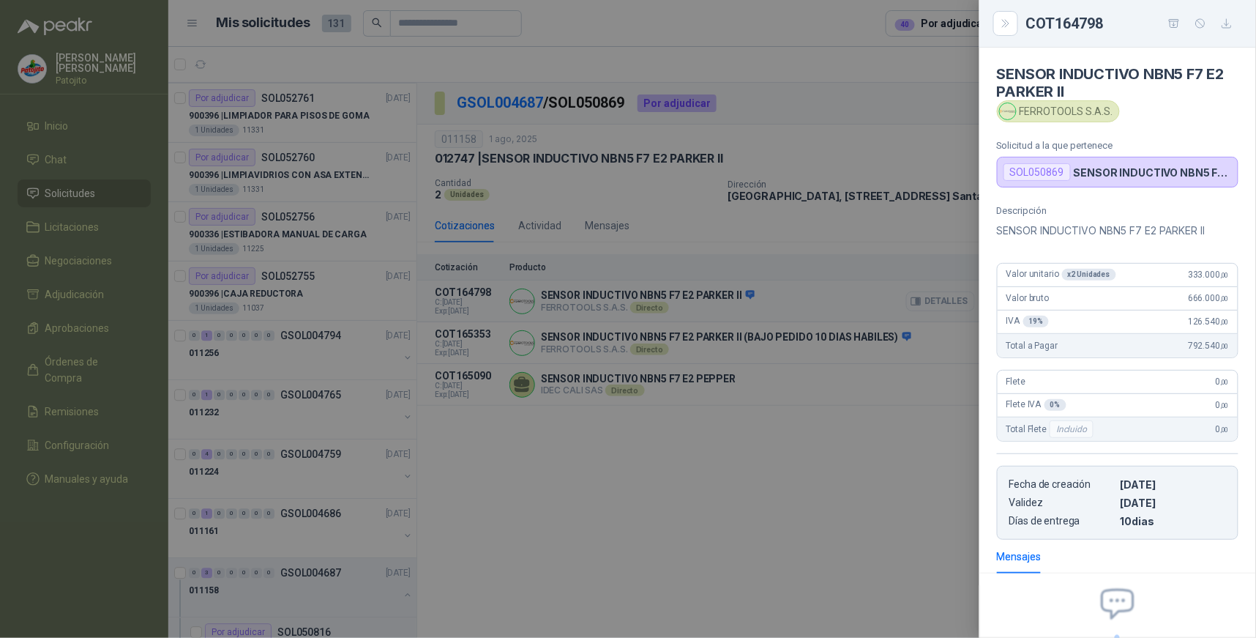
scroll to position [139, 0]
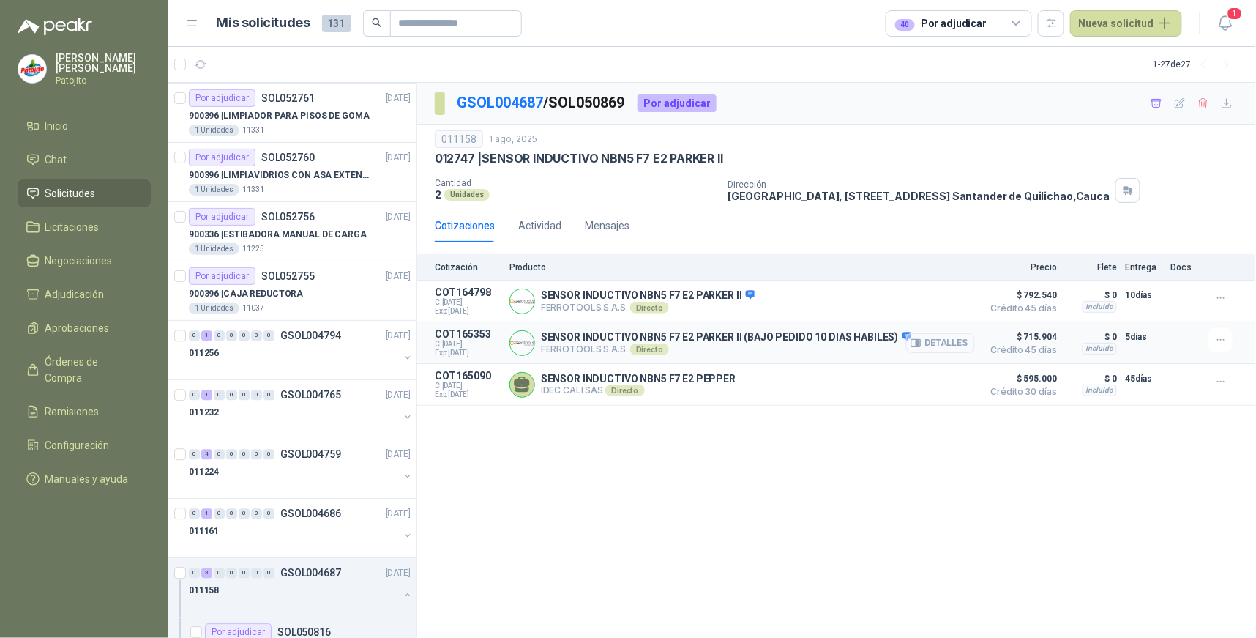
click at [919, 340] on icon "button" at bounding box center [918, 343] width 4 height 6
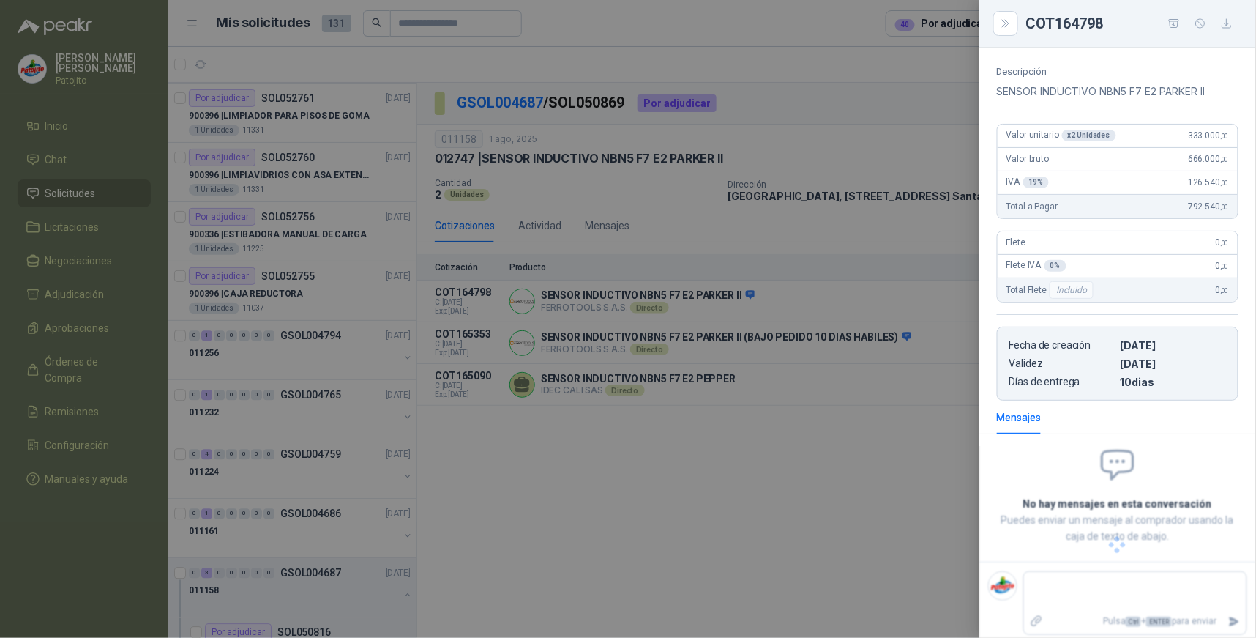
scroll to position [156, 0]
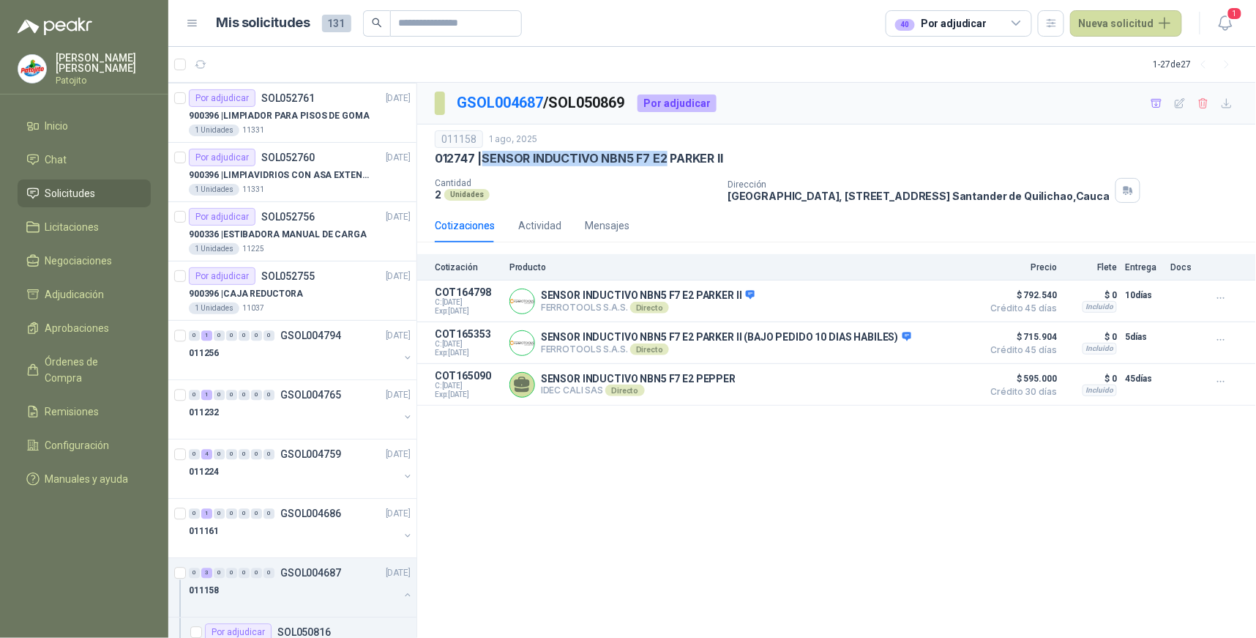
drag, startPoint x: 666, startPoint y: 159, endPoint x: 487, endPoint y: 156, distance: 179.4
click at [487, 156] on p "012747 | SENSOR INDUCTIVO NBN5 F7 E2 PARKER II" at bounding box center [579, 158] width 288 height 15
copy p "SENSOR INDUCTIVO NBN5 F7 E2"
click at [1158, 102] on icon "button" at bounding box center [1157, 103] width 12 height 12
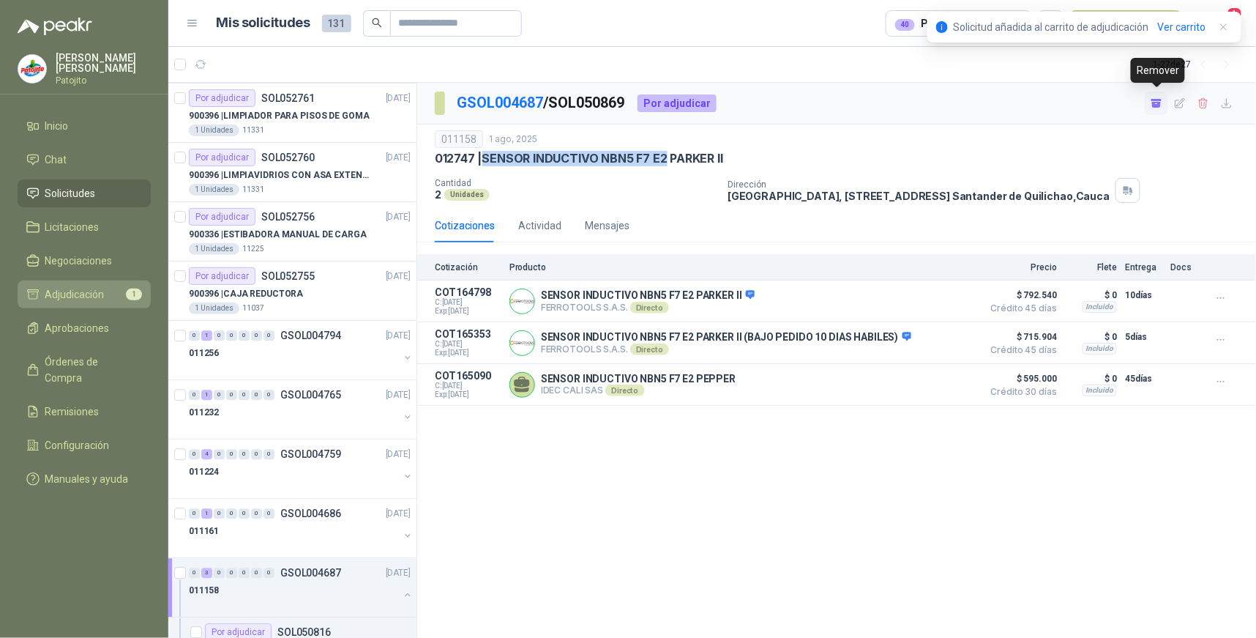
click at [108, 297] on li "Adjudicación 1" at bounding box center [84, 294] width 116 height 16
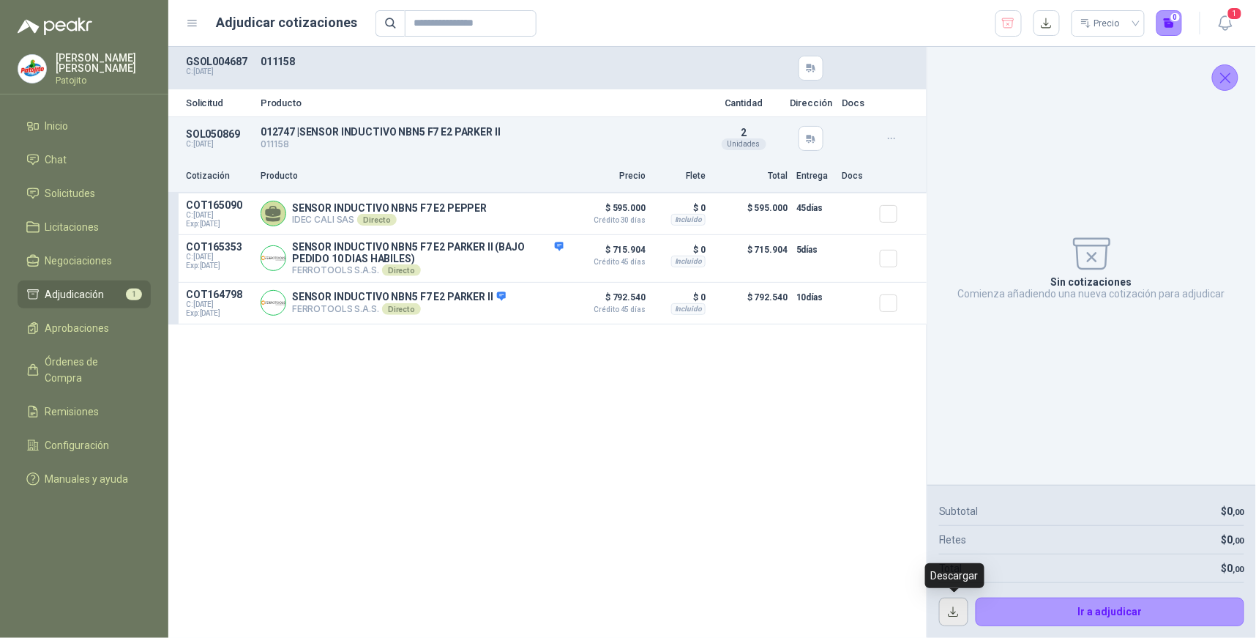
click at [954, 610] on button "button" at bounding box center [953, 611] width 29 height 29
click at [1047, 31] on button "button" at bounding box center [1047, 23] width 26 height 26
drag, startPoint x: 780, startPoint y: 526, endPoint x: 776, endPoint y: 517, distance: 8.8
click at [780, 526] on div "Solicitud Producto Cantidad Dirección Docs SOL050869 C: [DATE] 012747 | SENSOR …" at bounding box center [547, 342] width 758 height 591
click at [553, 212] on button "Detalles" at bounding box center [529, 213] width 69 height 20
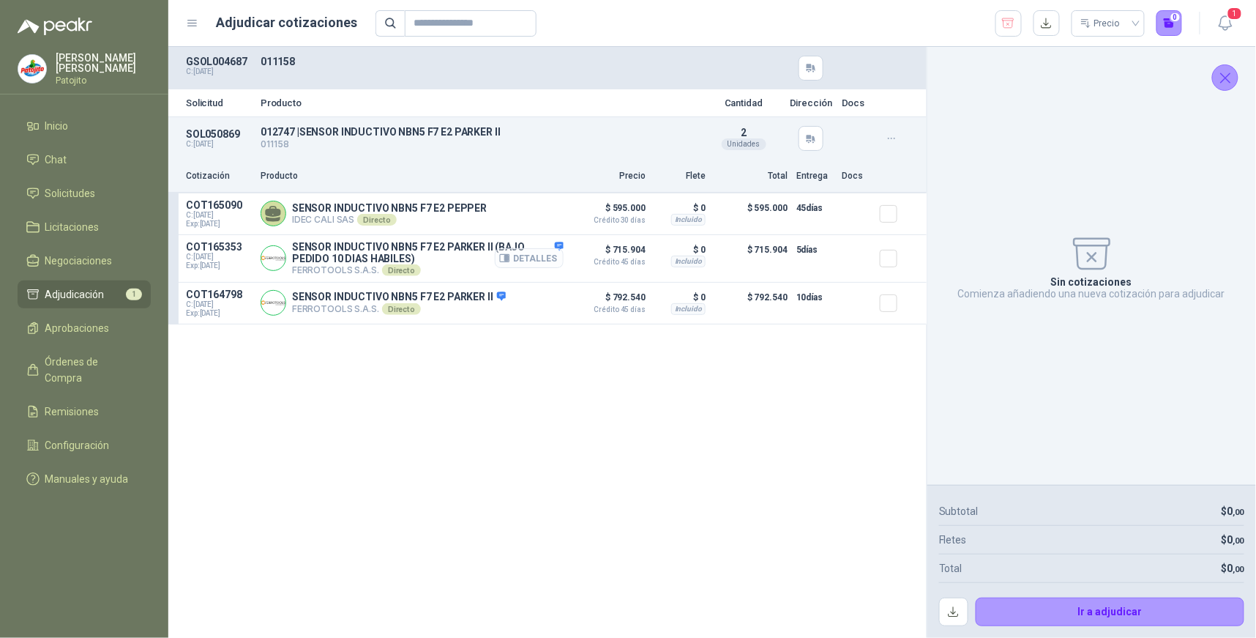
click at [556, 260] on button "Detalles" at bounding box center [529, 258] width 69 height 20
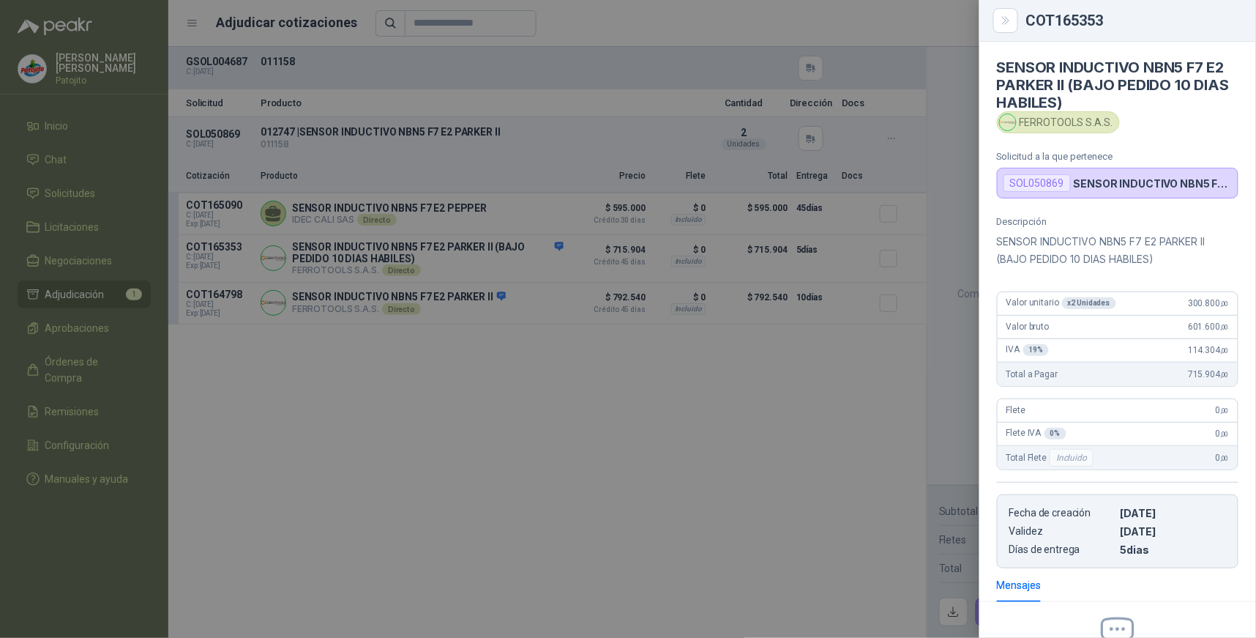
scroll to position [0, 0]
click at [1001, 18] on icon "Close" at bounding box center [1006, 21] width 12 height 12
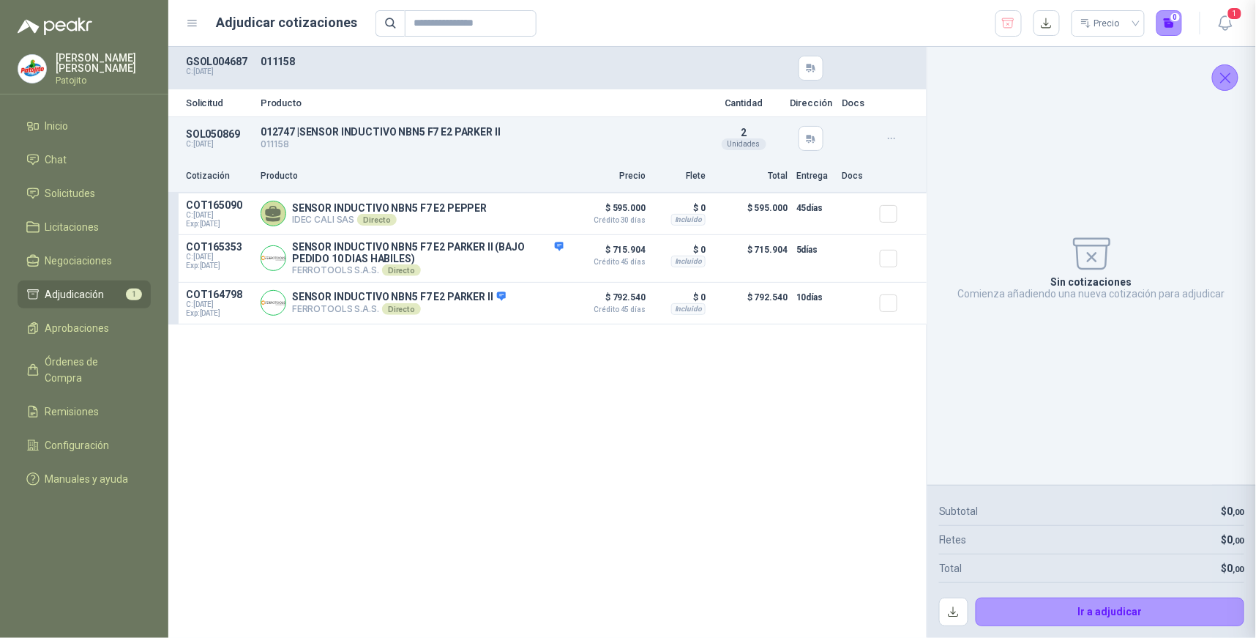
scroll to position [174, 0]
click at [553, 305] on button "Detalles" at bounding box center [529, 303] width 69 height 20
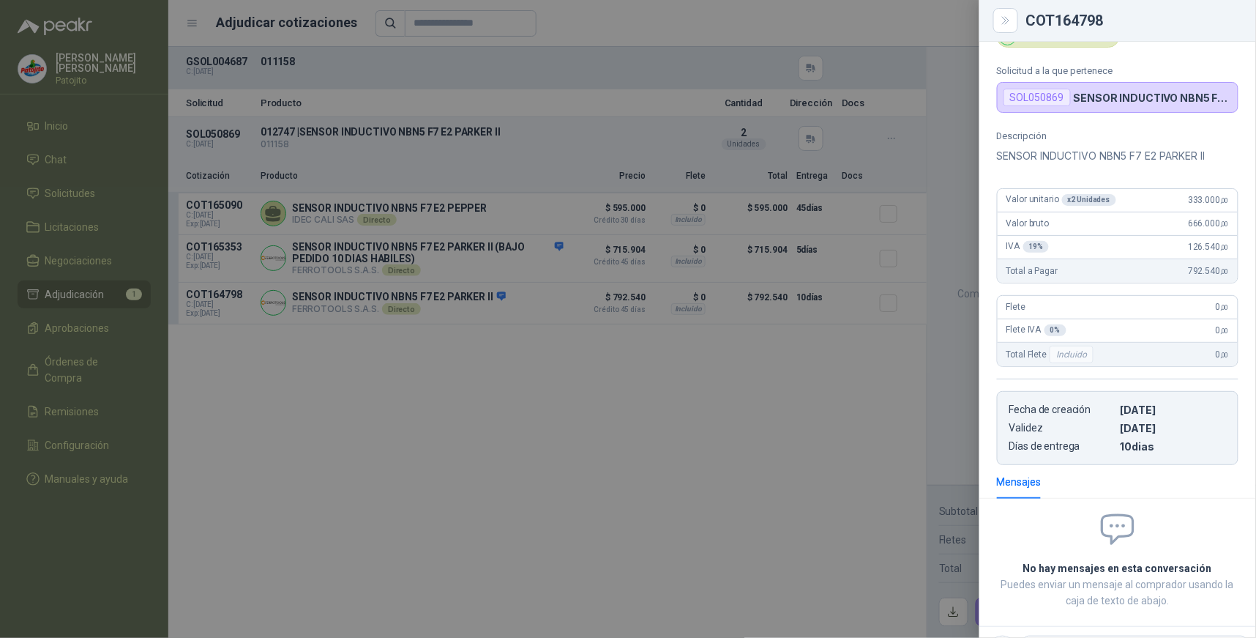
scroll to position [0, 0]
